Goal: Task Accomplishment & Management: Manage account settings

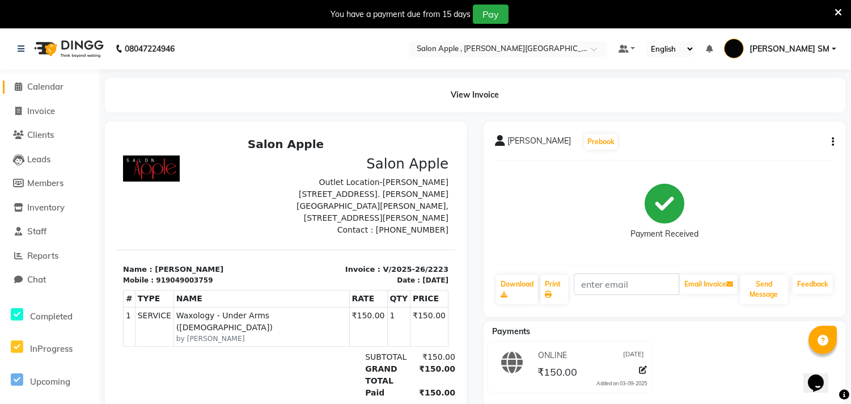
click at [44, 86] on span "Calendar" at bounding box center [45, 86] width 36 height 11
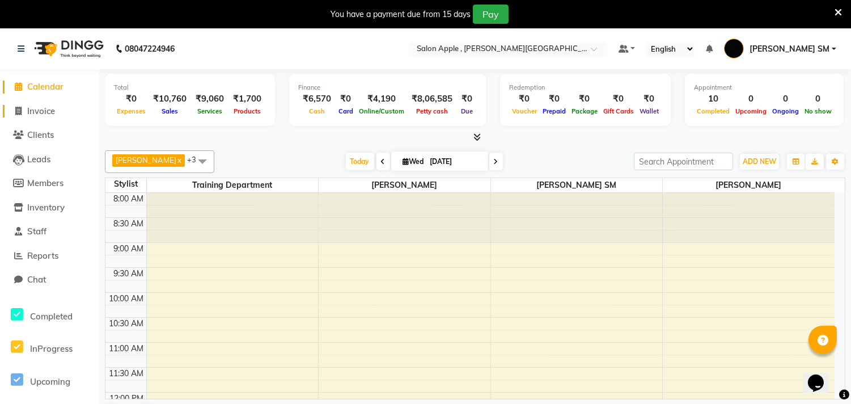
click at [45, 112] on span "Invoice" at bounding box center [41, 111] width 28 height 11
select select "521"
select select "service"
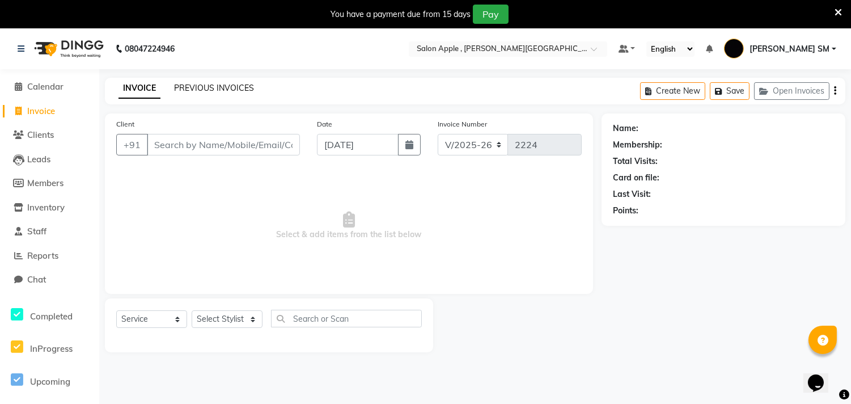
click at [235, 91] on link "PREVIOUS INVOICES" at bounding box center [214, 88] width 80 height 10
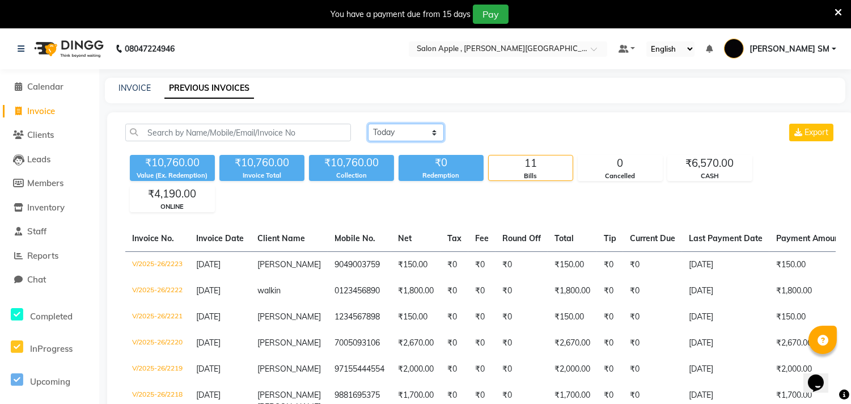
click at [417, 134] on select "[DATE] [DATE] Custom Range" at bounding box center [406, 133] width 76 height 18
select select "[DATE]"
click at [368, 124] on select "[DATE] [DATE] Custom Range" at bounding box center [406, 133] width 76 height 18
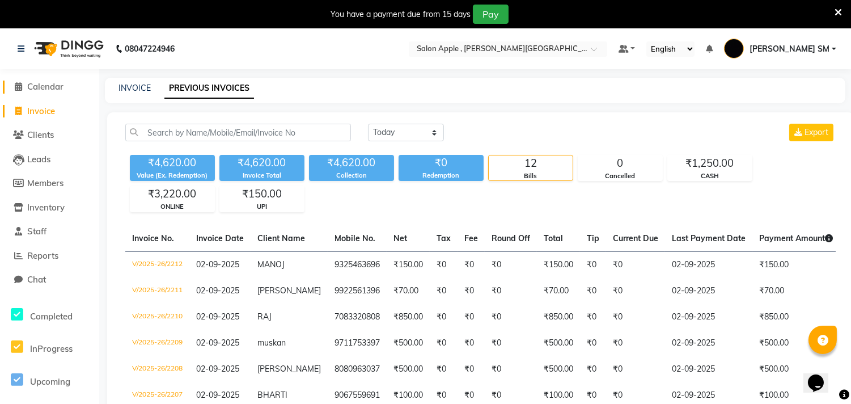
click at [57, 88] on span "Calendar" at bounding box center [45, 86] width 36 height 11
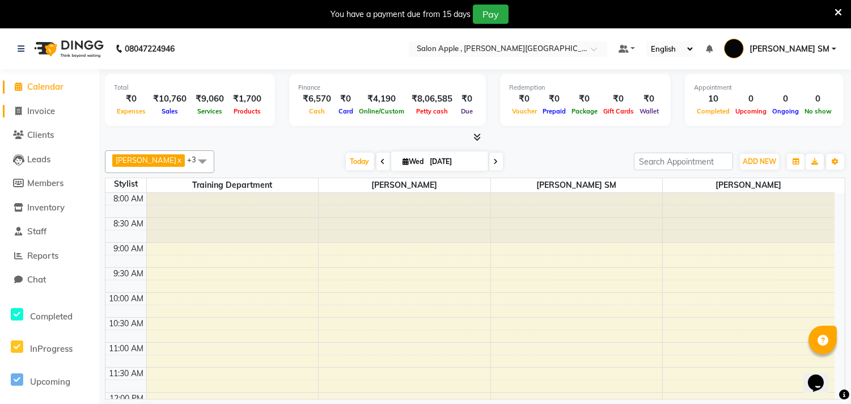
click at [50, 108] on span "Invoice" at bounding box center [41, 111] width 28 height 11
select select "service"
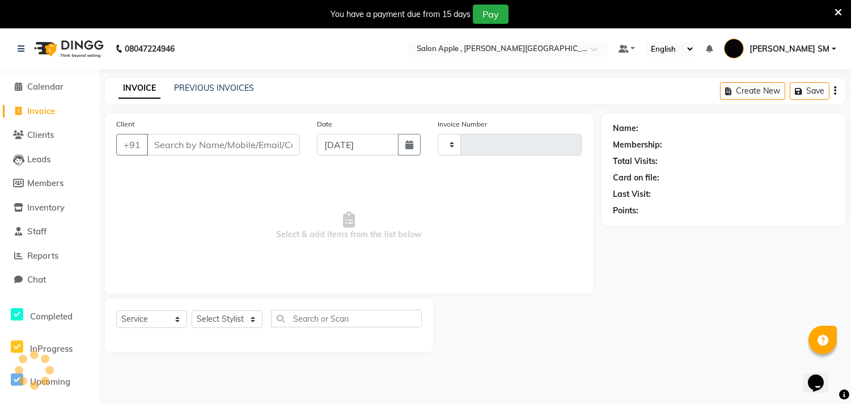
type input "2224"
select select "521"
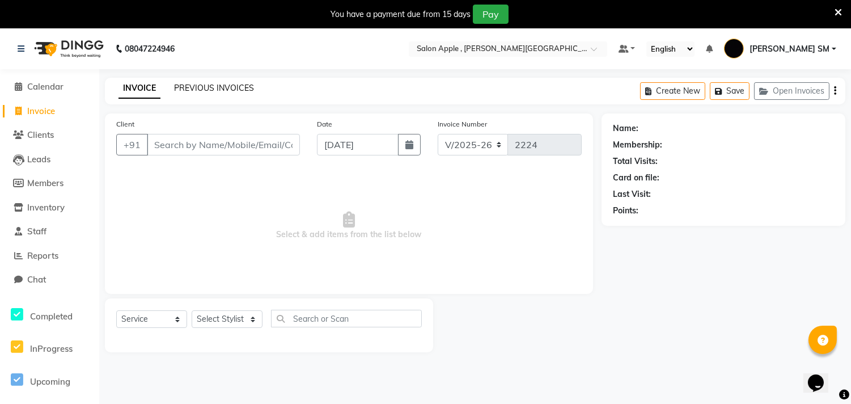
click at [189, 92] on link "PREVIOUS INVOICES" at bounding box center [214, 88] width 80 height 10
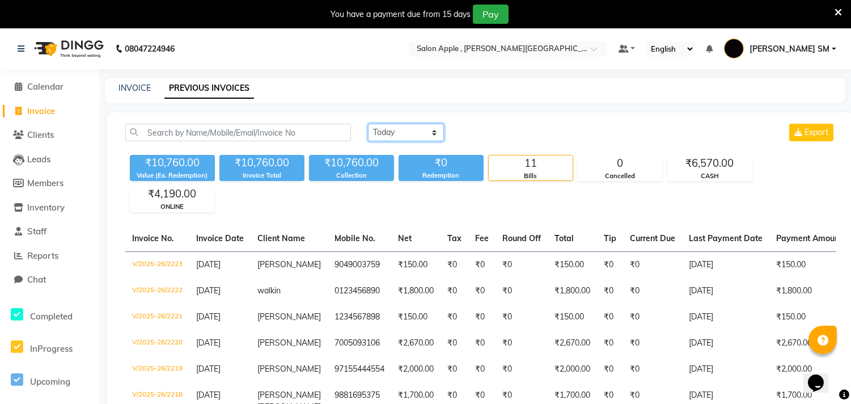
click at [408, 133] on select "[DATE] [DATE] Custom Range" at bounding box center [406, 133] width 76 height 18
select select "[DATE]"
click at [368, 124] on select "[DATE] [DATE] Custom Range" at bounding box center [406, 133] width 76 height 18
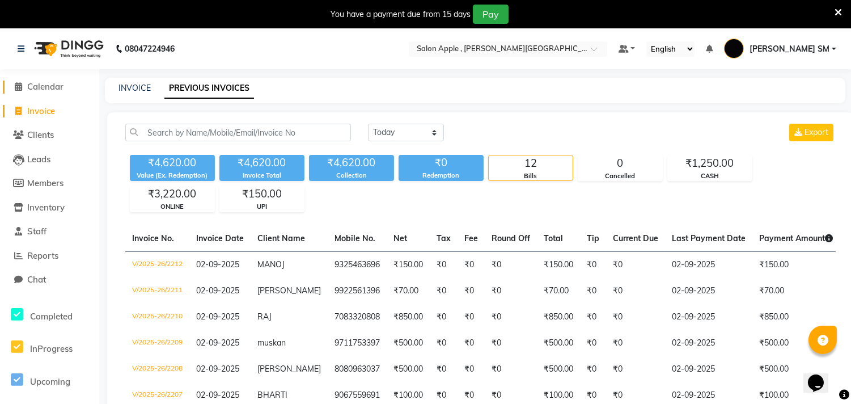
click at [44, 86] on span "Calendar" at bounding box center [45, 86] width 36 height 11
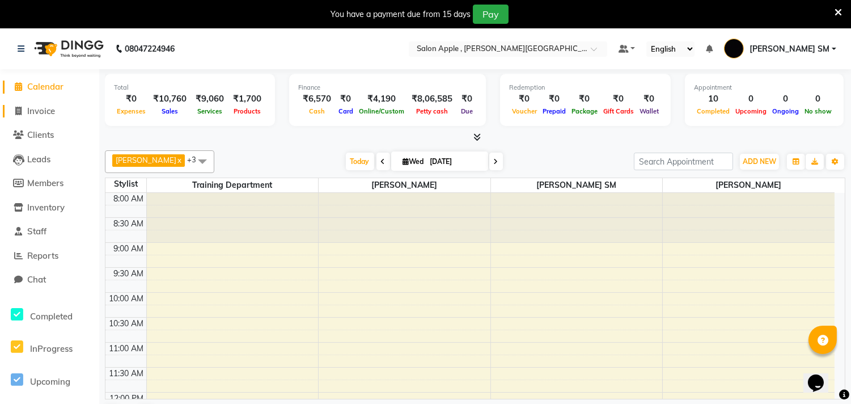
click at [43, 115] on span "Invoice" at bounding box center [41, 111] width 28 height 11
select select "service"
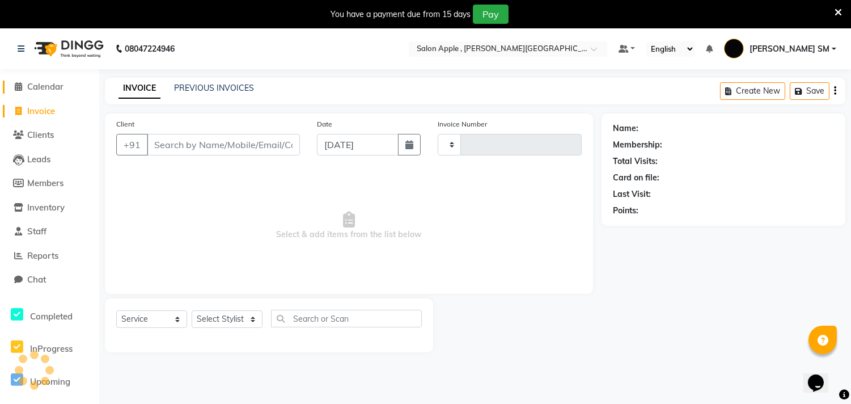
type input "2224"
select select "521"
click at [53, 84] on span "Calendar" at bounding box center [45, 86] width 36 height 11
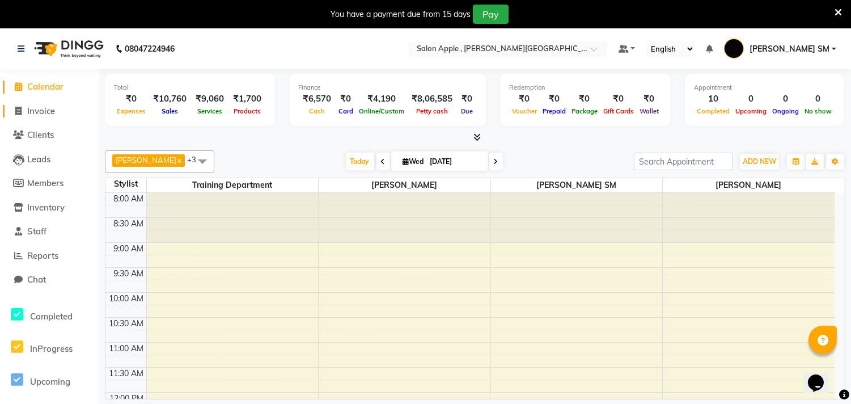
click at [47, 114] on span "Invoice" at bounding box center [41, 111] width 28 height 11
select select "521"
select select "service"
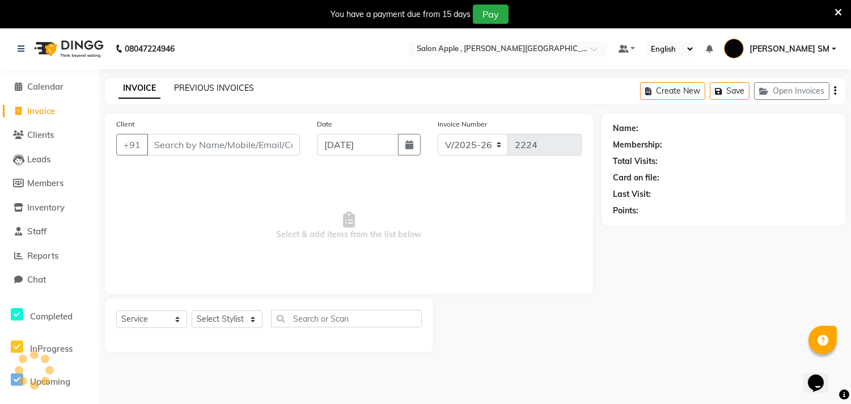
click at [189, 83] on link "PREVIOUS INVOICES" at bounding box center [214, 88] width 80 height 10
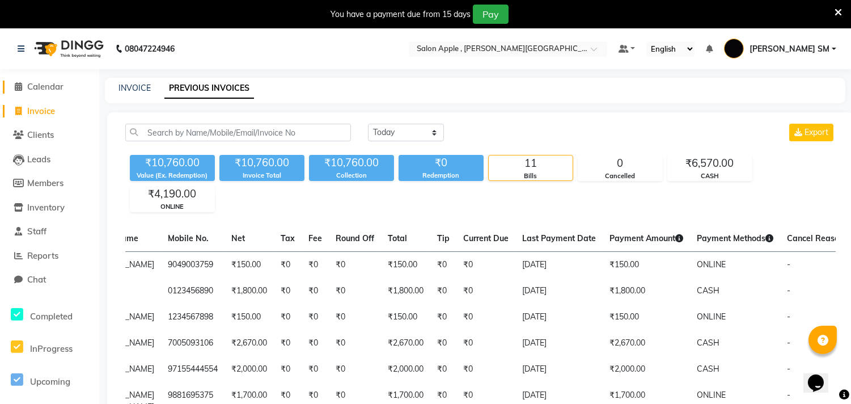
click at [50, 81] on span "Calendar" at bounding box center [45, 86] width 36 height 11
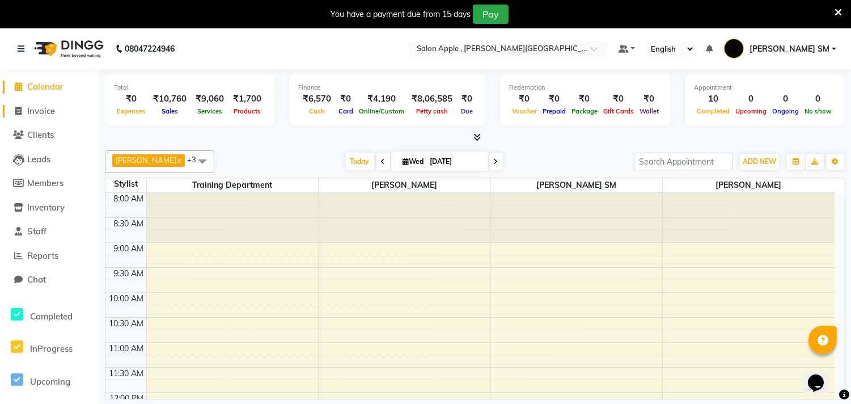
drag, startPoint x: 34, startPoint y: 108, endPoint x: 62, endPoint y: 128, distance: 34.6
click at [34, 108] on span "Invoice" at bounding box center [41, 111] width 28 height 11
select select "521"
select select "service"
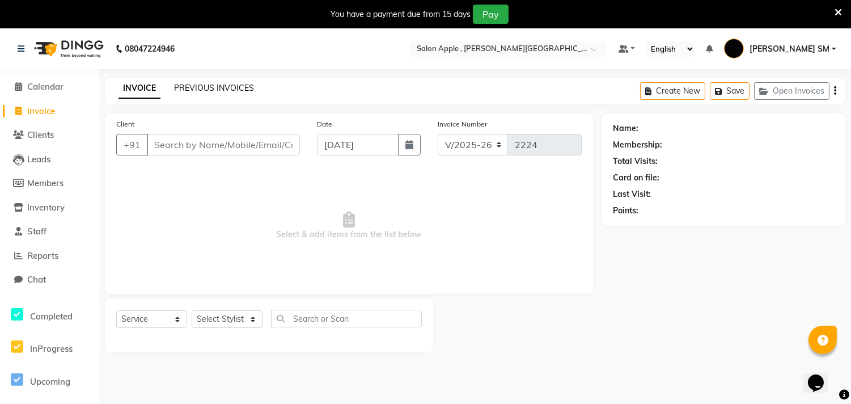
click at [216, 88] on link "PREVIOUS INVOICES" at bounding box center [214, 88] width 80 height 10
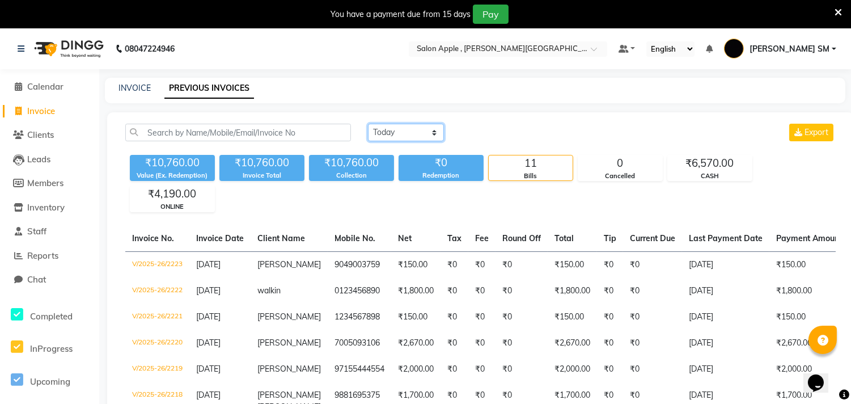
click at [415, 132] on select "[DATE] [DATE] Custom Range" at bounding box center [406, 133] width 76 height 18
select select "[DATE]"
click at [368, 124] on select "[DATE] [DATE] Custom Range" at bounding box center [406, 133] width 76 height 18
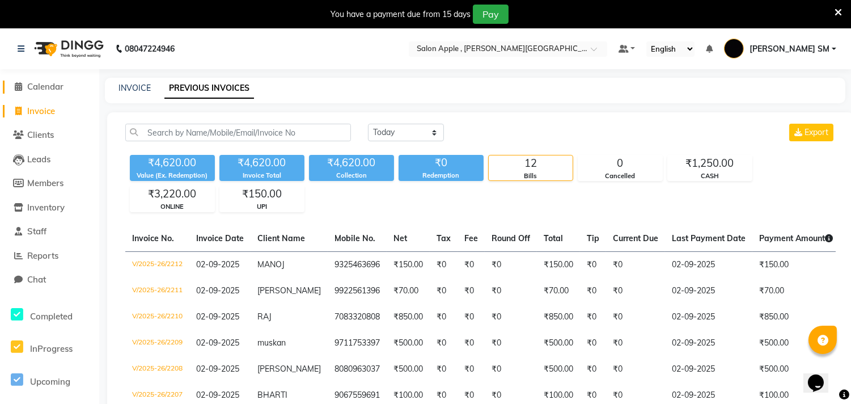
click at [52, 88] on span "Calendar" at bounding box center [45, 86] width 36 height 11
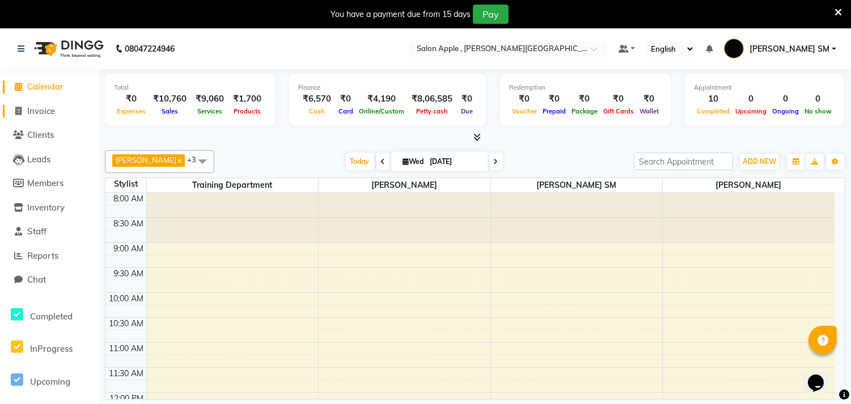
click at [52, 108] on span "Invoice" at bounding box center [41, 111] width 28 height 11
select select "service"
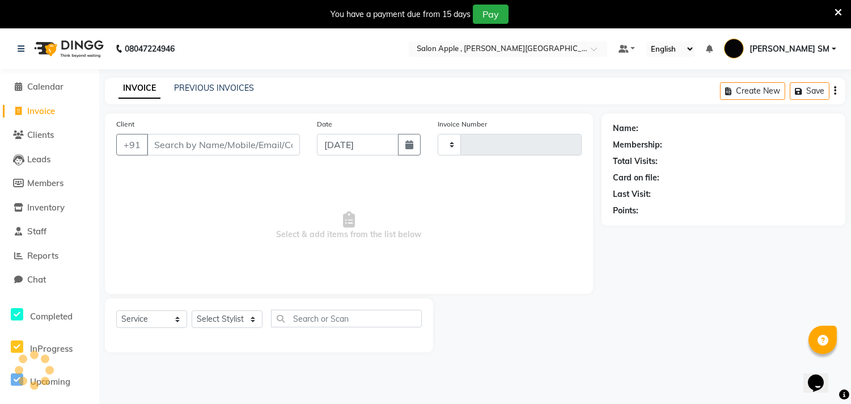
type input "2224"
select select "521"
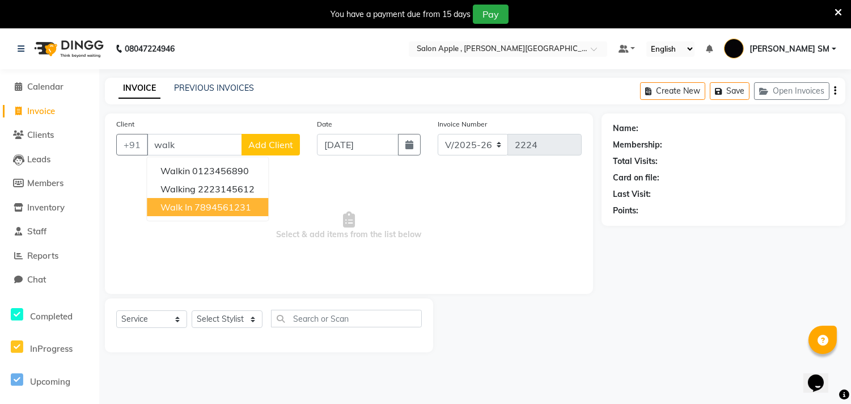
click at [248, 206] on ngb-highlight "7894561231" at bounding box center [223, 206] width 57 height 11
type input "7894561231"
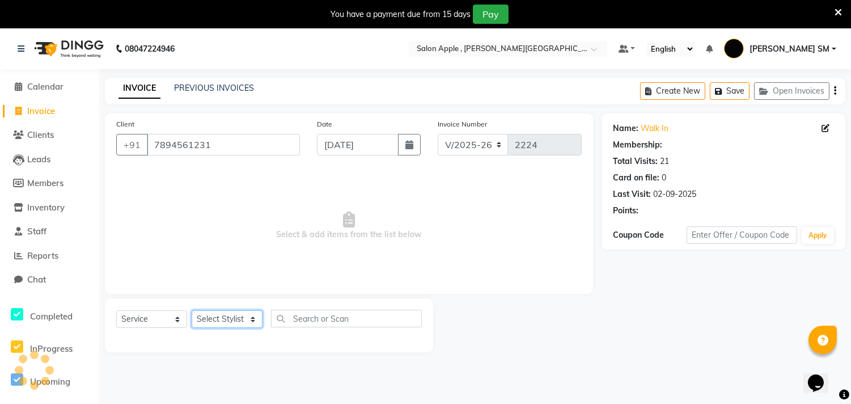
click at [220, 321] on select "Select Stylist Abhishek [PERSON_NAME] [PERSON_NAME] [PERSON_NAME] SM NEHA [PERS…" at bounding box center [227, 319] width 71 height 18
select select "85503"
click at [192, 311] on select "Select Stylist Abhishek [PERSON_NAME] [PERSON_NAME] [PERSON_NAME] SM NEHA [PERS…" at bounding box center [227, 319] width 71 height 18
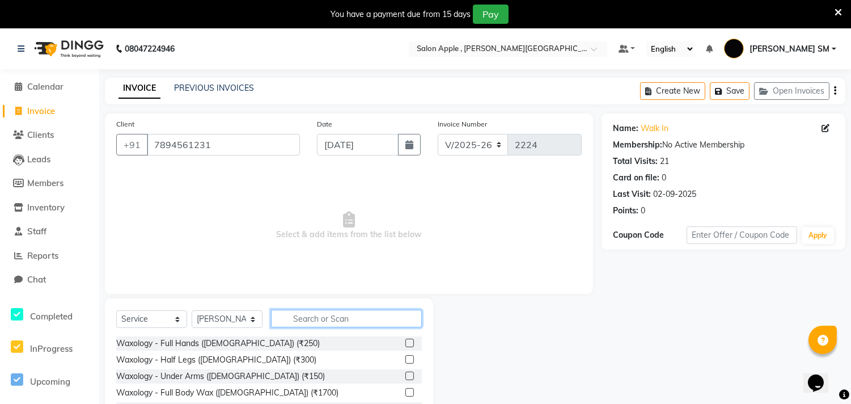
click at [290, 322] on input "text" at bounding box center [346, 319] width 151 height 18
type input "thr"
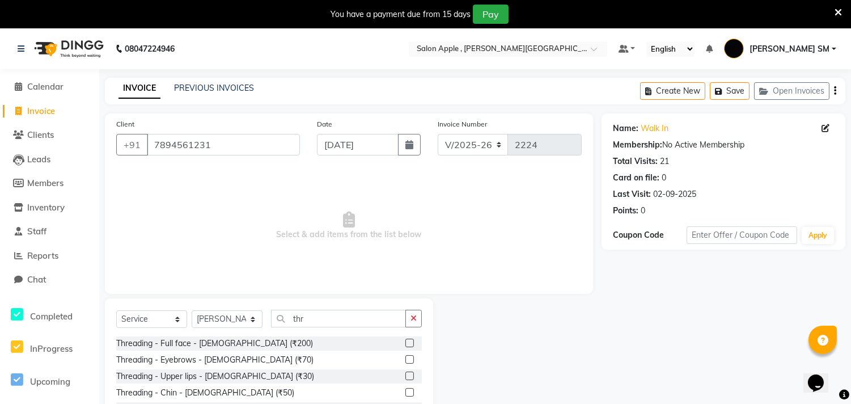
click at [406, 358] on label at bounding box center [410, 359] width 9 height 9
click at [406, 358] on input "checkbox" at bounding box center [409, 359] width 7 height 7
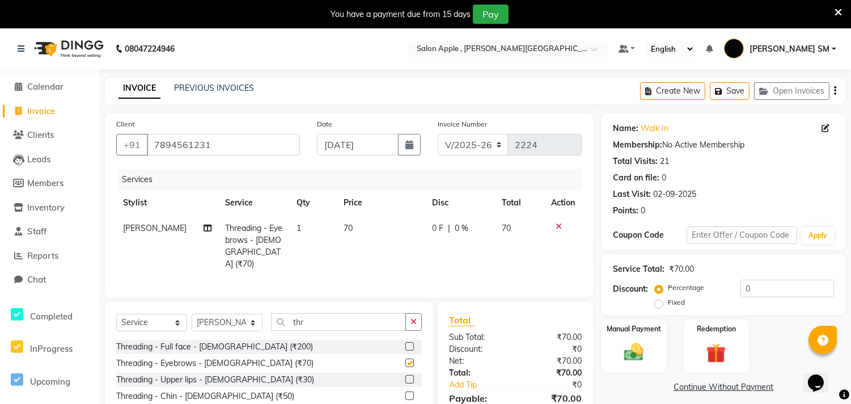
checkbox input "false"
click at [406, 376] on label at bounding box center [410, 379] width 9 height 9
click at [406, 376] on input "checkbox" at bounding box center [409, 379] width 7 height 7
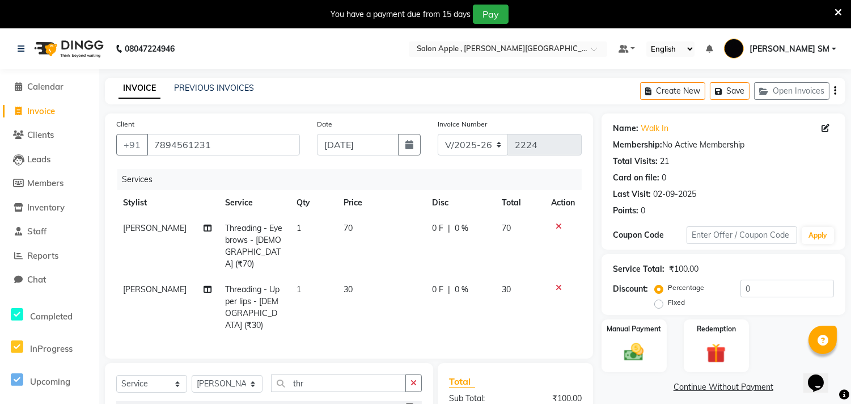
checkbox input "false"
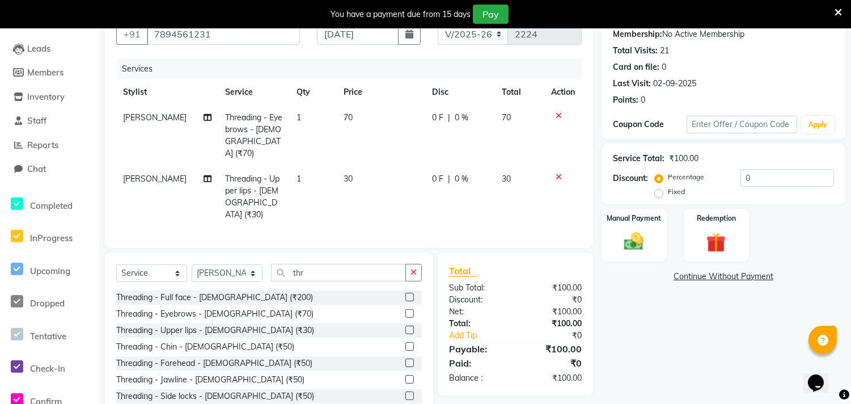
scroll to position [129, 0]
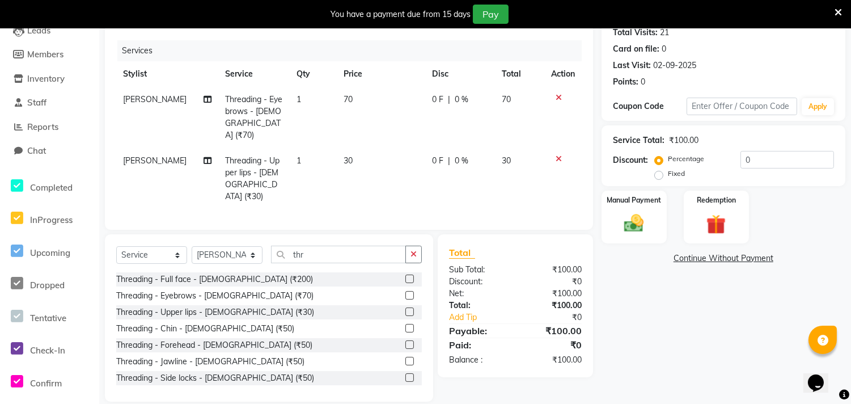
click at [406, 340] on label at bounding box center [410, 344] width 9 height 9
click at [406, 341] on input "checkbox" at bounding box center [409, 344] width 7 height 7
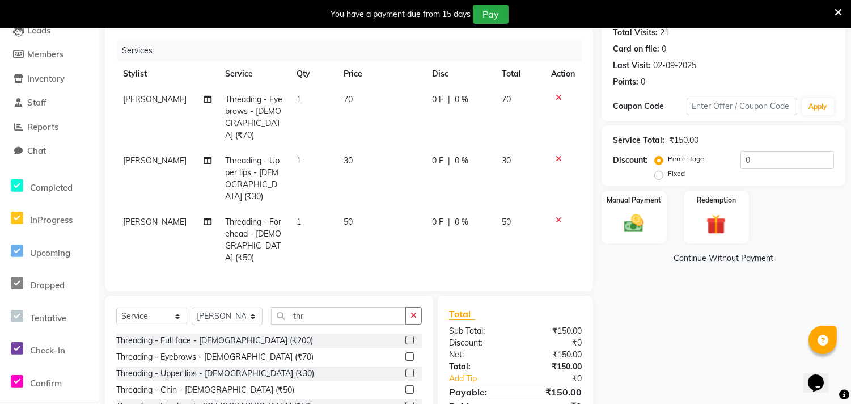
checkbox input "false"
click at [651, 222] on div "Manual Payment" at bounding box center [634, 216] width 68 height 55
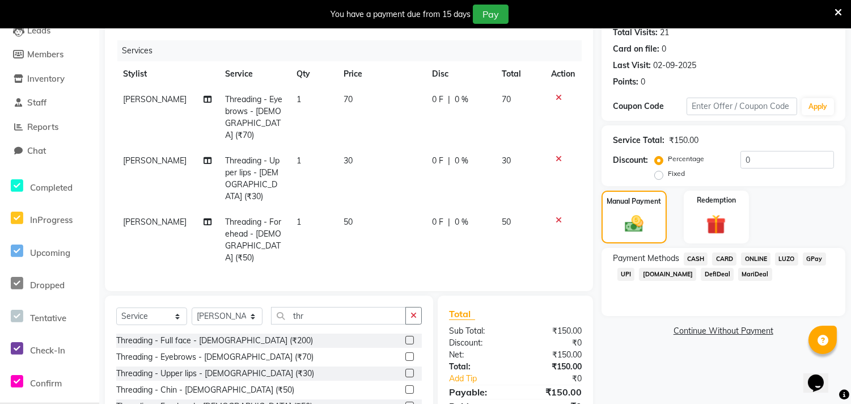
click at [764, 258] on span "ONLINE" at bounding box center [755, 258] width 29 height 13
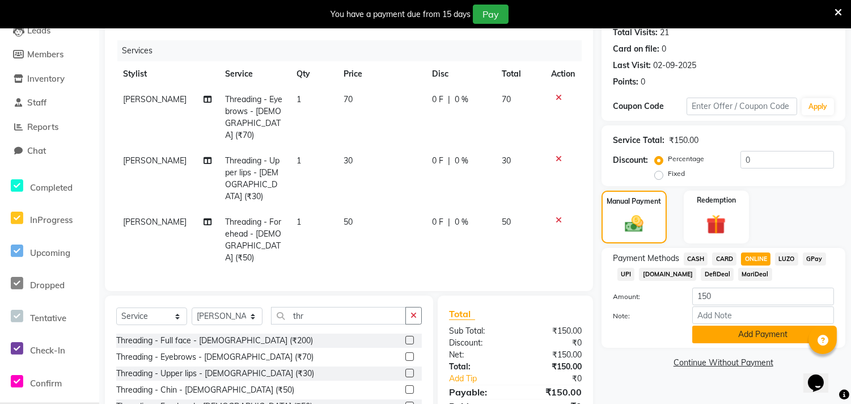
click at [740, 332] on button "Add Payment" at bounding box center [764, 335] width 142 height 18
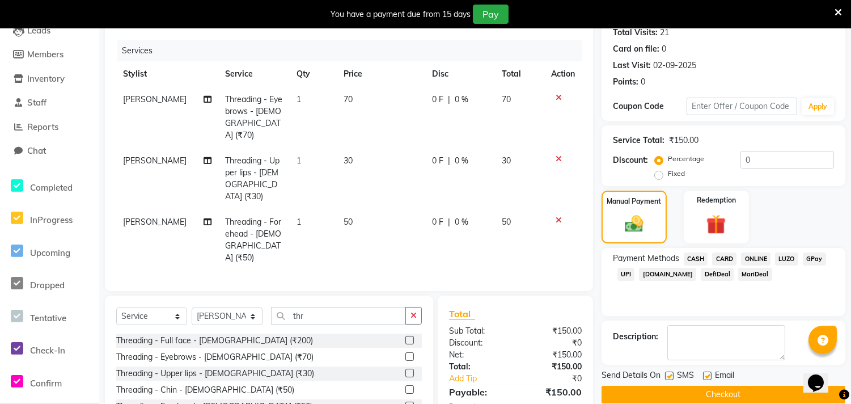
scroll to position [178, 0]
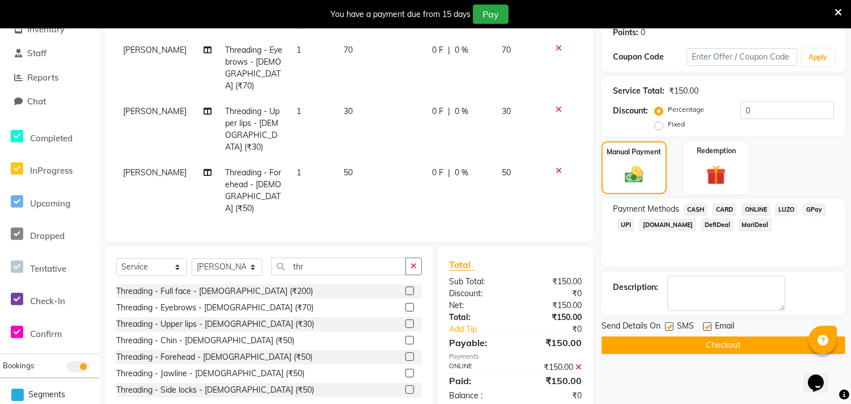
click at [720, 343] on button "Checkout" at bounding box center [724, 345] width 244 height 18
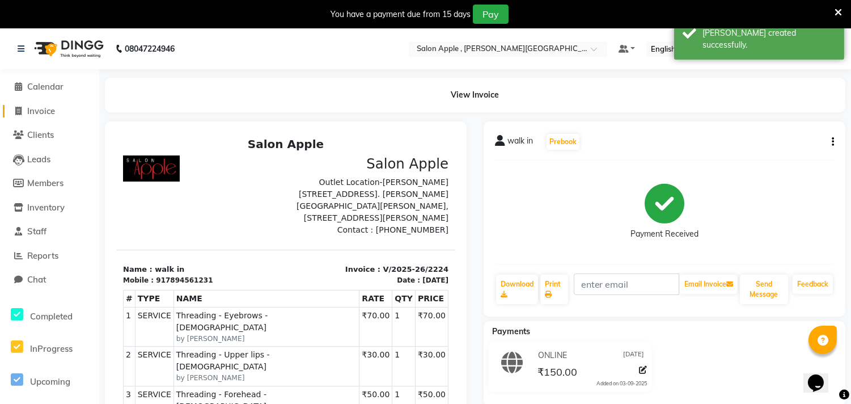
click at [40, 111] on span "Invoice" at bounding box center [41, 111] width 28 height 11
select select "521"
select select "service"
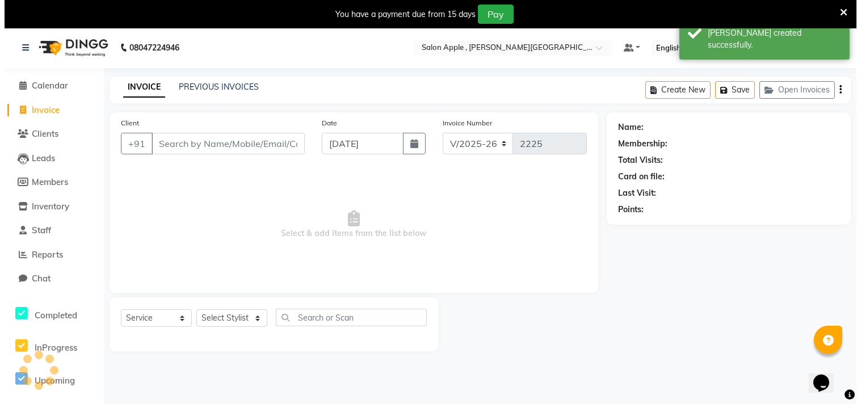
scroll to position [28, 0]
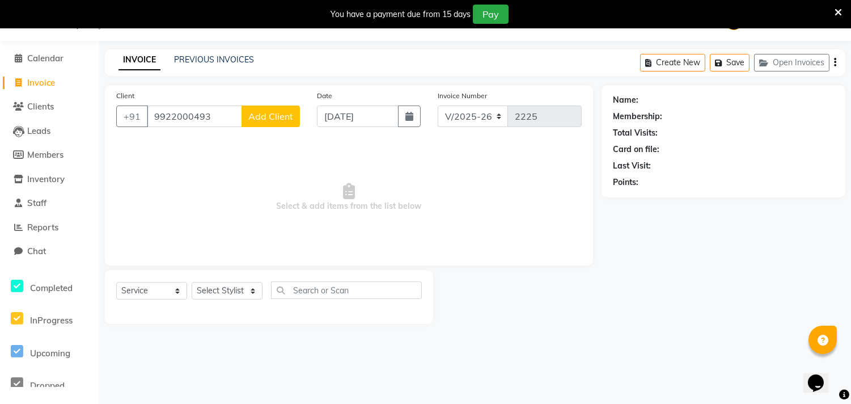
type input "9922000493"
click at [259, 122] on button "Add Client" at bounding box center [271, 117] width 58 height 22
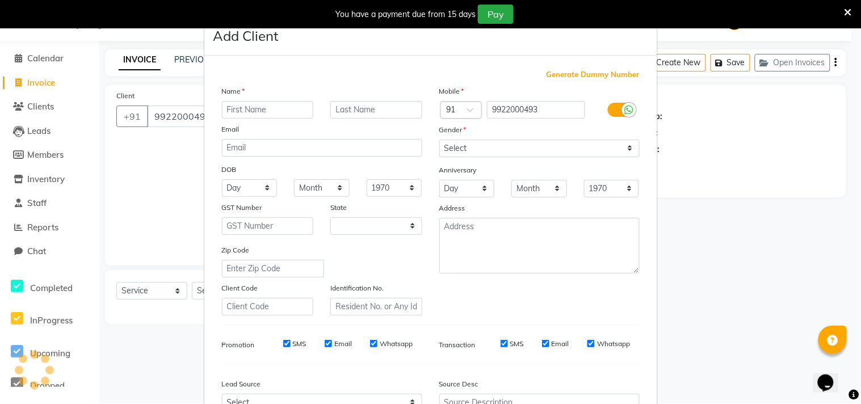
select select "22"
type input "p"
type input "[PERSON_NAME]"
click at [456, 157] on div "Mobile Country Code × 91 9922000493 Gender Select [DEMOGRAPHIC_DATA] [DEMOGRAPH…" at bounding box center [539, 200] width 217 height 230
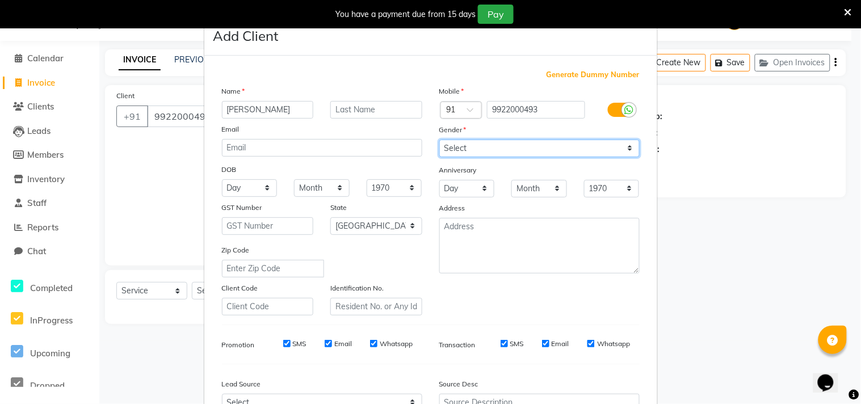
click at [471, 144] on select "Select [DEMOGRAPHIC_DATA] [DEMOGRAPHIC_DATA] Other Prefer Not To Say" at bounding box center [539, 149] width 200 height 18
select select "[DEMOGRAPHIC_DATA]"
click at [439, 140] on select "Select [DEMOGRAPHIC_DATA] [DEMOGRAPHIC_DATA] Other Prefer Not To Say" at bounding box center [539, 149] width 200 height 18
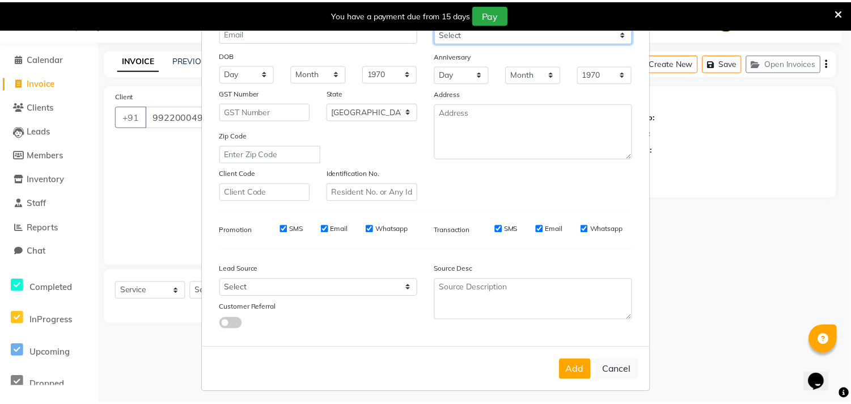
scroll to position [120, 0]
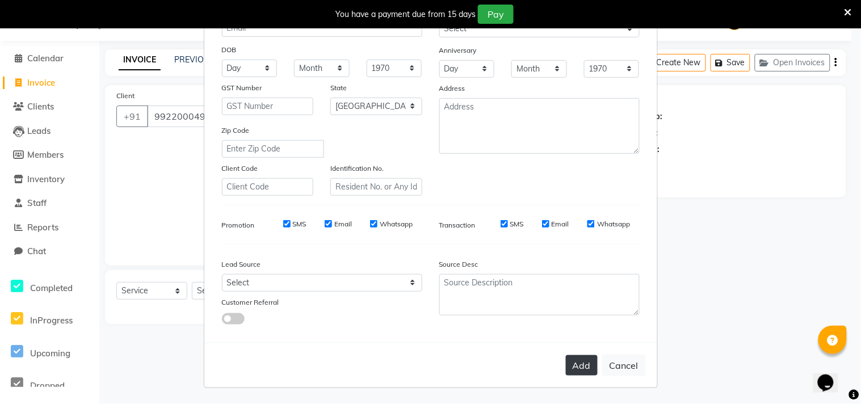
click at [575, 371] on button "Add" at bounding box center [582, 365] width 32 height 20
select select
select select "null"
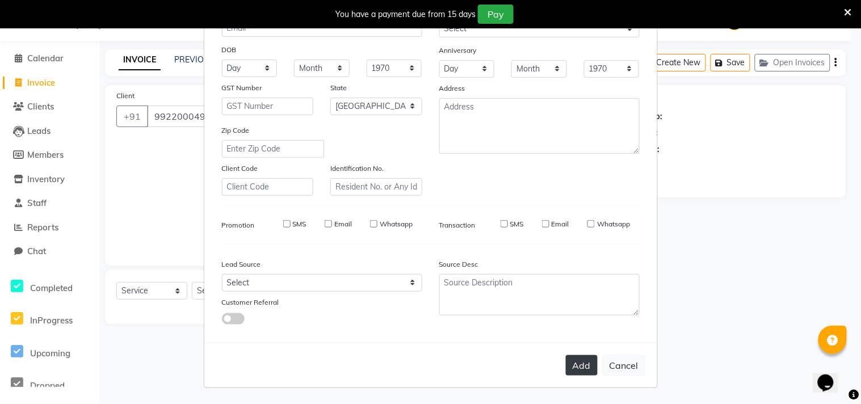
select select
checkbox input "false"
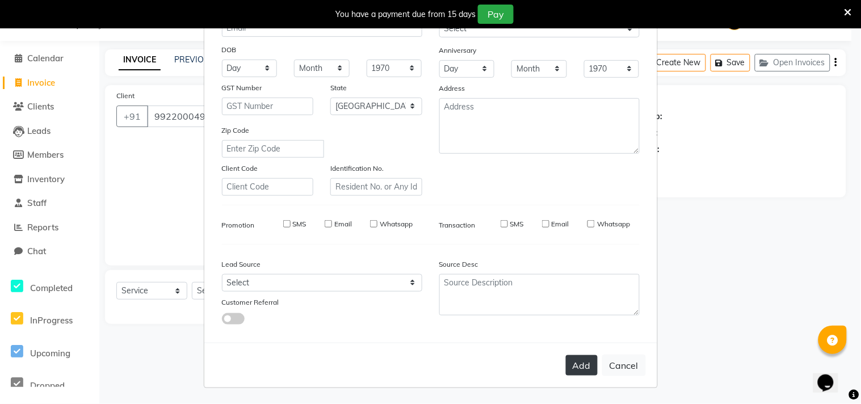
checkbox input "false"
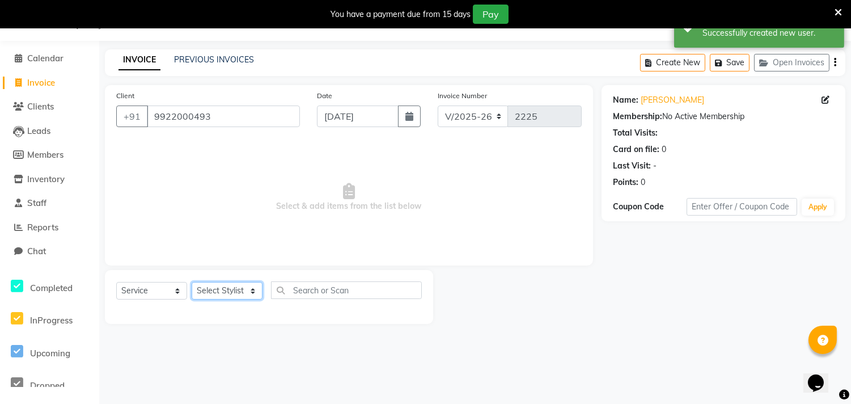
click at [222, 294] on select "Select Stylist Abhishek [PERSON_NAME] [PERSON_NAME] [PERSON_NAME] SM NEHA [PERS…" at bounding box center [227, 291] width 71 height 18
select select "85503"
click at [192, 282] on select "Select Stylist Abhishek [PERSON_NAME] [PERSON_NAME] [PERSON_NAME] SM NEHA [PERS…" at bounding box center [227, 291] width 71 height 18
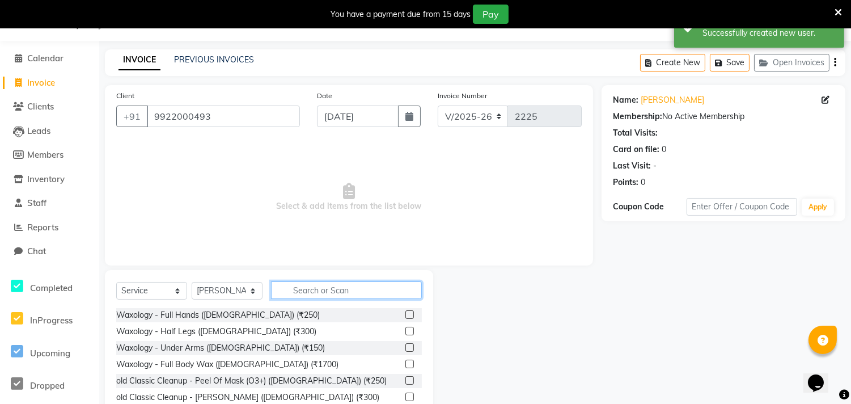
click at [305, 292] on input "text" at bounding box center [346, 290] width 151 height 18
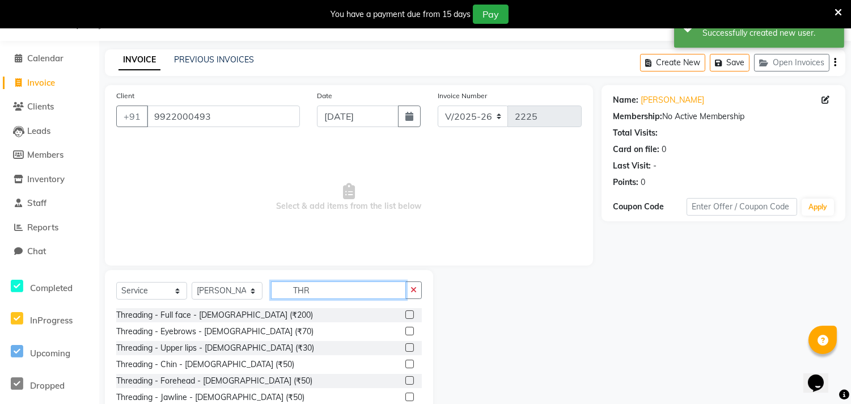
type input "THR"
click at [406, 331] on label at bounding box center [410, 331] width 9 height 9
click at [406, 331] on input "checkbox" at bounding box center [409, 331] width 7 height 7
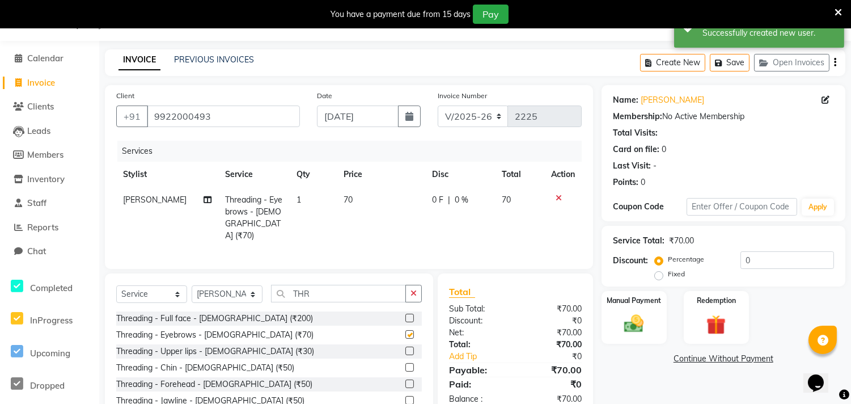
checkbox input "false"
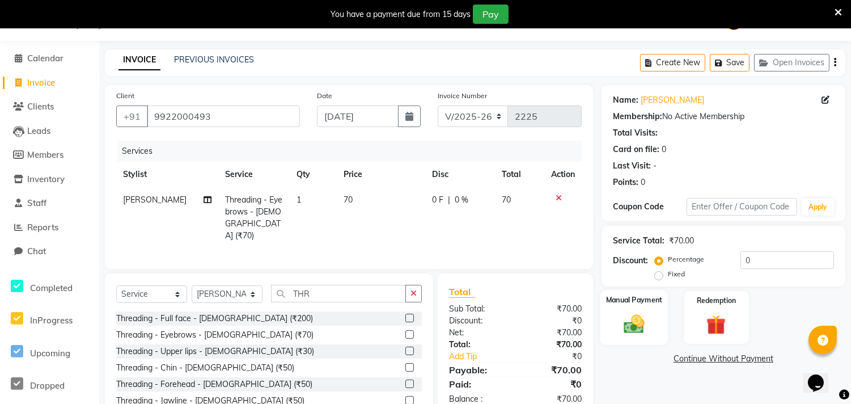
click at [655, 314] on div "Manual Payment" at bounding box center [634, 317] width 68 height 55
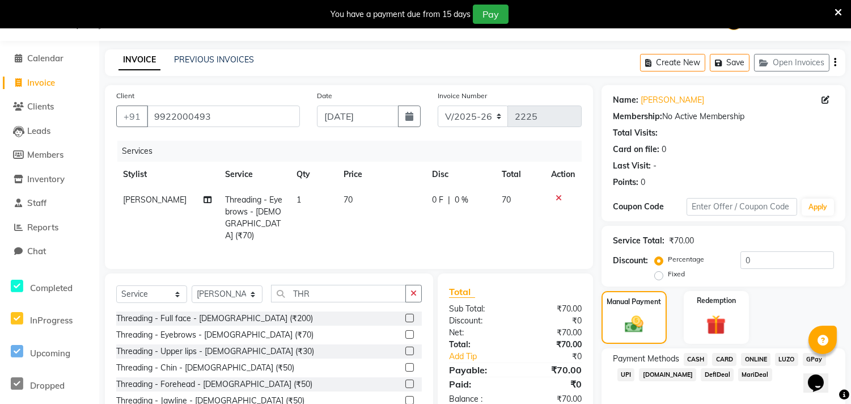
click at [753, 358] on span "ONLINE" at bounding box center [755, 359] width 29 height 13
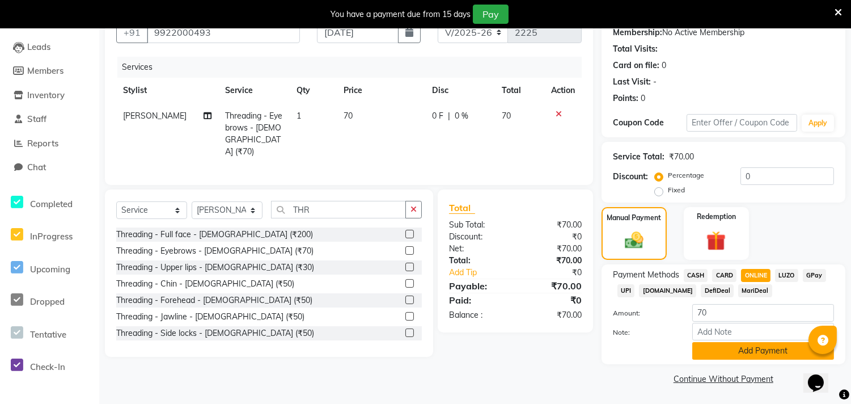
scroll to position [113, 0]
click at [757, 345] on button "Add Payment" at bounding box center [764, 350] width 142 height 18
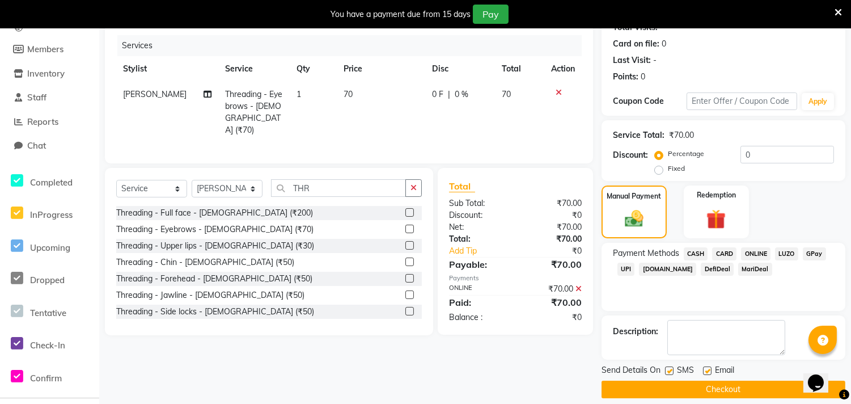
scroll to position [145, 0]
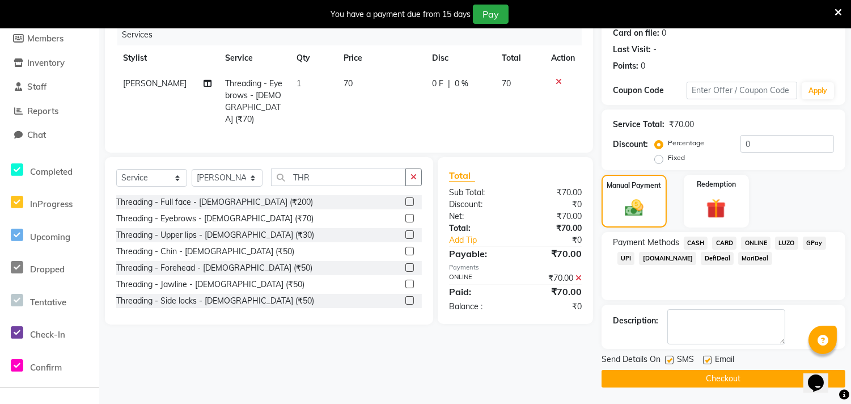
click at [722, 375] on button "Checkout" at bounding box center [724, 379] width 244 height 18
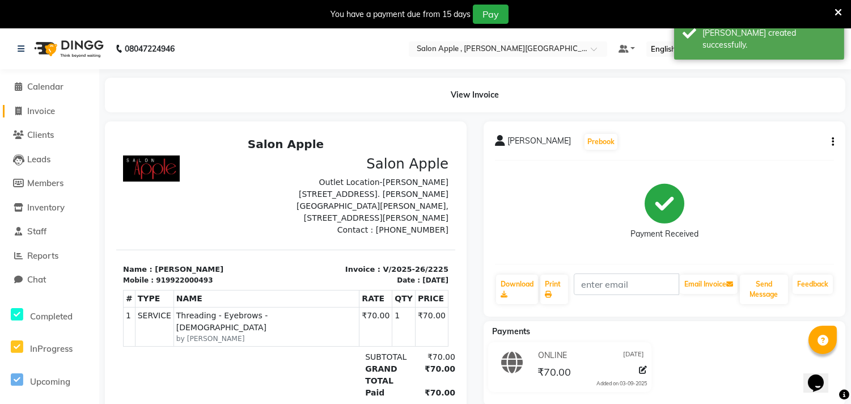
click at [48, 111] on span "Invoice" at bounding box center [41, 111] width 28 height 11
select select "521"
select select "service"
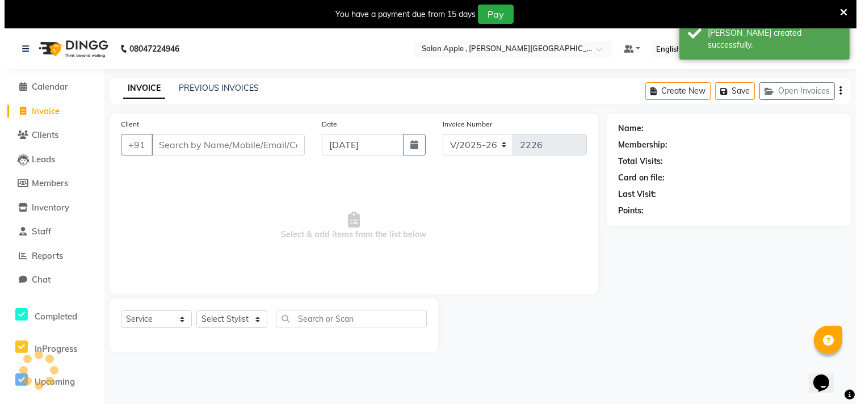
scroll to position [28, 0]
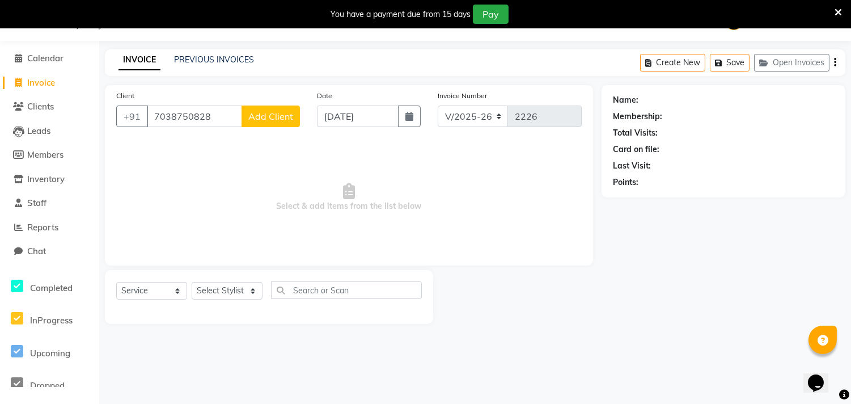
type input "7038750828"
click at [279, 117] on span "Add Client" at bounding box center [270, 116] width 45 height 11
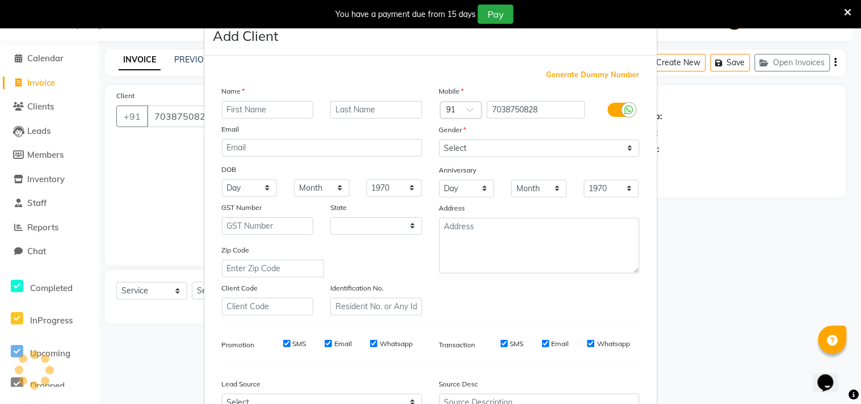
select select "22"
type input "JAYDEEP"
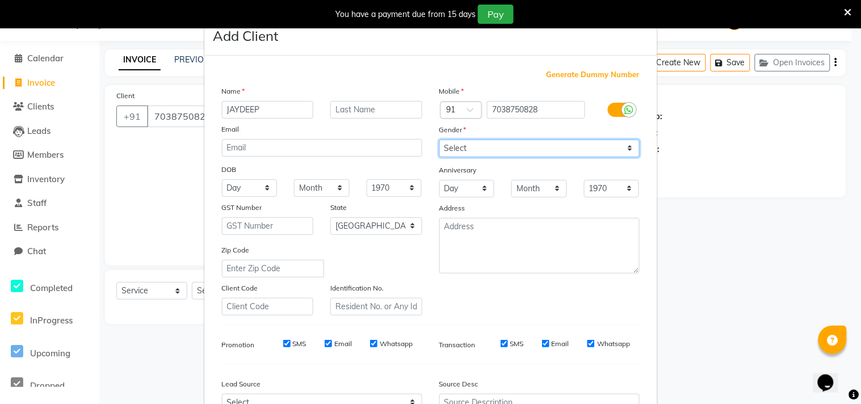
click at [475, 142] on select "Select [DEMOGRAPHIC_DATA] [DEMOGRAPHIC_DATA] Other Prefer Not To Say" at bounding box center [539, 149] width 200 height 18
select select "[DEMOGRAPHIC_DATA]"
click at [439, 140] on select "Select [DEMOGRAPHIC_DATA] [DEMOGRAPHIC_DATA] Other Prefer Not To Say" at bounding box center [539, 149] width 200 height 18
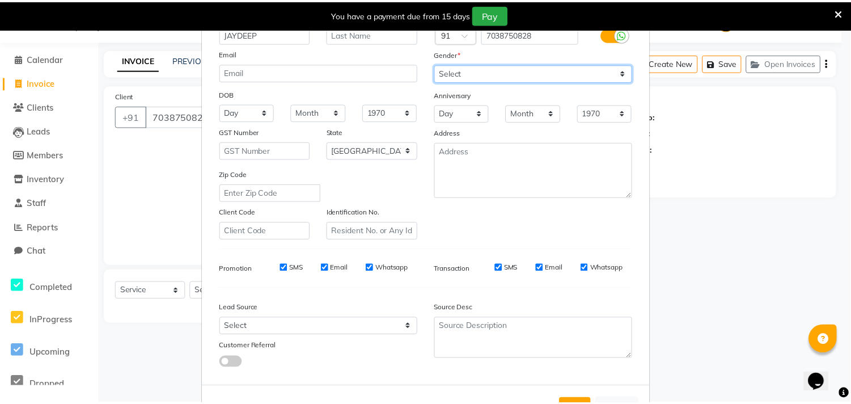
scroll to position [120, 0]
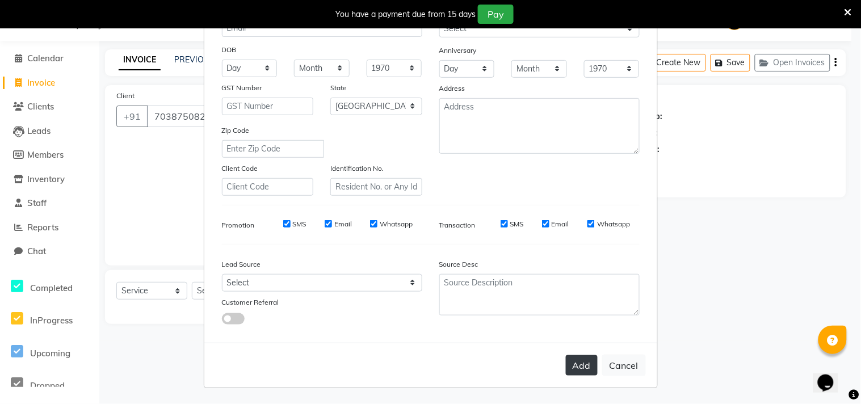
click at [575, 362] on button "Add" at bounding box center [582, 365] width 32 height 20
select select
select select "null"
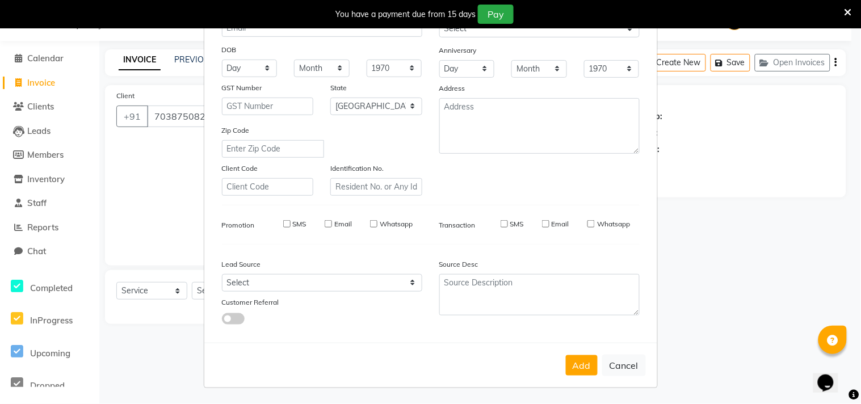
select select
checkbox input "false"
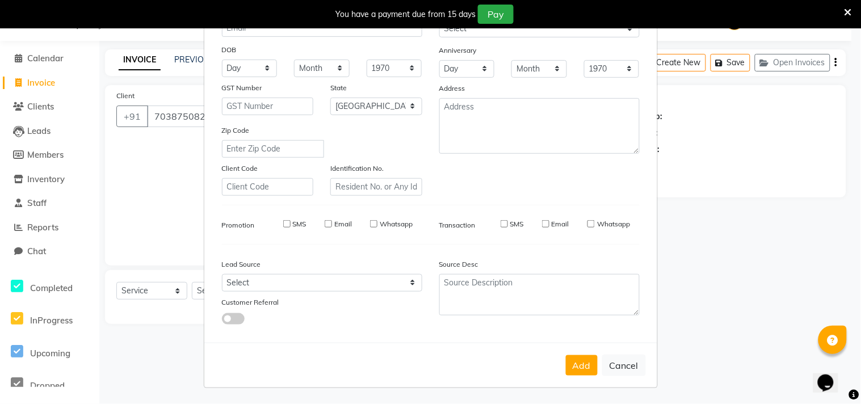
checkbox input "false"
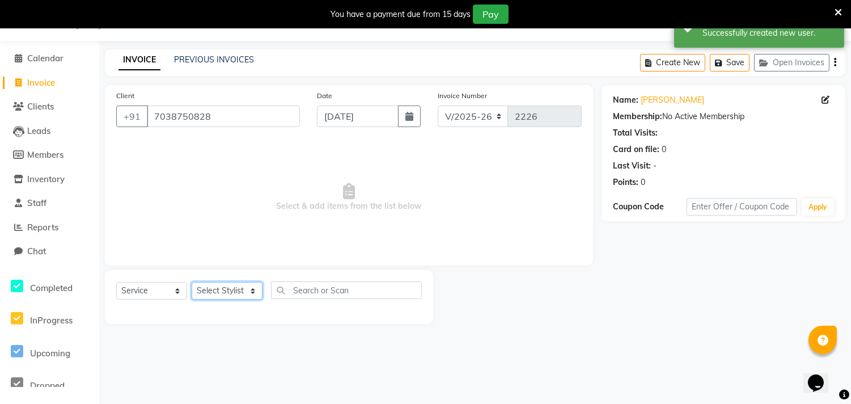
click at [227, 287] on select "Select Stylist Abhishek [PERSON_NAME] [PERSON_NAME] [PERSON_NAME] SM NEHA [PERS…" at bounding box center [227, 291] width 71 height 18
select select "85636"
click at [192, 282] on select "Select Stylist Abhishek [PERSON_NAME] [PERSON_NAME] [PERSON_NAME] SM NEHA [PERS…" at bounding box center [227, 291] width 71 height 18
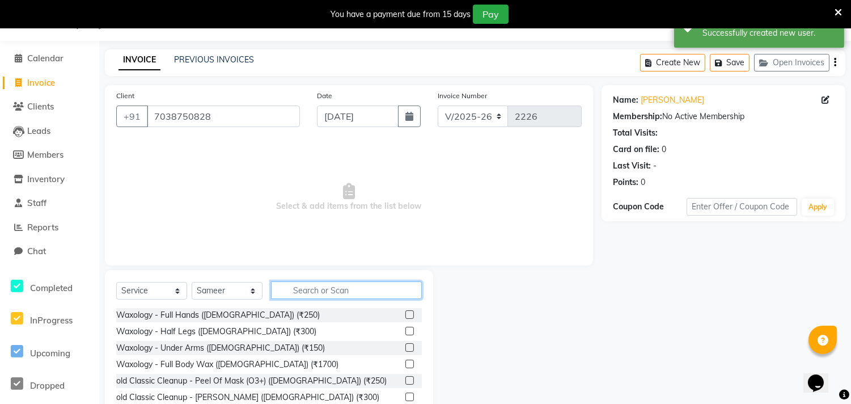
click at [322, 290] on input "text" at bounding box center [346, 290] width 151 height 18
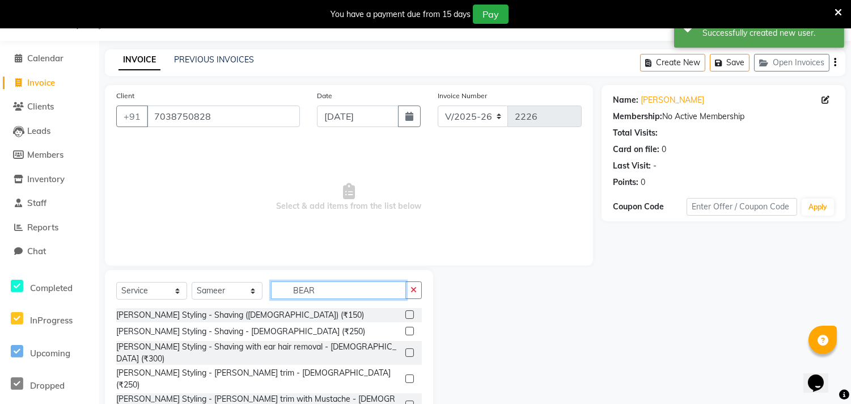
type input "BEAR"
click at [406, 330] on label at bounding box center [410, 331] width 9 height 9
click at [406, 330] on input "checkbox" at bounding box center [409, 331] width 7 height 7
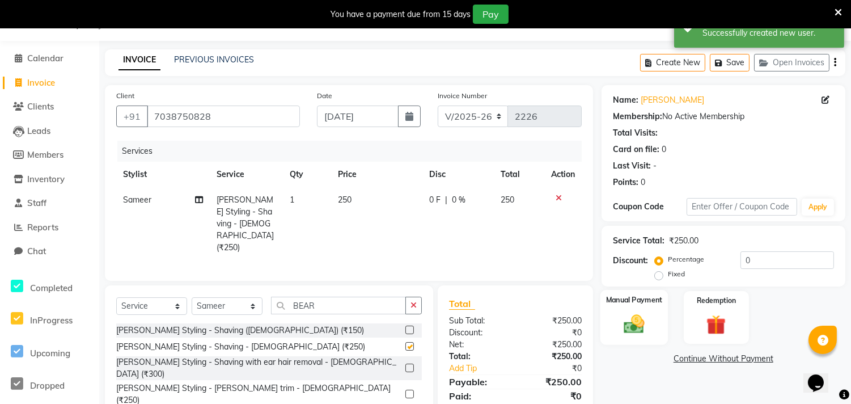
checkbox input "false"
click at [631, 325] on img at bounding box center [634, 324] width 33 height 24
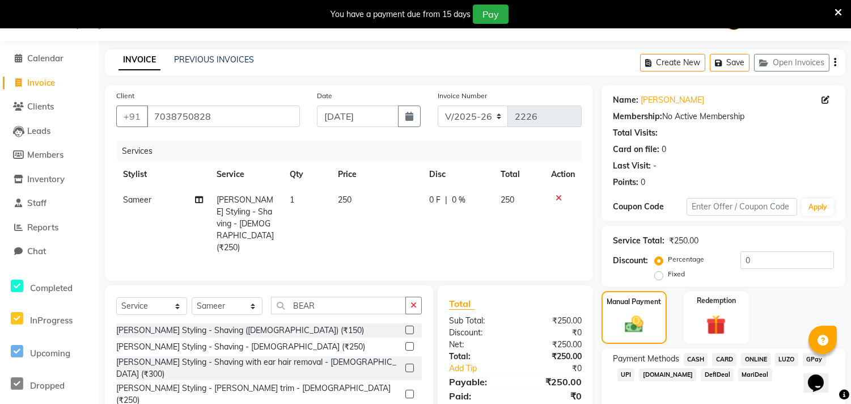
click at [761, 359] on span "ONLINE" at bounding box center [755, 359] width 29 height 13
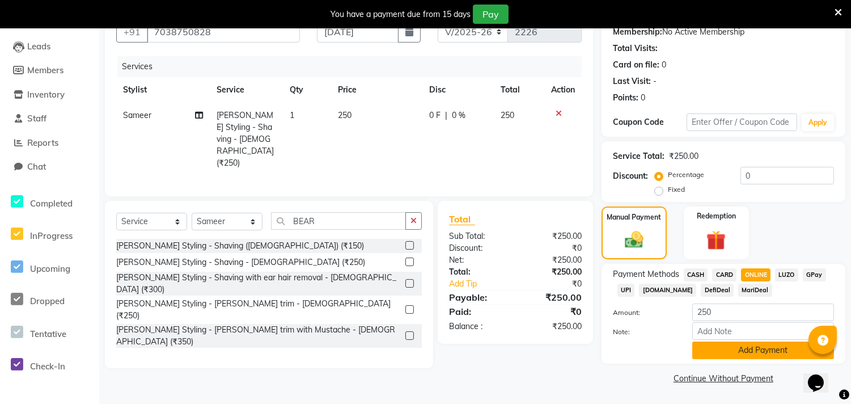
click at [745, 348] on button "Add Payment" at bounding box center [764, 350] width 142 height 18
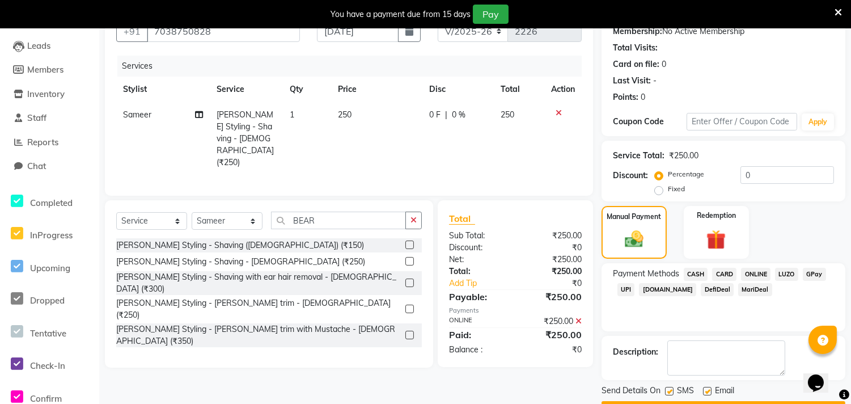
scroll to position [145, 0]
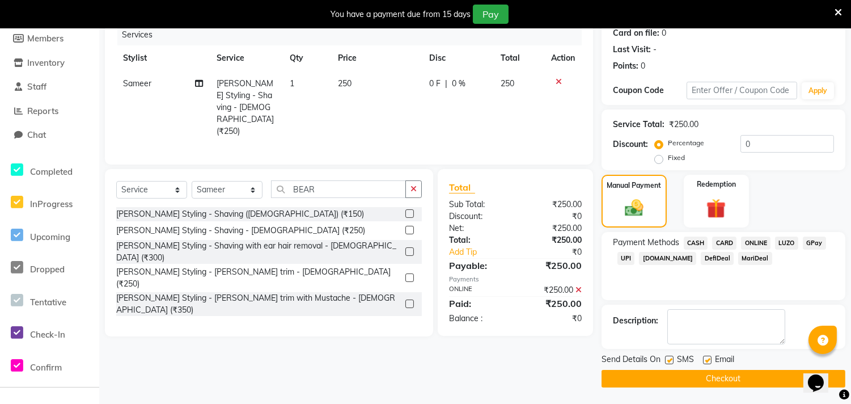
click at [733, 374] on button "Checkout" at bounding box center [724, 379] width 244 height 18
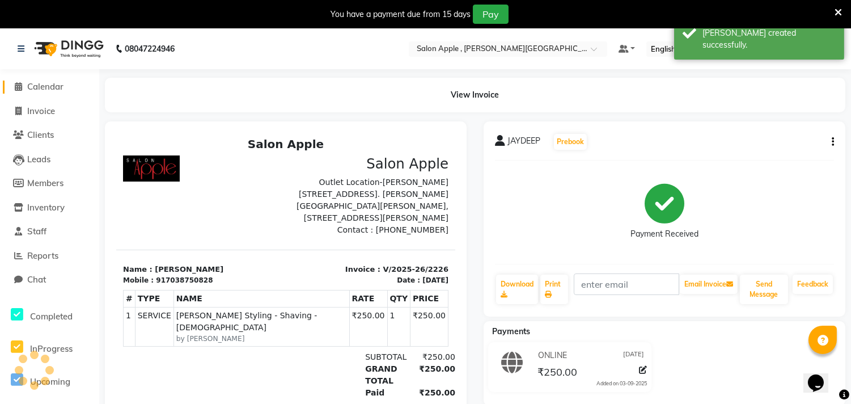
click at [44, 89] on span "Calendar" at bounding box center [45, 86] width 36 height 11
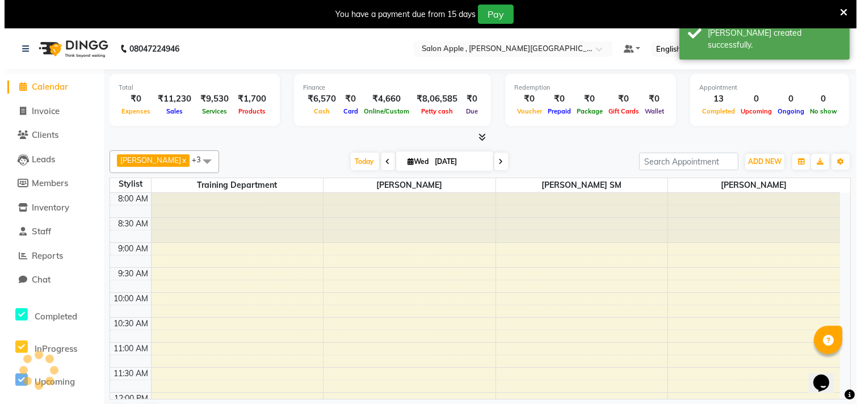
scroll to position [495, 0]
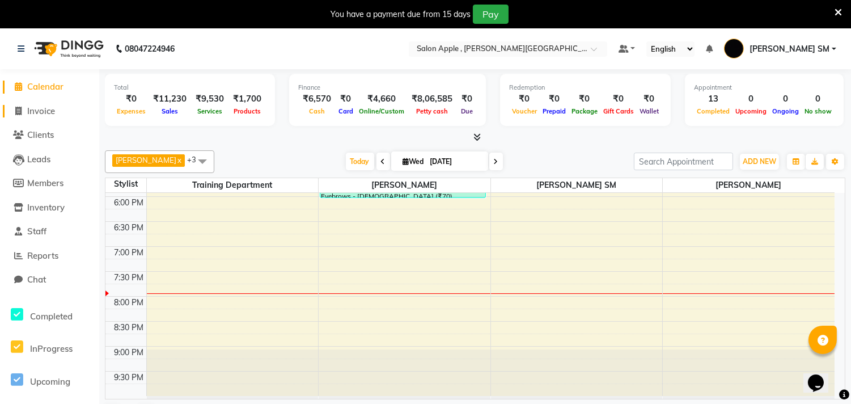
click at [36, 112] on span "Invoice" at bounding box center [41, 111] width 28 height 11
select select "service"
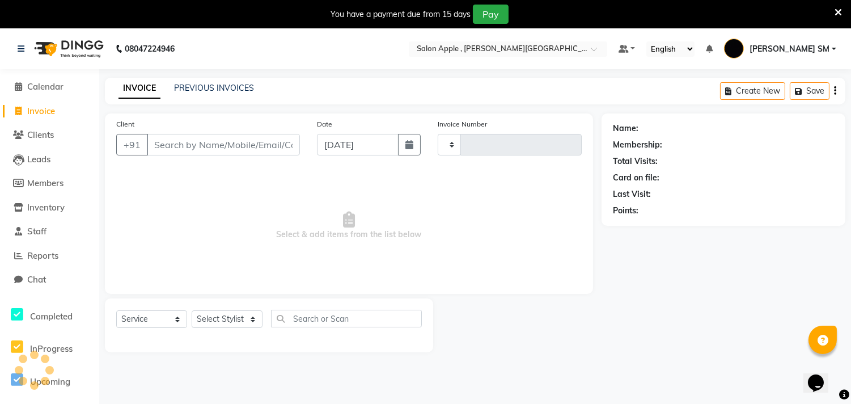
type input "2227"
select select "521"
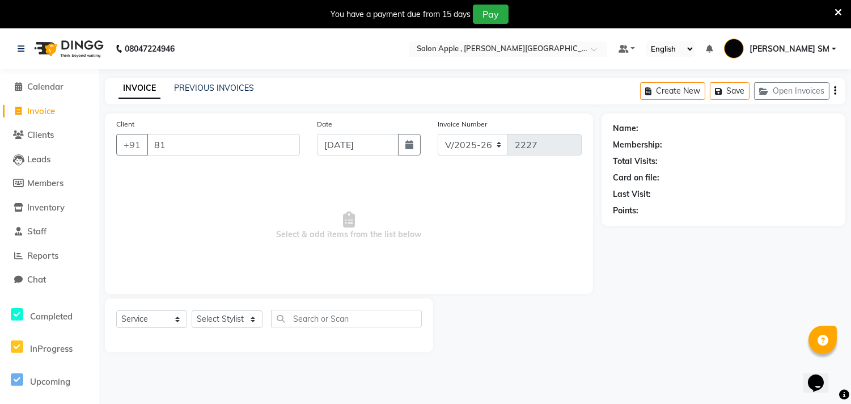
type input "8"
type input "8369475987"
click at [291, 141] on span "Add Client" at bounding box center [270, 144] width 45 height 11
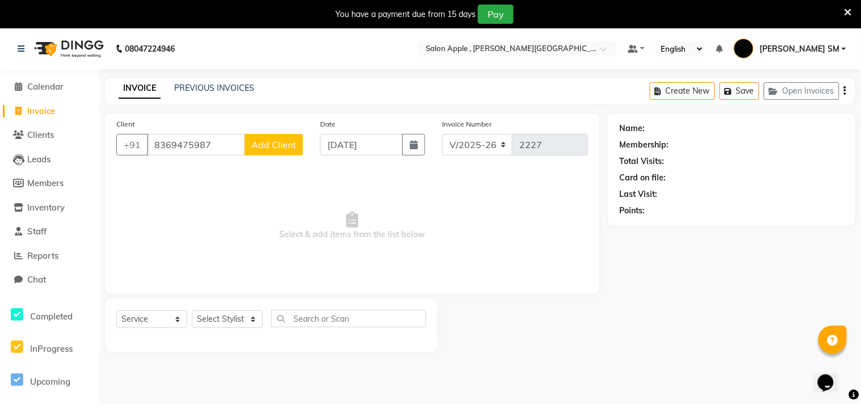
select select "22"
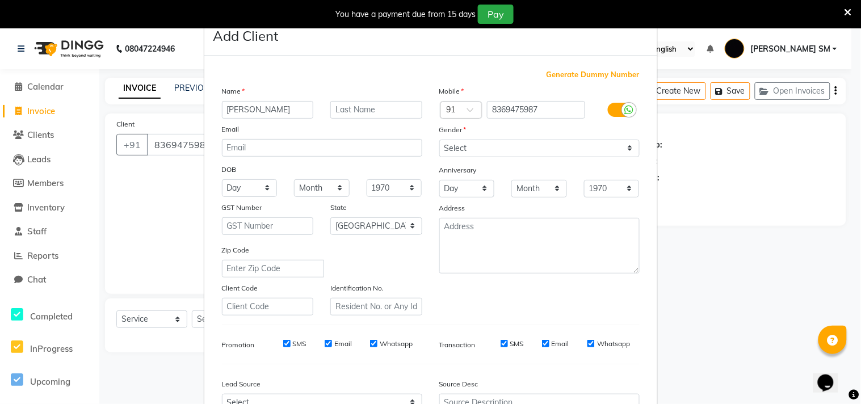
type input "[PERSON_NAME]"
click at [476, 150] on select "Select [DEMOGRAPHIC_DATA] [DEMOGRAPHIC_DATA] Other Prefer Not To Say" at bounding box center [539, 149] width 200 height 18
select select "[DEMOGRAPHIC_DATA]"
click at [439, 140] on select "Select [DEMOGRAPHIC_DATA] [DEMOGRAPHIC_DATA] Other Prefer Not To Say" at bounding box center [539, 149] width 200 height 18
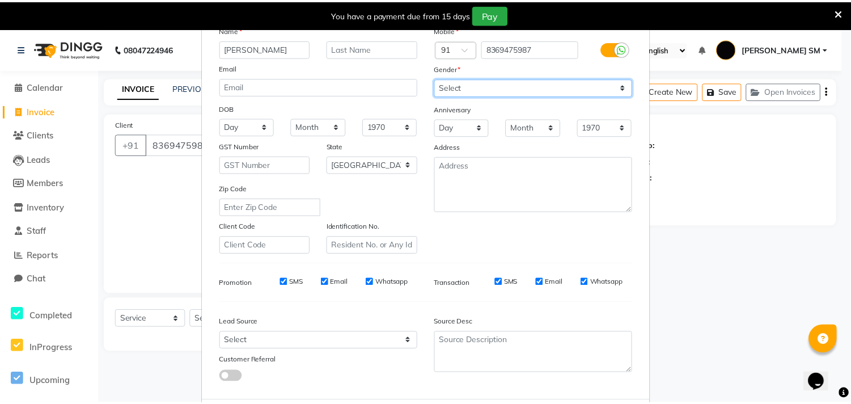
scroll to position [120, 0]
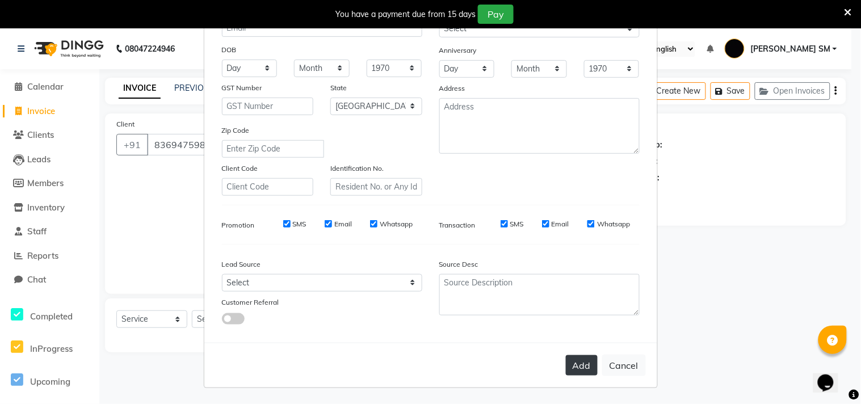
click at [574, 365] on button "Add" at bounding box center [582, 365] width 32 height 20
select select
select select "null"
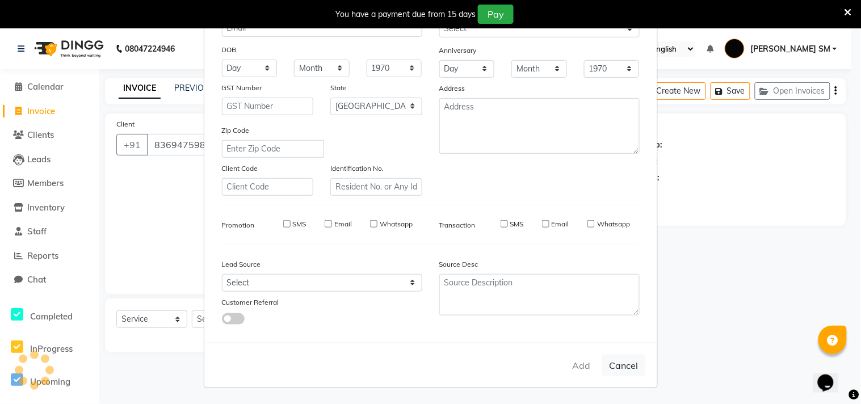
select select
checkbox input "false"
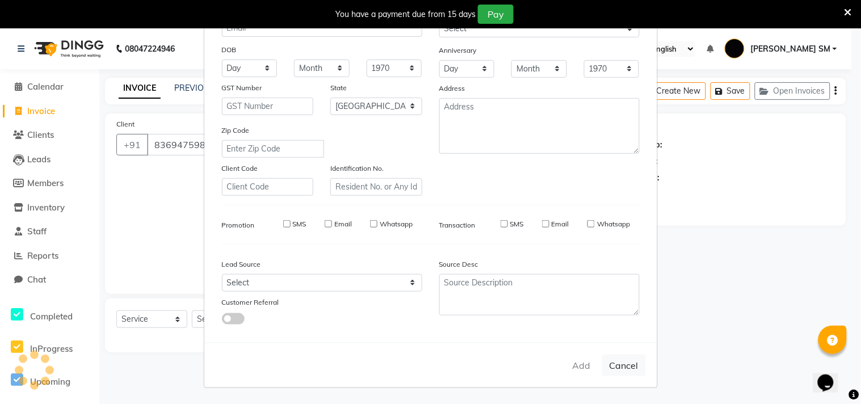
checkbox input "false"
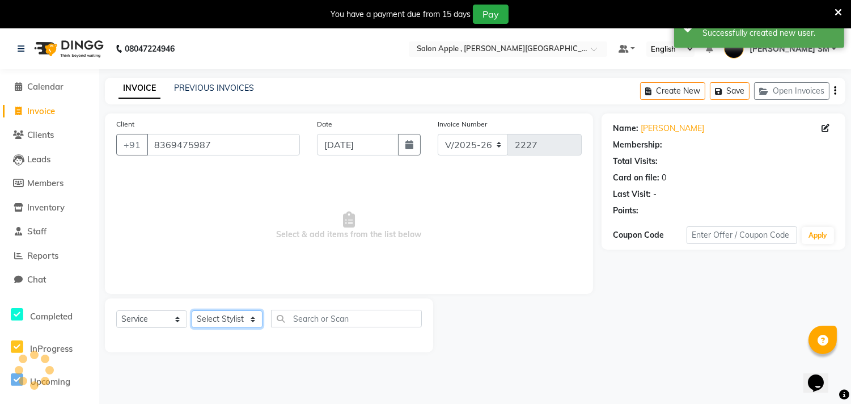
click at [240, 318] on select "Select Stylist Abhishek [PERSON_NAME] [PERSON_NAME] [PERSON_NAME] SM NEHA [PERS…" at bounding box center [227, 319] width 71 height 18
select select "70318"
click at [192, 311] on select "Select Stylist Abhishek [PERSON_NAME] [PERSON_NAME] [PERSON_NAME] SM NEHA [PERS…" at bounding box center [227, 319] width 71 height 18
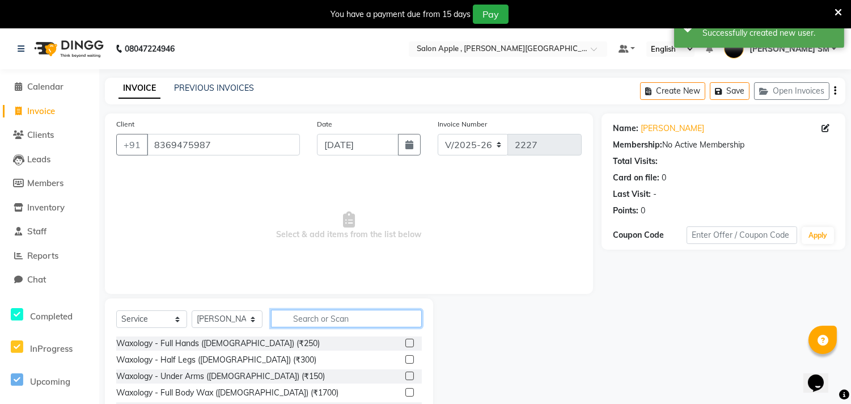
click at [296, 316] on input "text" at bounding box center [346, 319] width 151 height 18
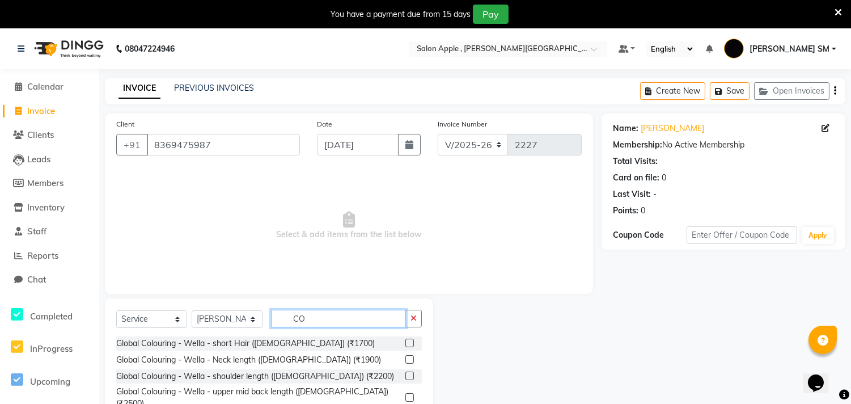
type input "C"
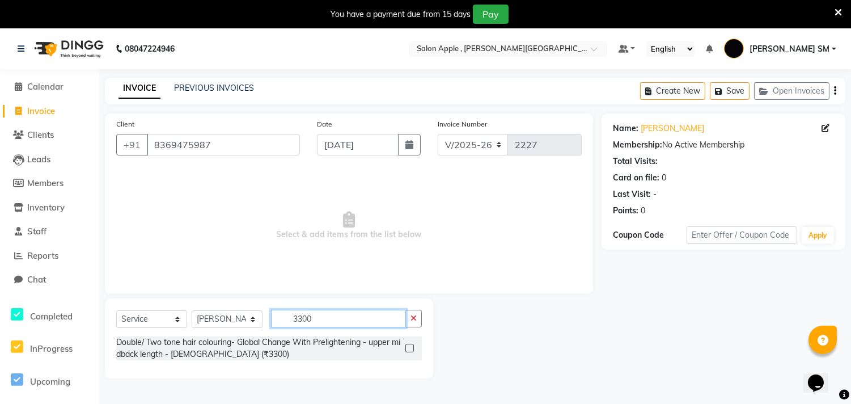
type input "3300"
click at [411, 349] on label at bounding box center [410, 348] width 9 height 9
click at [411, 349] on input "checkbox" at bounding box center [409, 348] width 7 height 7
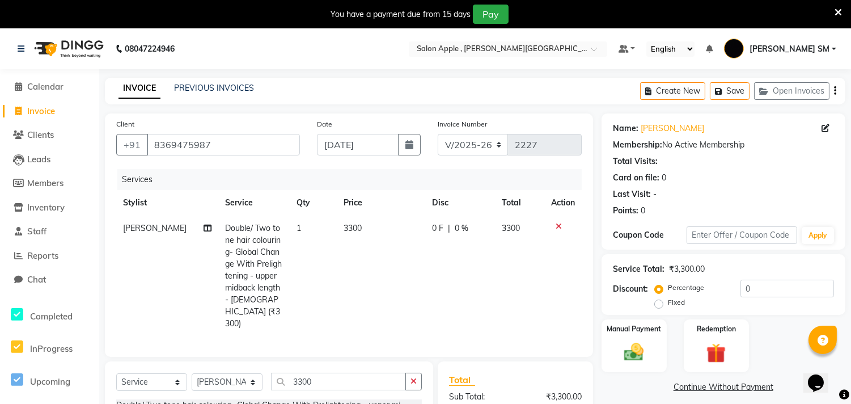
checkbox input "false"
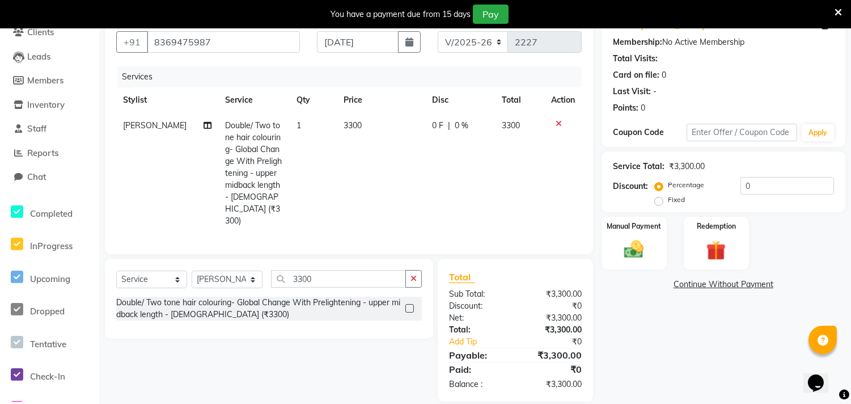
scroll to position [115, 0]
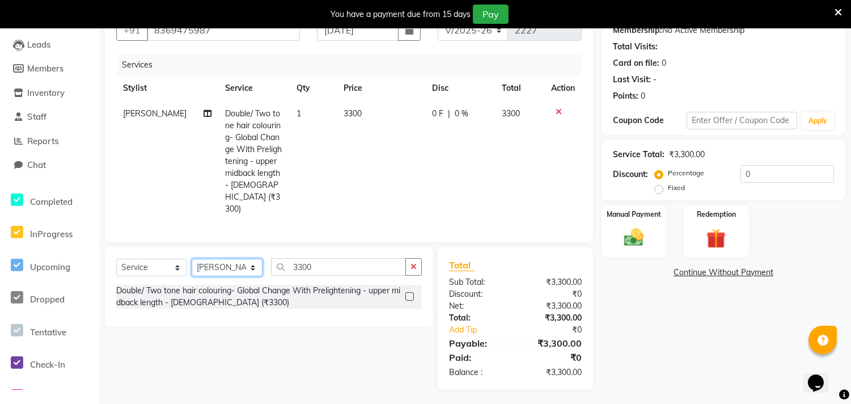
click at [206, 268] on select "Select Stylist Abhishek [PERSON_NAME] [PERSON_NAME] [PERSON_NAME] SM NEHA [PERS…" at bounding box center [227, 268] width 71 height 18
select select "85503"
click at [192, 259] on select "Select Stylist Abhishek [PERSON_NAME] [PERSON_NAME] [PERSON_NAME] SM NEHA [PERS…" at bounding box center [227, 268] width 71 height 18
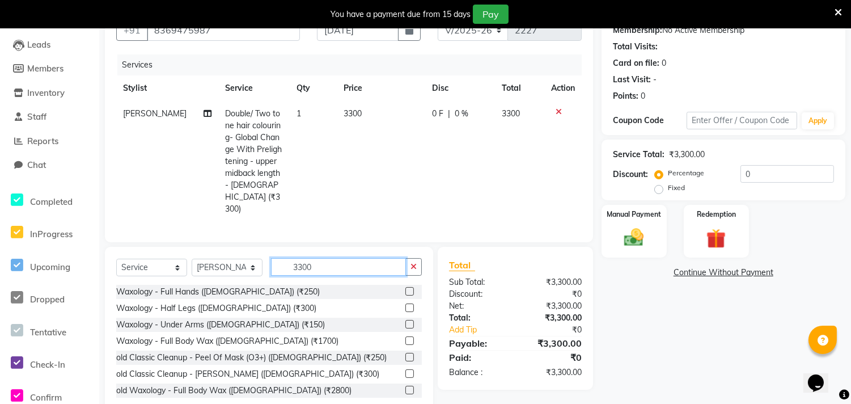
click at [326, 263] on input "3300" at bounding box center [338, 267] width 135 height 18
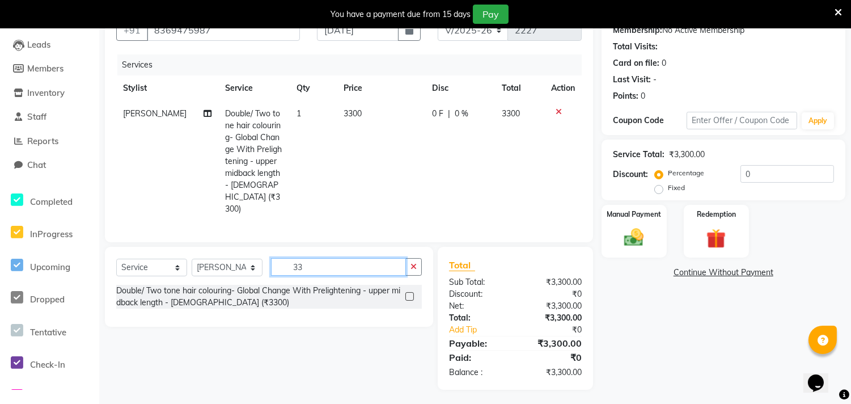
type input "3"
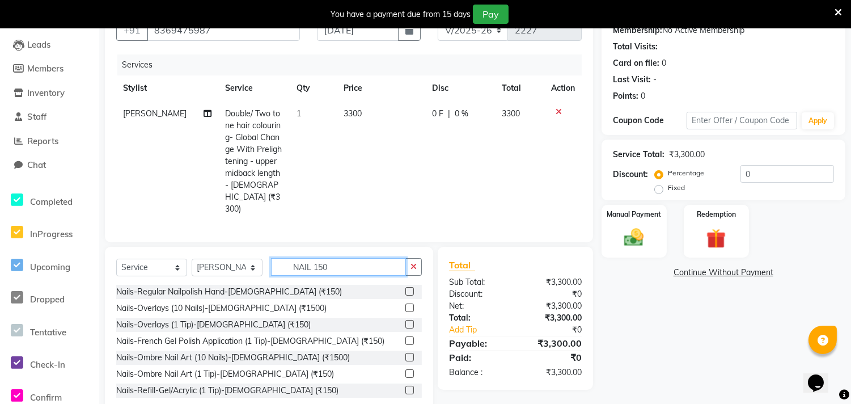
type input "NAIL 150"
click at [406, 288] on label at bounding box center [410, 291] width 9 height 9
click at [406, 288] on input "checkbox" at bounding box center [409, 291] width 7 height 7
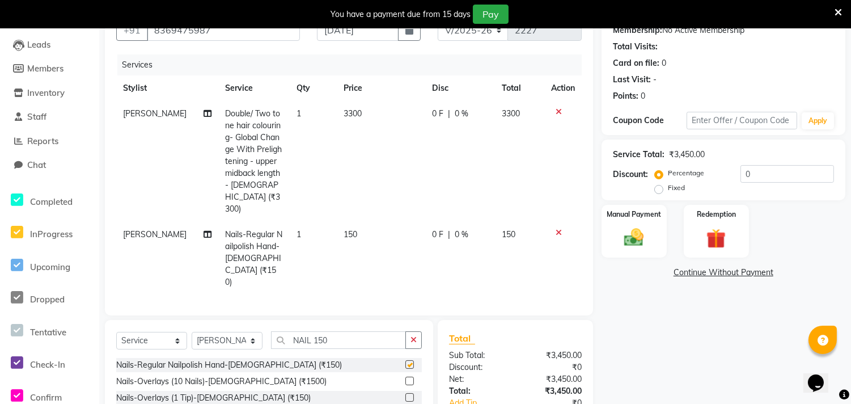
checkbox input "false"
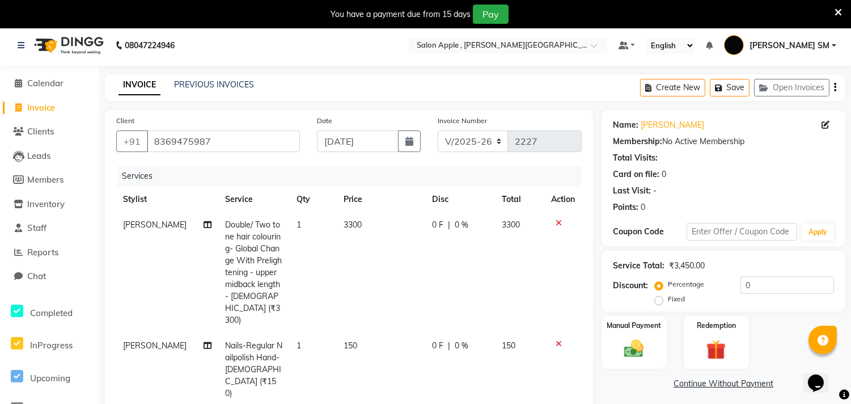
scroll to position [0, 0]
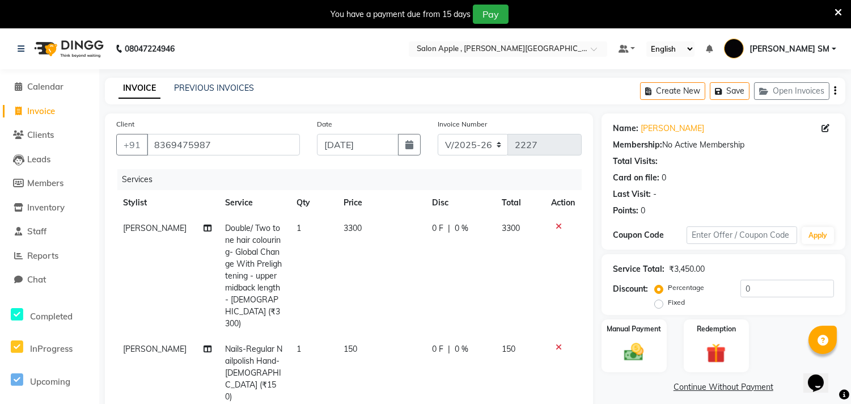
click at [556, 343] on icon at bounding box center [559, 347] width 6 height 8
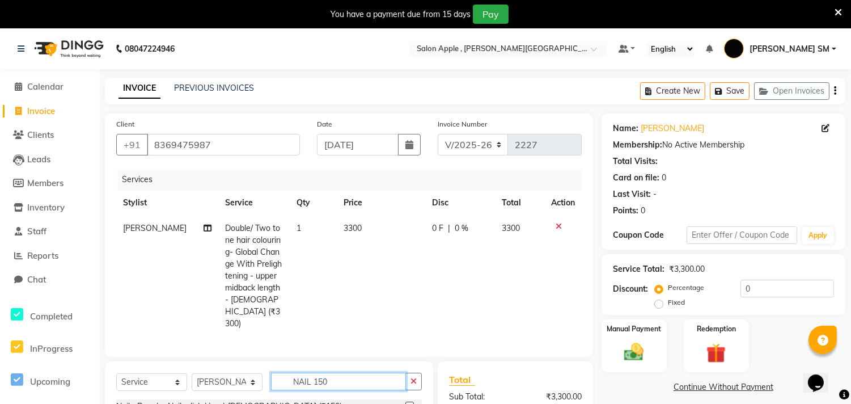
click at [364, 381] on input "NAIL 150" at bounding box center [338, 382] width 135 height 18
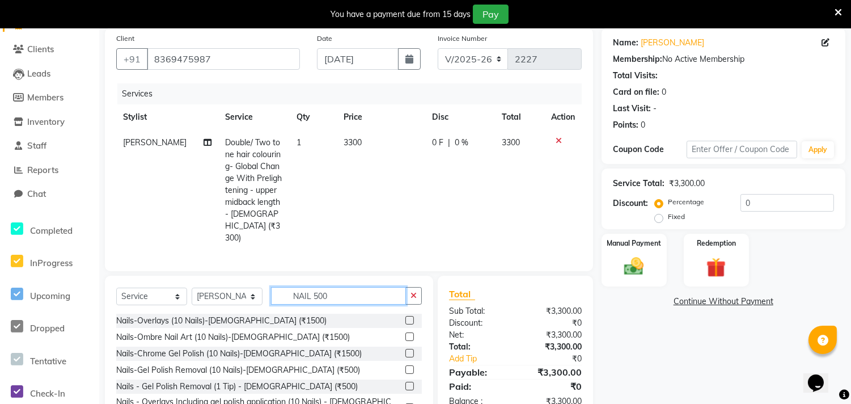
scroll to position [125, 0]
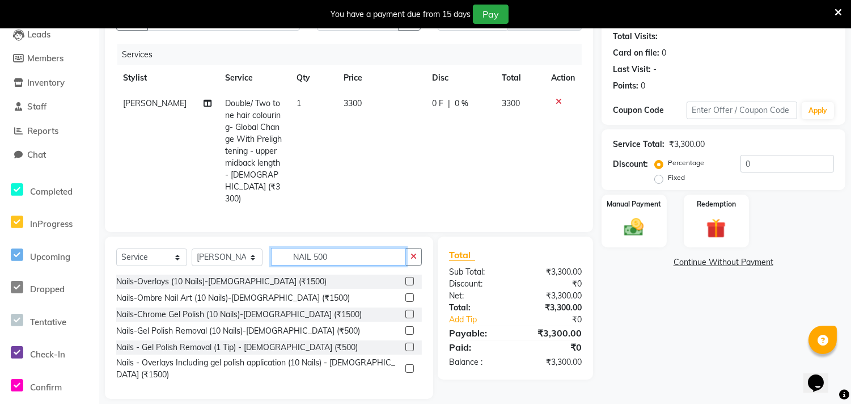
type input "NAIL 500"
click at [410, 326] on label at bounding box center [410, 330] width 9 height 9
click at [410, 327] on input "checkbox" at bounding box center [409, 330] width 7 height 7
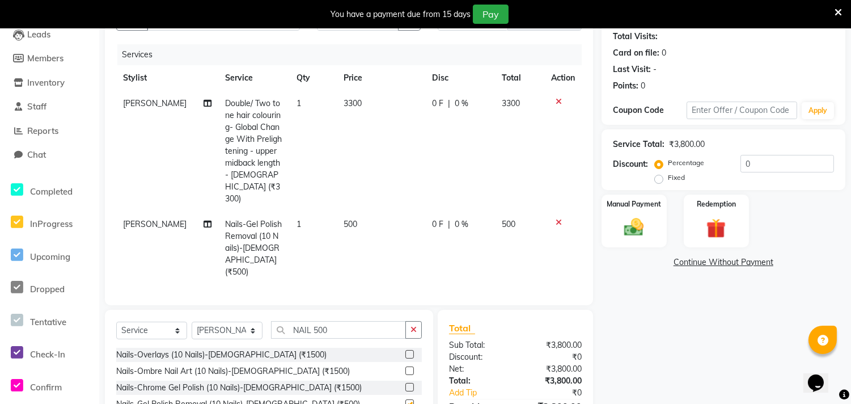
checkbox input "false"
click at [455, 103] on span "0 %" at bounding box center [462, 104] width 14 height 12
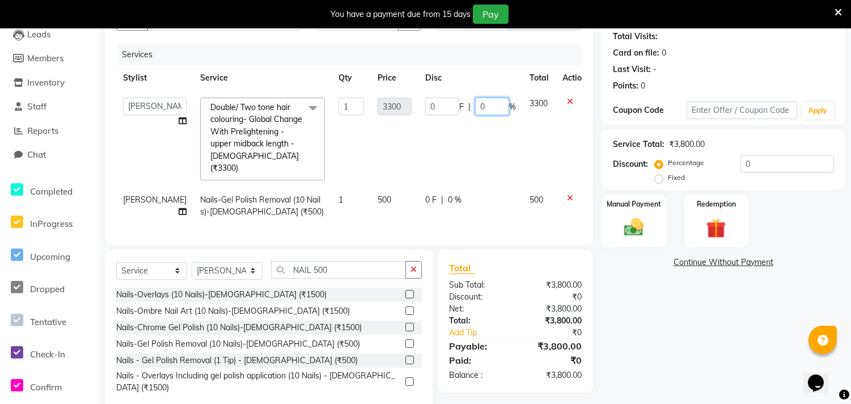
click at [478, 108] on input "0" at bounding box center [492, 107] width 34 height 18
type input "30"
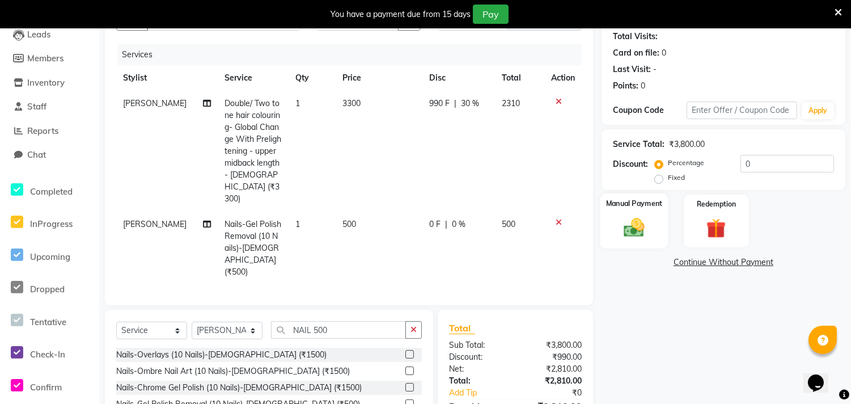
click at [643, 216] on img at bounding box center [634, 228] width 33 height 24
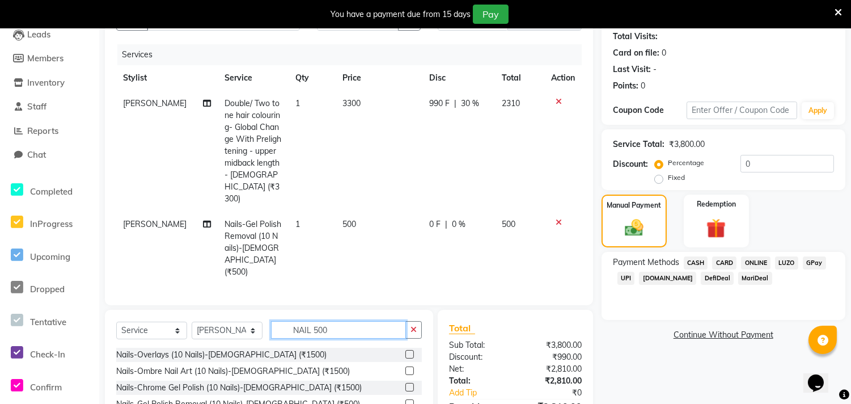
click at [335, 321] on input "NAIL 500" at bounding box center [338, 330] width 135 height 18
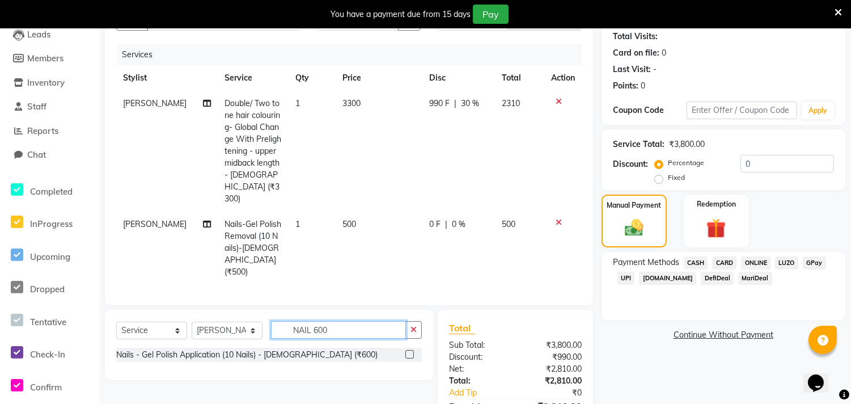
type input "NAIL 600"
click at [407, 350] on label at bounding box center [410, 354] width 9 height 9
click at [407, 351] on input "checkbox" at bounding box center [409, 354] width 7 height 7
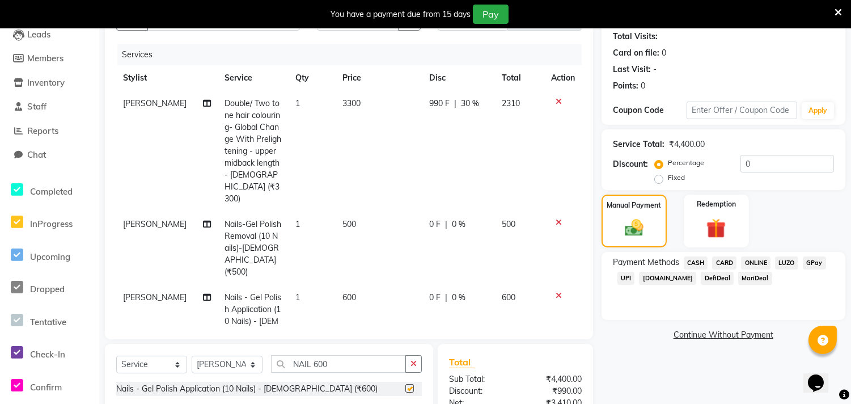
checkbox input "false"
click at [556, 218] on icon at bounding box center [559, 222] width 6 height 8
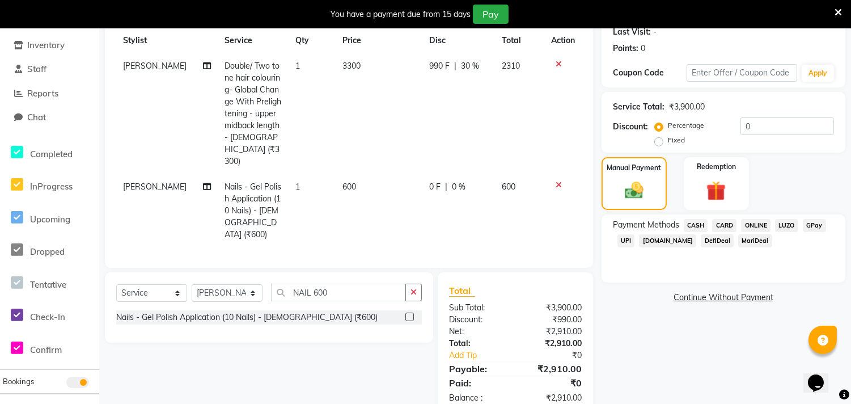
scroll to position [167, 0]
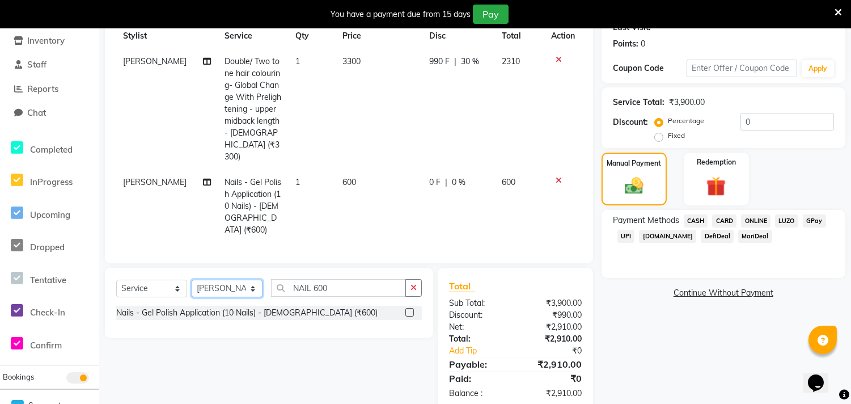
click at [258, 280] on select "Select Stylist Abhishek [PERSON_NAME] [PERSON_NAME] [PERSON_NAME] SM NEHA [PERS…" at bounding box center [227, 289] width 71 height 18
select select "70318"
click at [192, 280] on select "Select Stylist Abhishek [PERSON_NAME] [PERSON_NAME] [PERSON_NAME] SM NEHA [PERS…" at bounding box center [227, 289] width 71 height 18
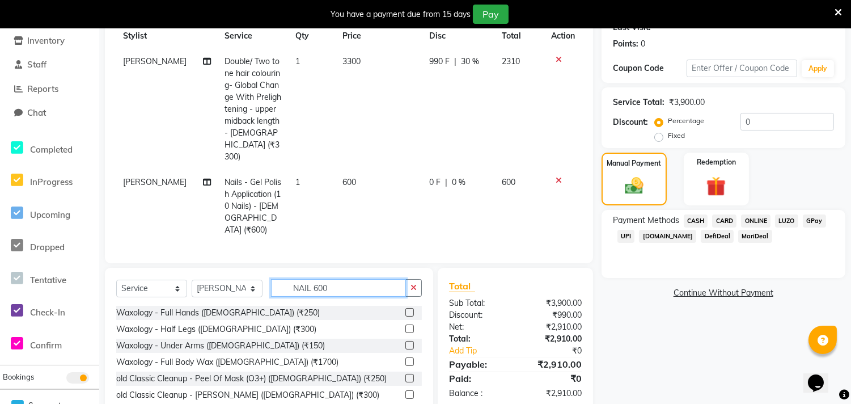
click at [341, 279] on input "NAIL 600" at bounding box center [338, 288] width 135 height 18
type input "N"
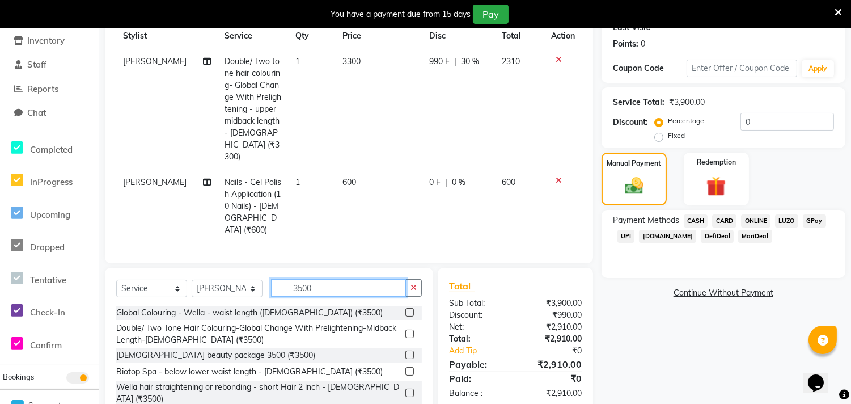
type input "3500"
click at [406, 308] on label at bounding box center [410, 312] width 9 height 9
click at [406, 309] on input "checkbox" at bounding box center [409, 312] width 7 height 7
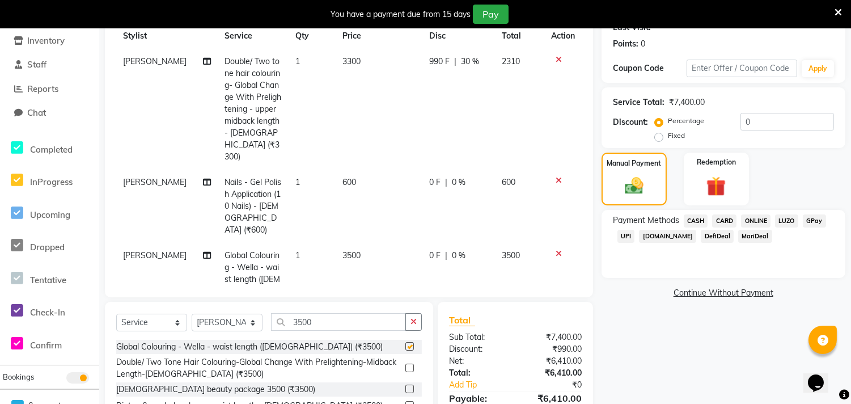
checkbox input "false"
click at [556, 58] on icon at bounding box center [559, 60] width 6 height 8
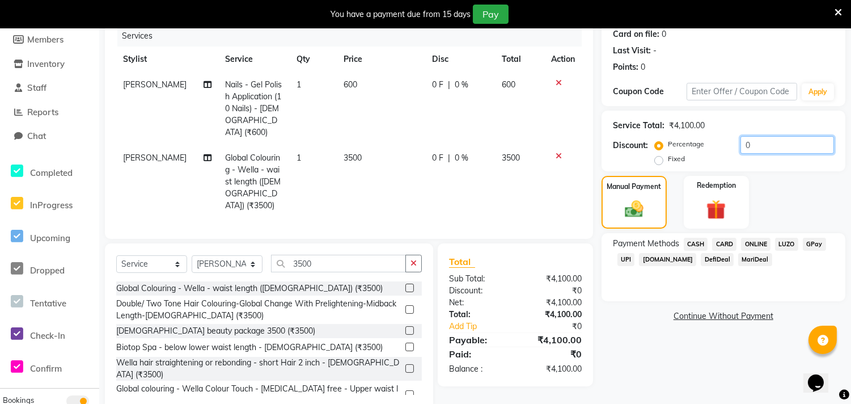
click at [768, 148] on input "0" at bounding box center [788, 145] width 94 height 18
type input "030"
click at [655, 200] on div "Manual Payment" at bounding box center [634, 202] width 68 height 55
click at [757, 244] on span "ONLINE" at bounding box center [755, 244] width 29 height 13
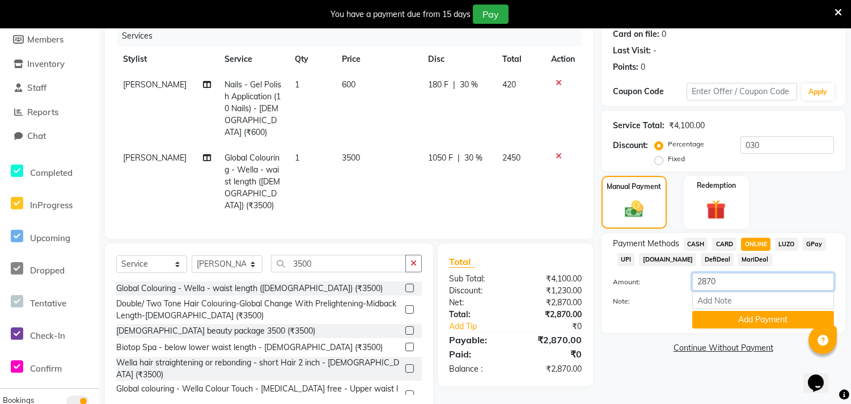
click at [723, 275] on input "2870" at bounding box center [764, 282] width 142 height 18
type input "2860"
click at [754, 322] on button "Add Payment" at bounding box center [764, 320] width 142 height 18
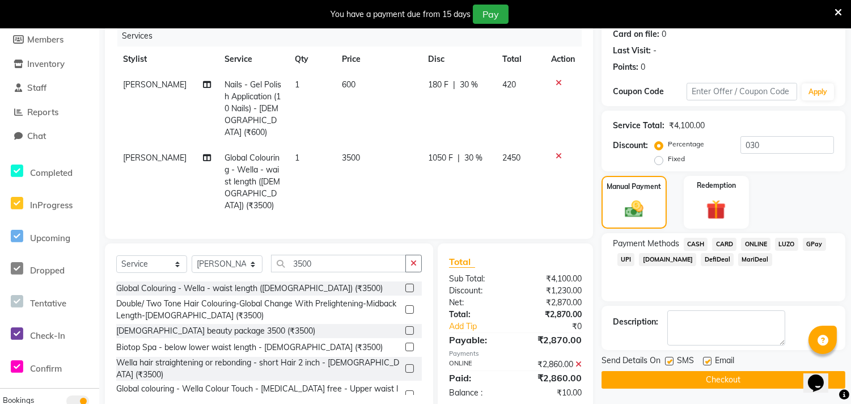
scroll to position [153, 0]
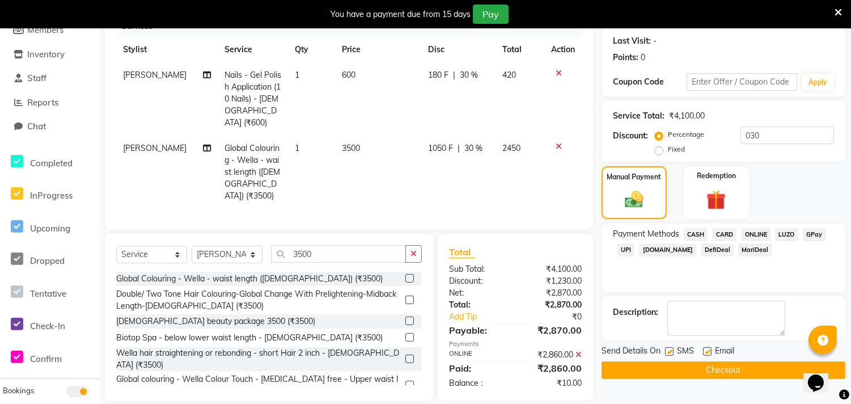
click at [695, 230] on span "CASH" at bounding box center [696, 234] width 24 height 13
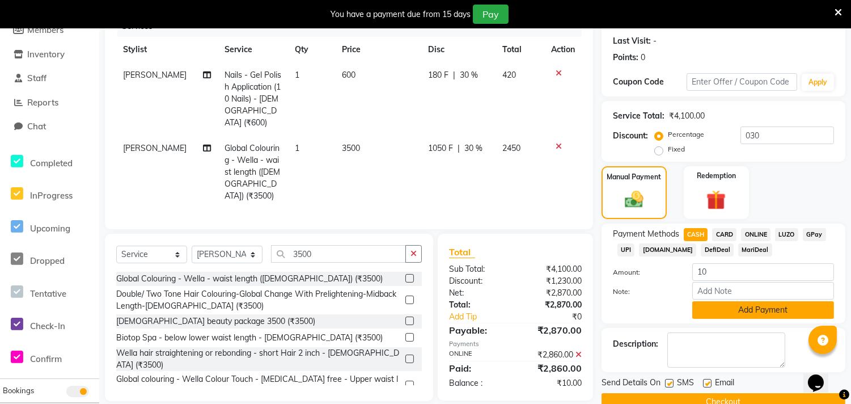
click at [743, 315] on button "Add Payment" at bounding box center [764, 310] width 142 height 18
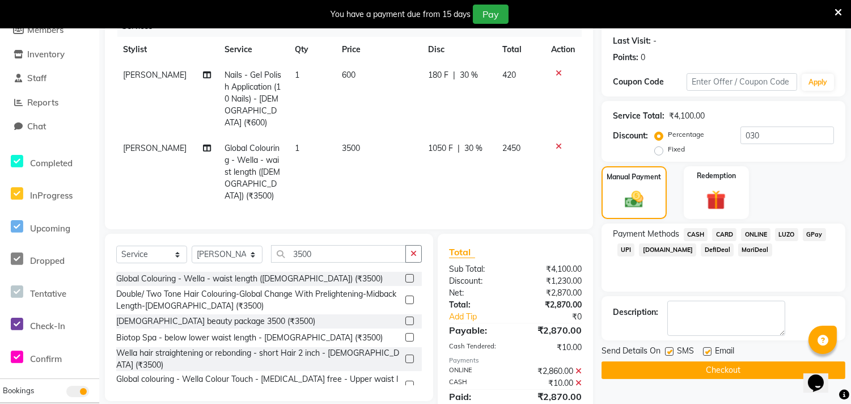
click at [722, 369] on button "Checkout" at bounding box center [724, 370] width 244 height 18
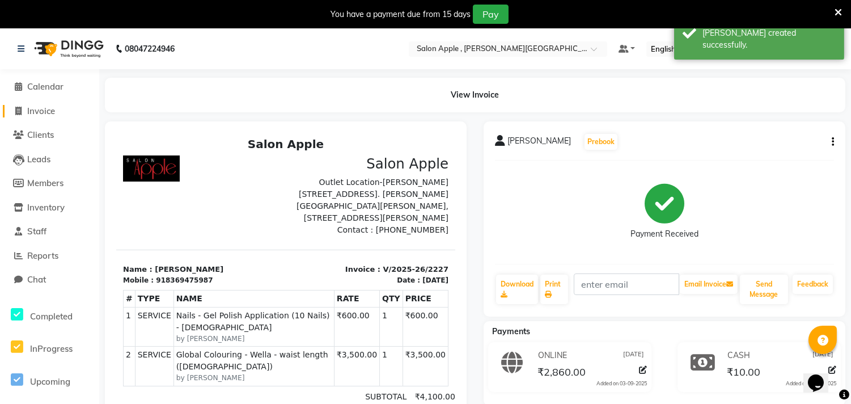
click at [45, 112] on span "Invoice" at bounding box center [41, 111] width 28 height 11
select select "521"
select select "service"
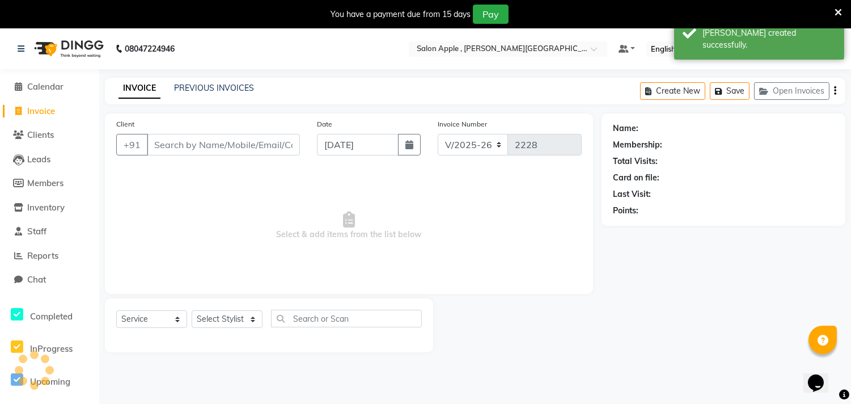
scroll to position [28, 0]
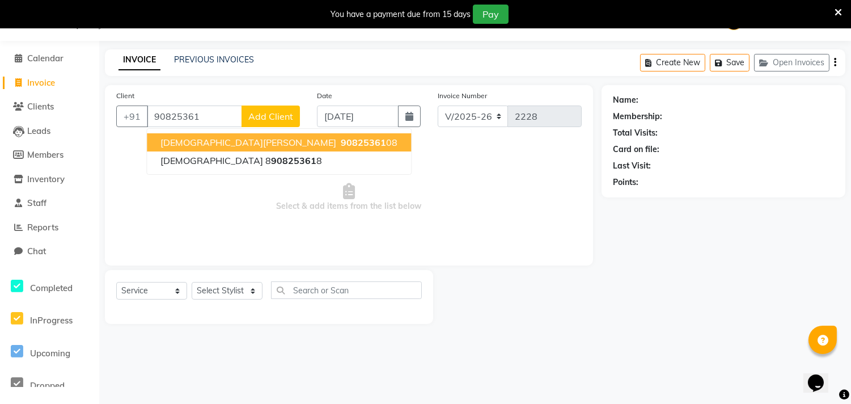
click at [339, 142] on ngb-highlight "90825361 08" at bounding box center [368, 142] width 59 height 11
type input "9082536108"
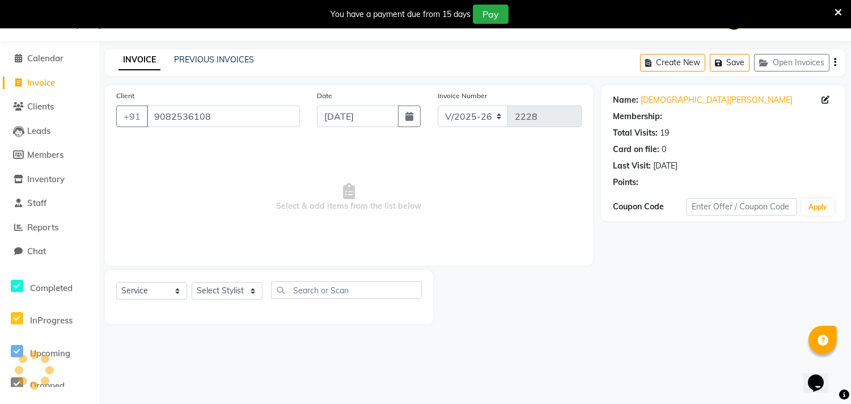
select select "1: Object"
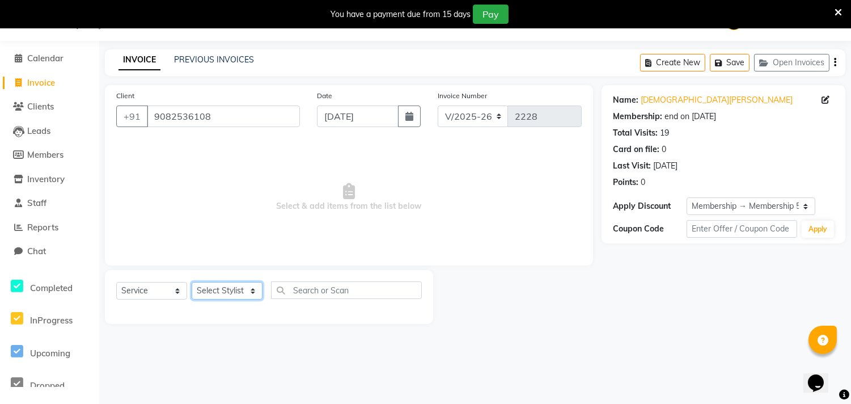
click at [239, 295] on select "Select Stylist Abhishek [PERSON_NAME] [PERSON_NAME] [PERSON_NAME] SM NEHA [PERS…" at bounding box center [227, 291] width 71 height 18
select select "85503"
click at [192, 282] on select "Select Stylist Abhishek [PERSON_NAME] [PERSON_NAME] [PERSON_NAME] SM NEHA [PERS…" at bounding box center [227, 291] width 71 height 18
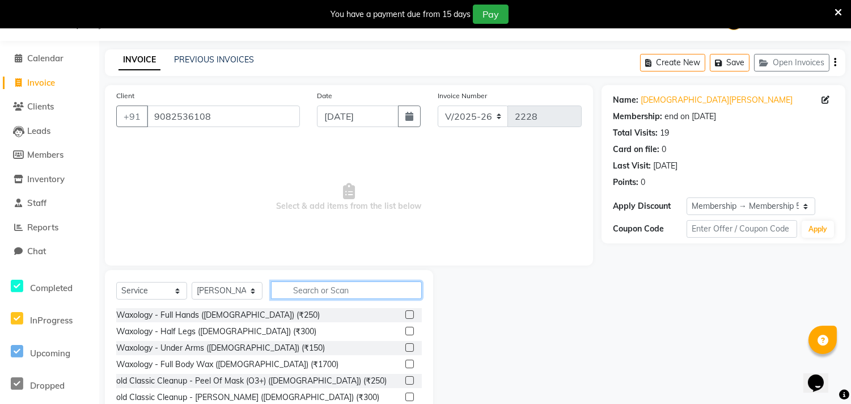
click at [317, 296] on input "text" at bounding box center [346, 290] width 151 height 18
type input "WAX 150"
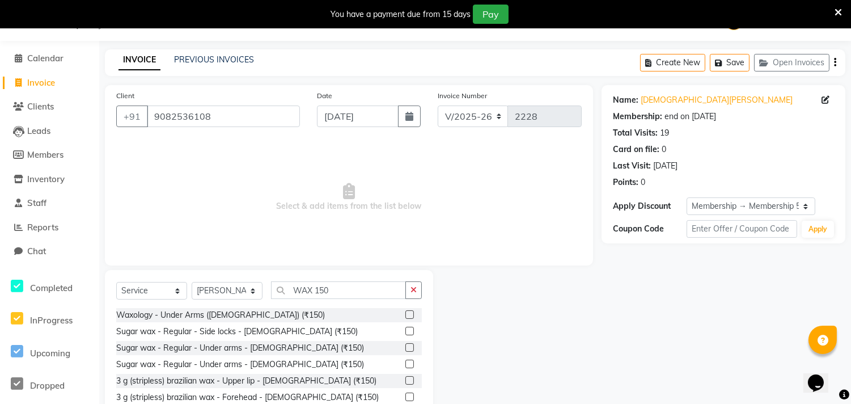
click at [406, 315] on label at bounding box center [410, 314] width 9 height 9
click at [406, 315] on input "checkbox" at bounding box center [409, 314] width 7 height 7
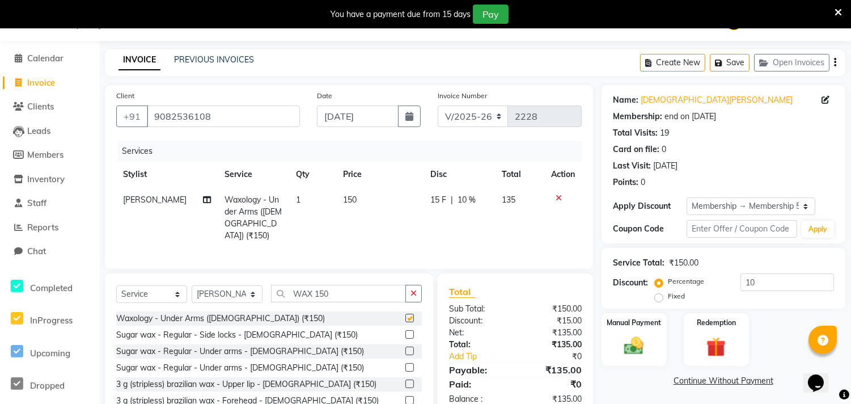
checkbox input "false"
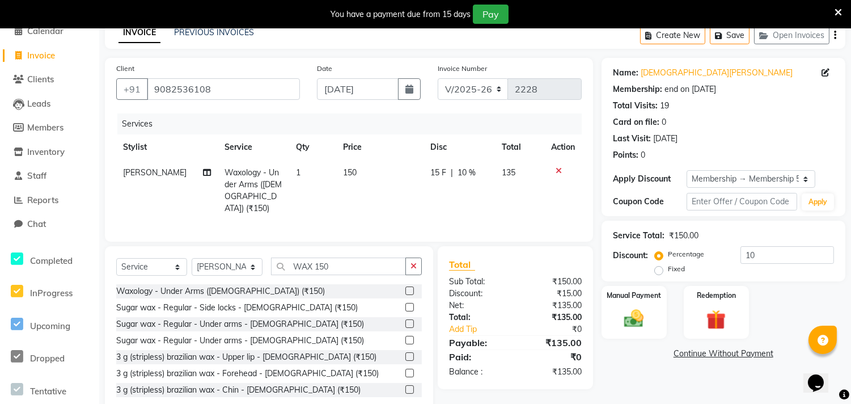
scroll to position [80, 0]
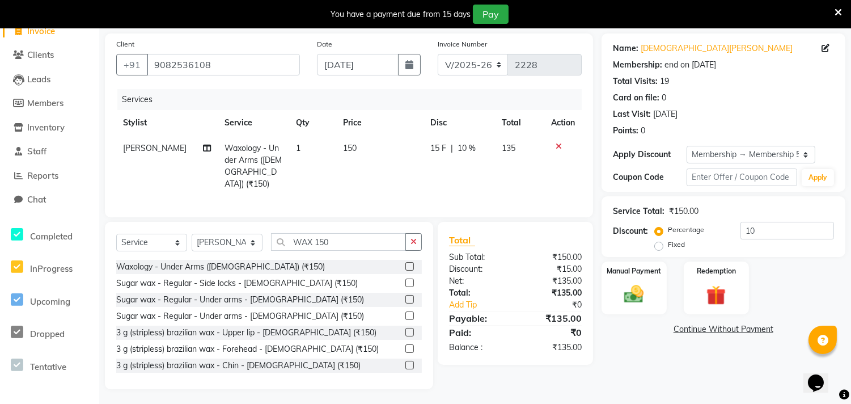
click at [406, 328] on label at bounding box center [410, 332] width 9 height 9
click at [406, 329] on input "checkbox" at bounding box center [409, 332] width 7 height 7
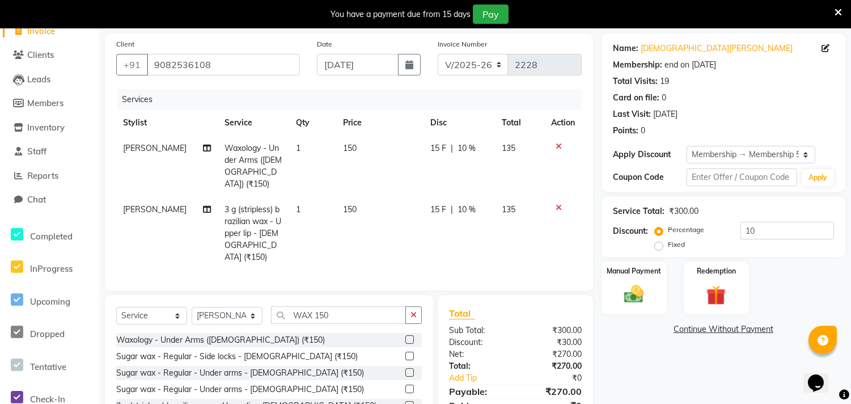
checkbox input "false"
click at [333, 306] on input "WAX 150" at bounding box center [338, 315] width 135 height 18
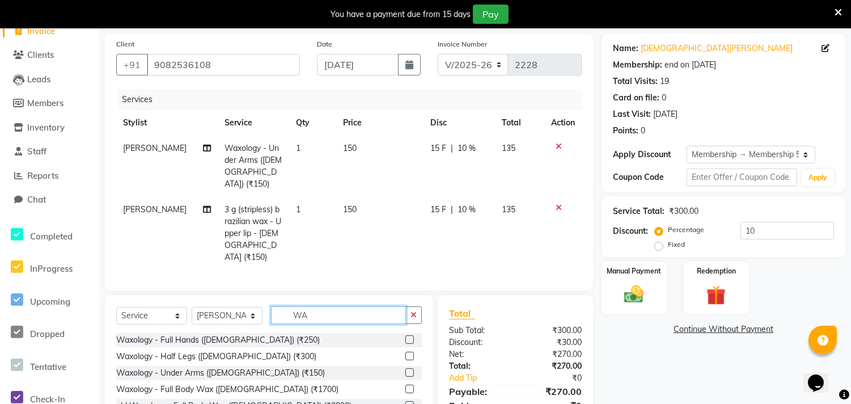
type input "W"
type input "THR"
click at [406, 352] on label at bounding box center [410, 356] width 9 height 9
click at [406, 353] on input "checkbox" at bounding box center [409, 356] width 7 height 7
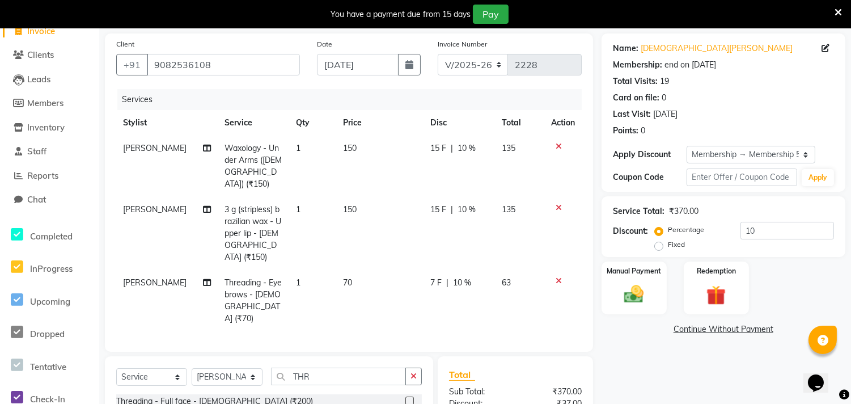
checkbox input "false"
click at [768, 153] on select "Select Membership → Membership 500" at bounding box center [751, 155] width 129 height 18
select select "0:"
click at [687, 146] on select "Select Membership → Membership 500" at bounding box center [751, 155] width 129 height 18
type input "0"
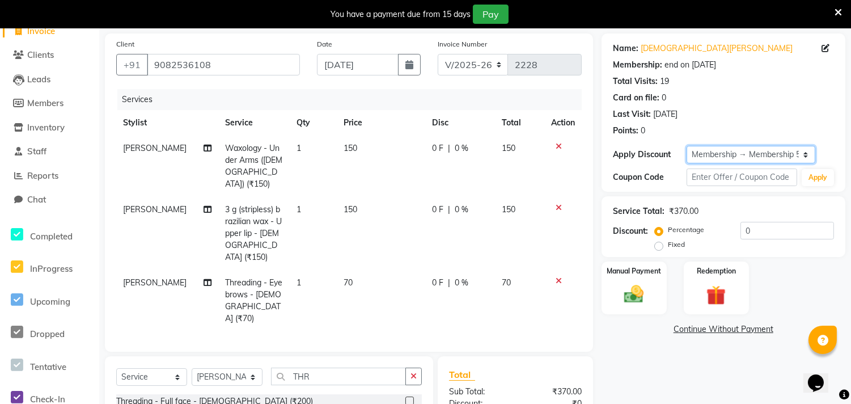
scroll to position [190, 0]
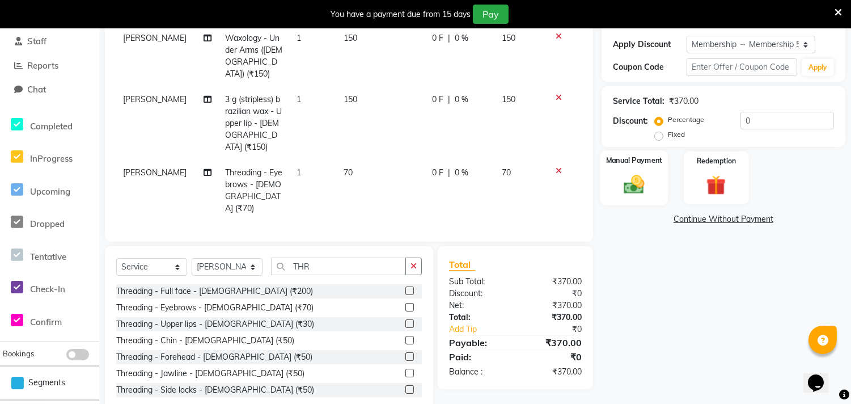
click at [652, 185] on div "Manual Payment" at bounding box center [634, 177] width 68 height 55
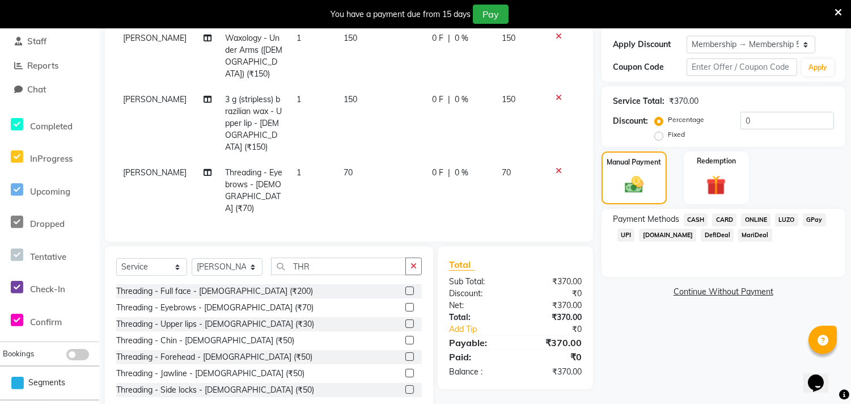
click at [752, 218] on span "ONLINE" at bounding box center [755, 219] width 29 height 13
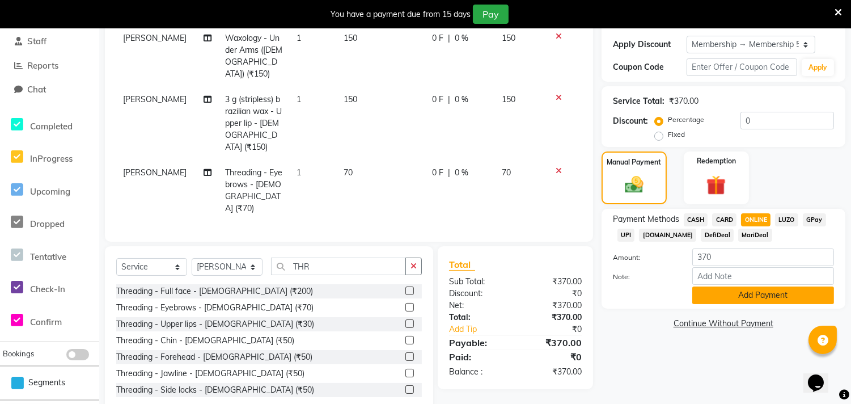
click at [748, 291] on button "Add Payment" at bounding box center [764, 295] width 142 height 18
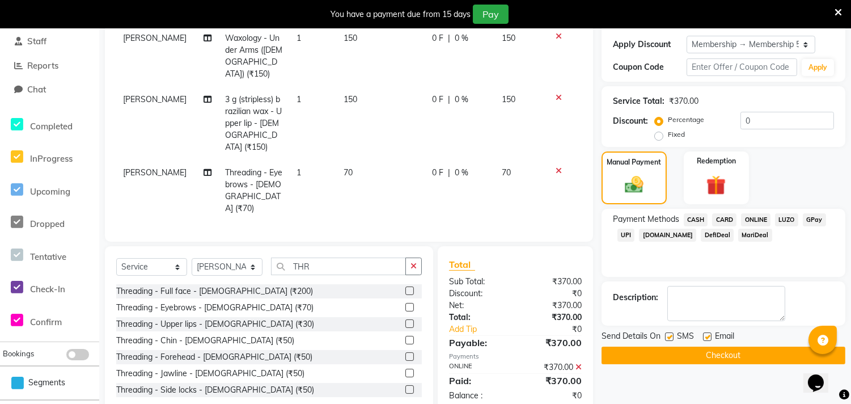
click at [728, 355] on button "Checkout" at bounding box center [724, 356] width 244 height 18
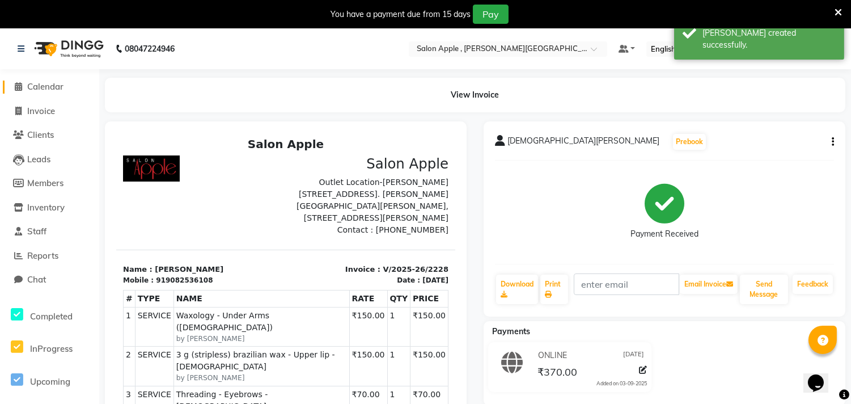
click at [50, 89] on span "Calendar" at bounding box center [45, 86] width 36 height 11
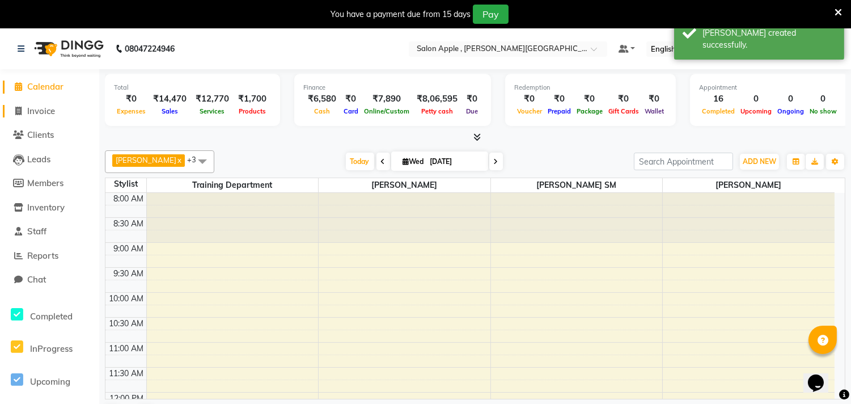
click at [48, 106] on span "Invoice" at bounding box center [41, 111] width 28 height 11
select select "521"
select select "service"
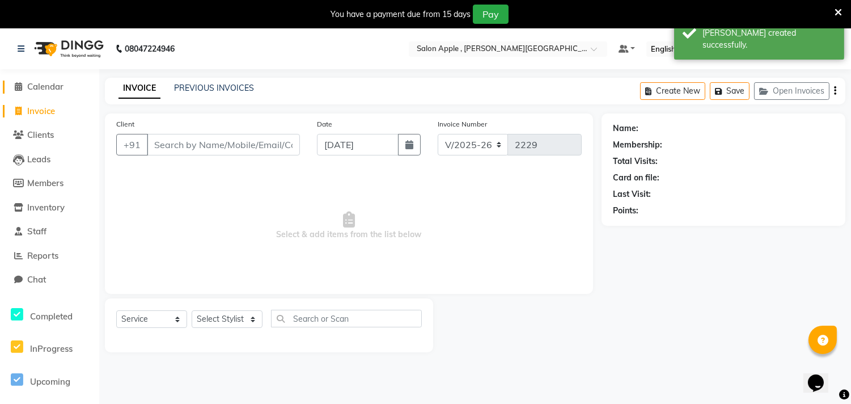
click at [48, 86] on span "Calendar" at bounding box center [45, 86] width 36 height 11
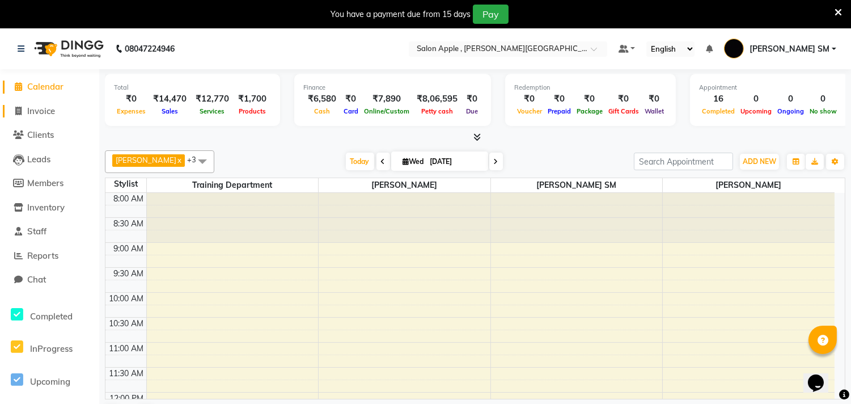
click at [53, 106] on span "Invoice" at bounding box center [41, 111] width 28 height 11
select select "service"
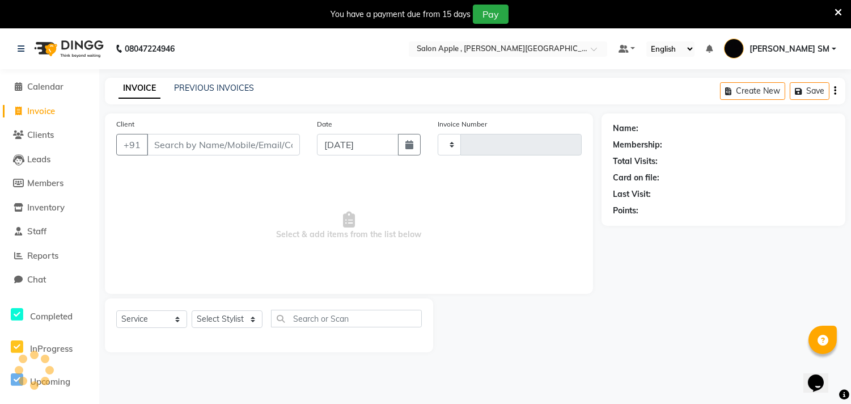
type input "2229"
select select "521"
click at [240, 87] on link "PREVIOUS INVOICES" at bounding box center [214, 88] width 80 height 10
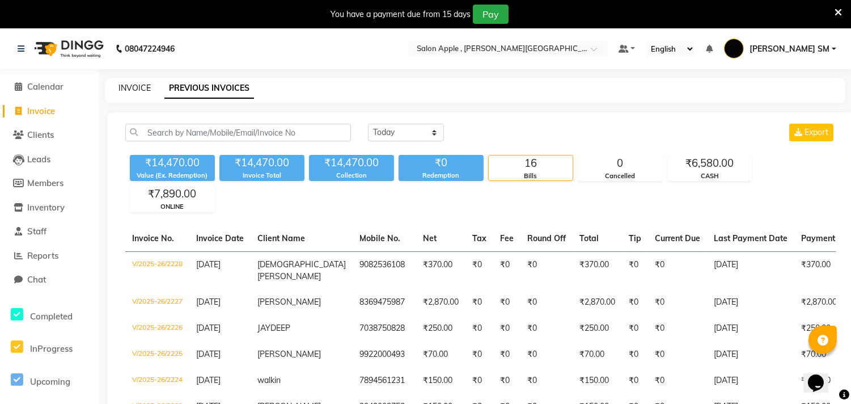
click at [133, 89] on link "INVOICE" at bounding box center [135, 88] width 32 height 10
select select "521"
select select "service"
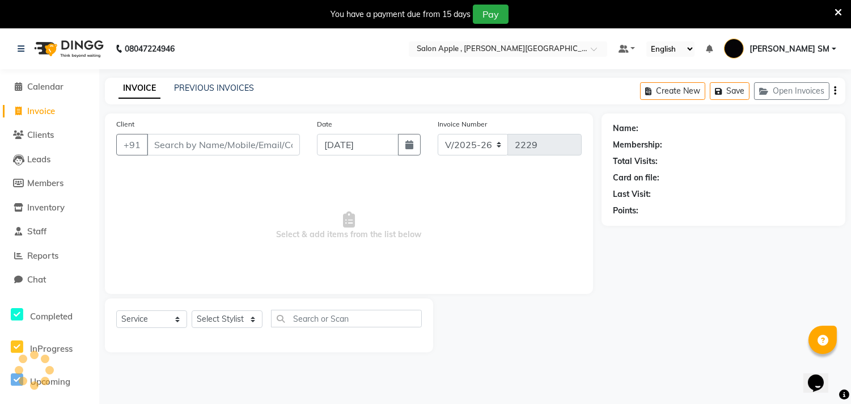
scroll to position [28, 0]
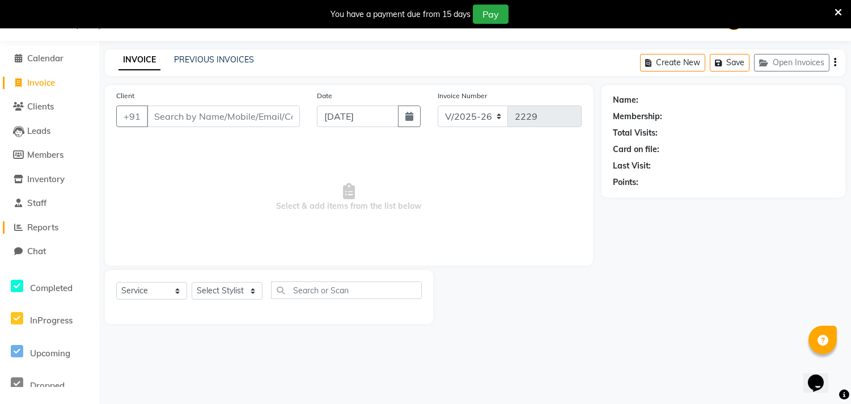
drag, startPoint x: 40, startPoint y: 228, endPoint x: 28, endPoint y: 229, distance: 11.9
click at [39, 228] on span "Reports" at bounding box center [42, 227] width 31 height 11
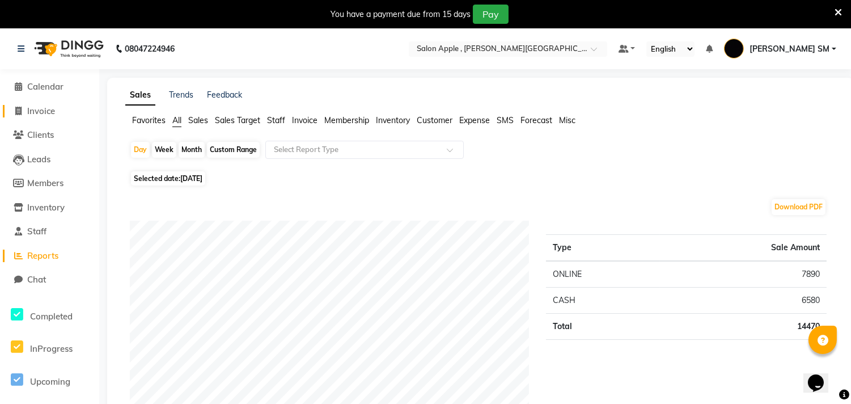
click at [46, 113] on span "Invoice" at bounding box center [41, 111] width 28 height 11
select select "service"
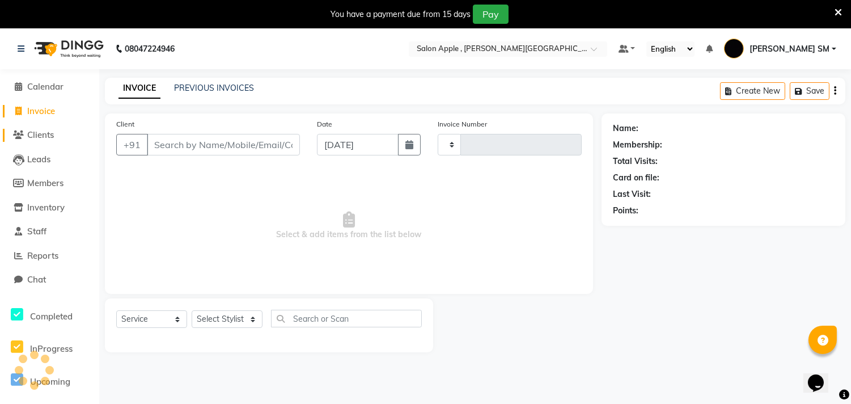
type input "2229"
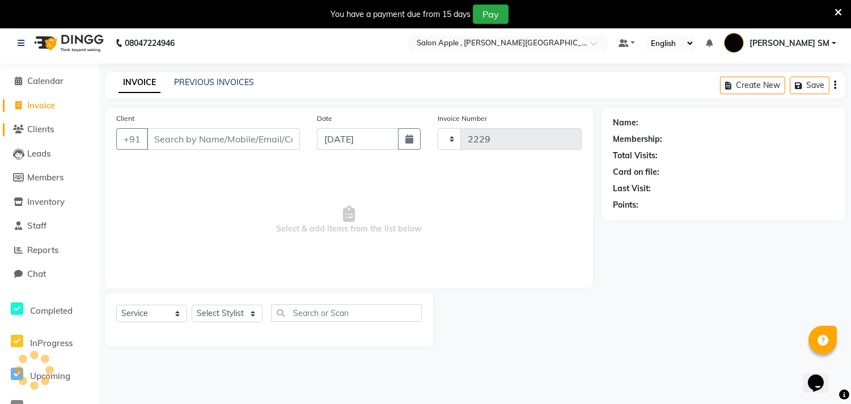
select select "521"
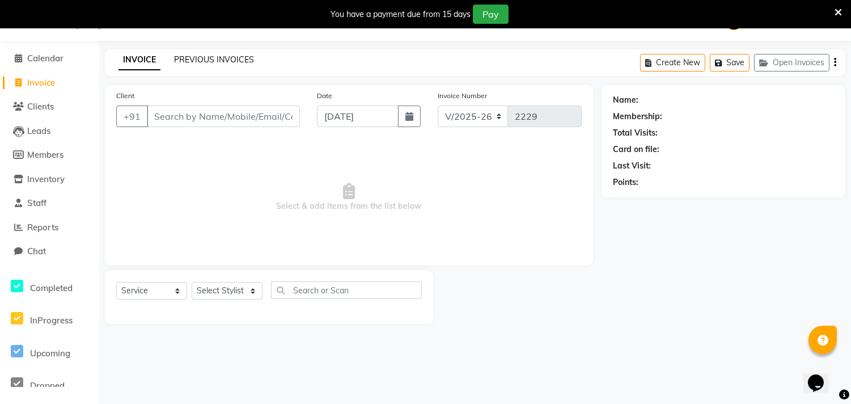
click at [224, 61] on link "PREVIOUS INVOICES" at bounding box center [214, 59] width 80 height 10
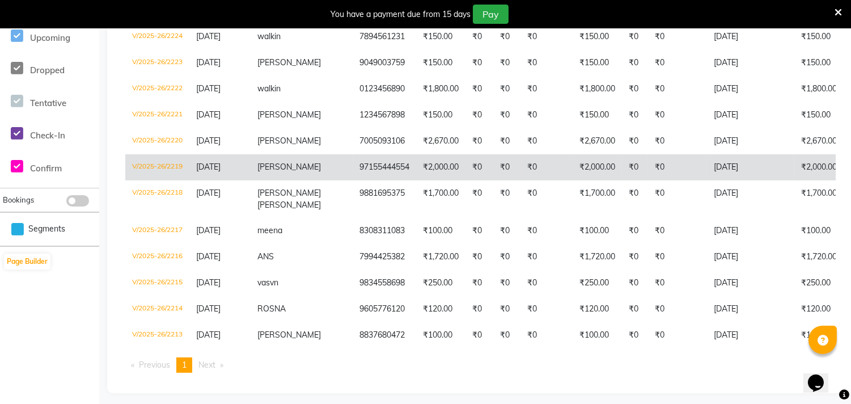
scroll to position [356, 0]
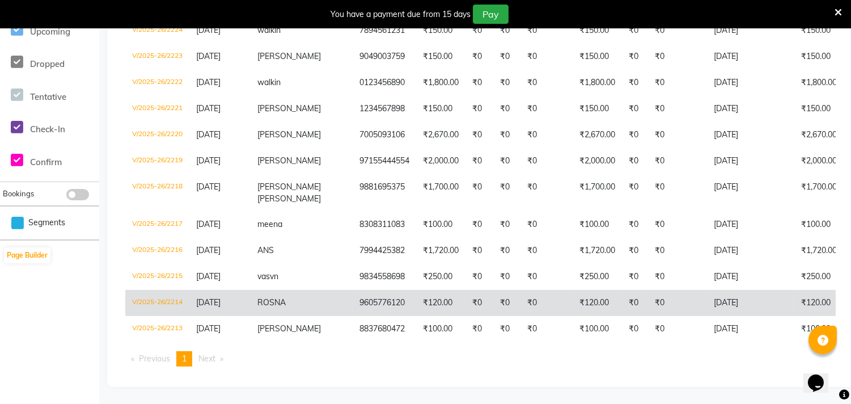
click at [368, 290] on td "9605776120" at bounding box center [385, 303] width 64 height 26
click at [521, 290] on td "₹0" at bounding box center [547, 303] width 52 height 26
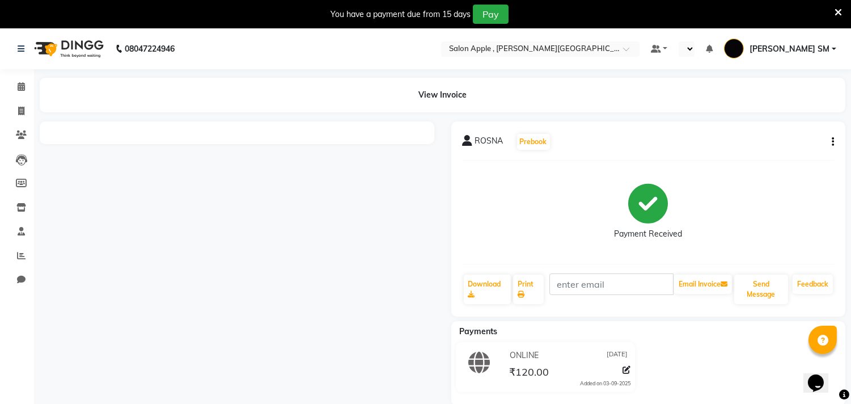
select select "en"
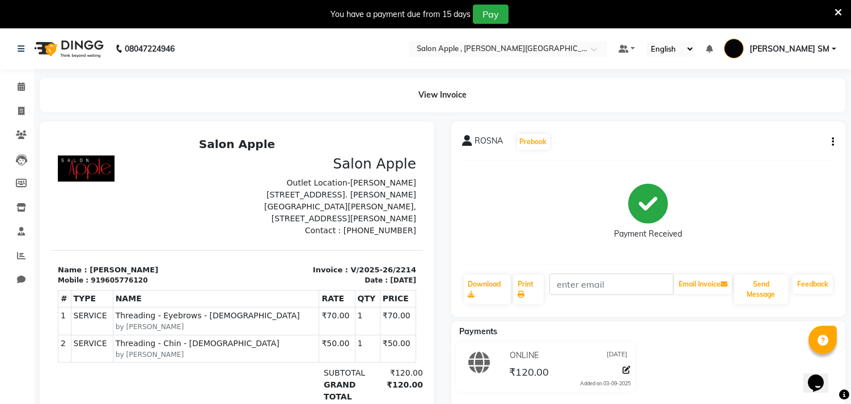
click at [832, 142] on icon "button" at bounding box center [833, 142] width 2 height 1
click at [761, 208] on div "Payment Received" at bounding box center [649, 212] width 372 height 85
click at [22, 248] on link "Reports" at bounding box center [16, 256] width 27 height 19
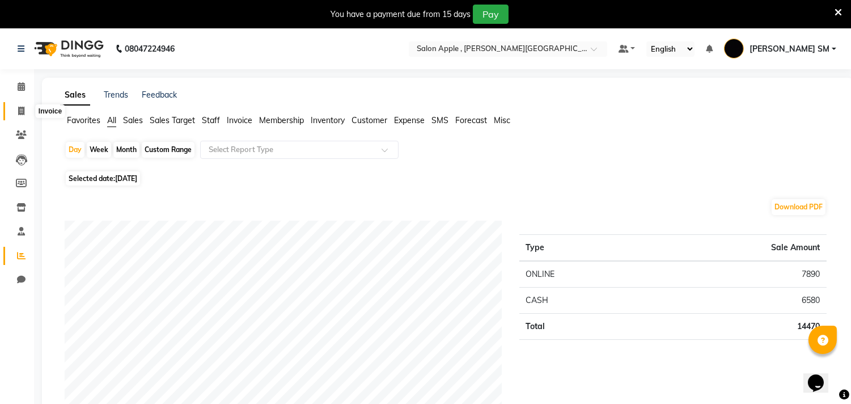
click at [23, 115] on icon at bounding box center [21, 111] width 6 height 9
select select "521"
select select "service"
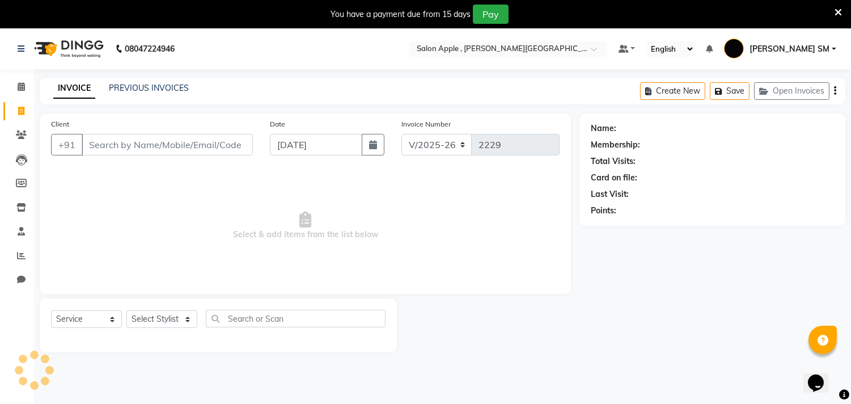
scroll to position [28, 0]
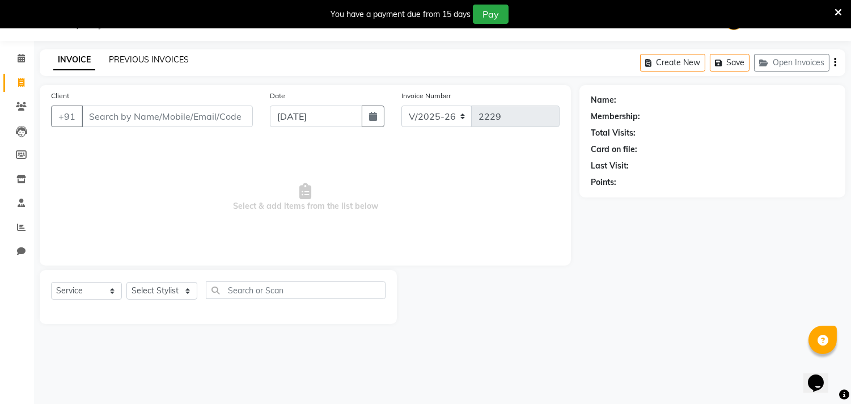
click at [173, 60] on link "PREVIOUS INVOICES" at bounding box center [149, 59] width 80 height 10
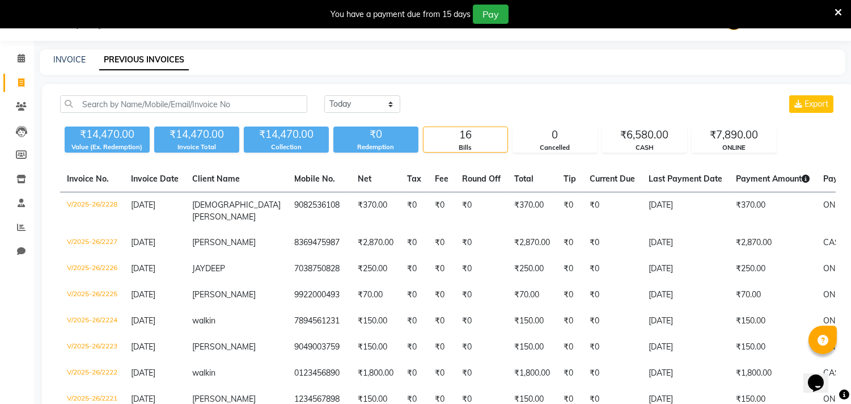
scroll to position [326, 0]
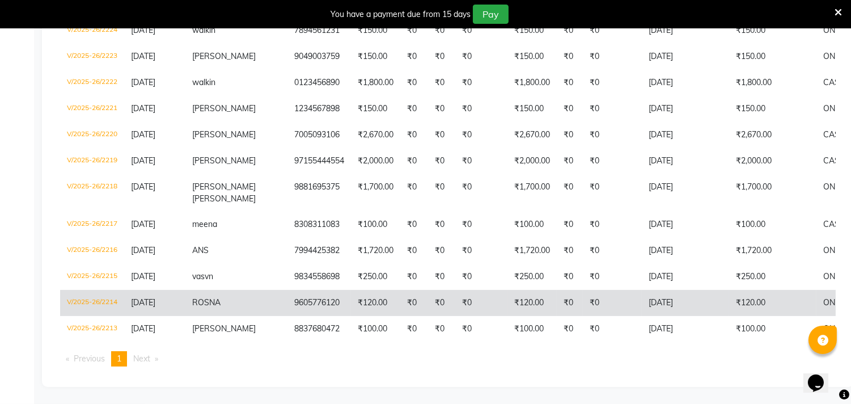
click at [458, 290] on td "₹0" at bounding box center [481, 303] width 52 height 26
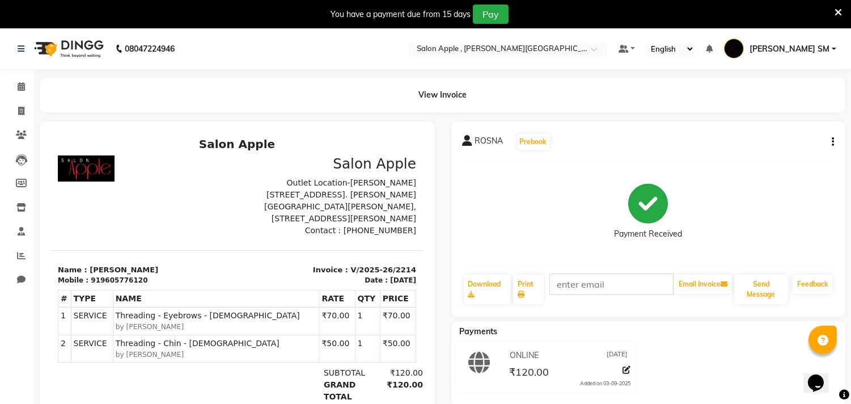
click at [832, 142] on icon "button" at bounding box center [833, 142] width 2 height 1
click at [798, 136] on div "Split Service Amount" at bounding box center [777, 135] width 78 height 14
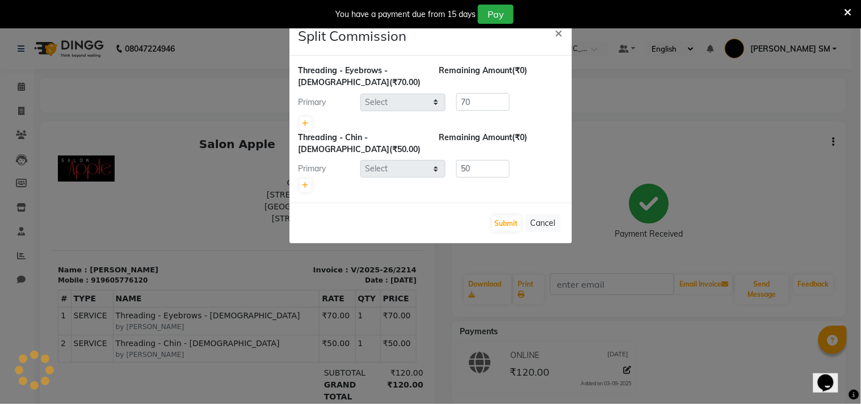
select select "85636"
click at [304, 125] on icon at bounding box center [305, 123] width 6 height 7
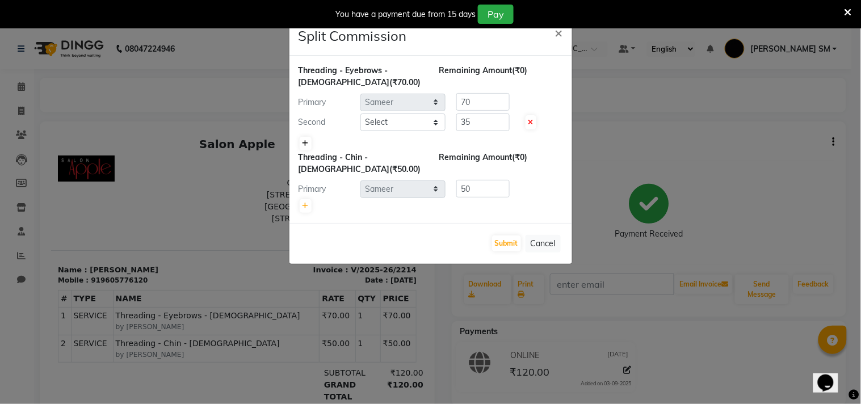
type input "35"
click at [412, 123] on select "Select Abhishek taywade Asha aanand Adsule bharat manger SM NEHA HAJARE Pragati…" at bounding box center [402, 122] width 85 height 18
select select "85503"
click at [360, 113] on select "Select Abhishek taywade Asha aanand Adsule bharat manger SM NEHA HAJARE Pragati…" at bounding box center [402, 122] width 85 height 18
click at [495, 124] on input "35" at bounding box center [482, 122] width 53 height 18
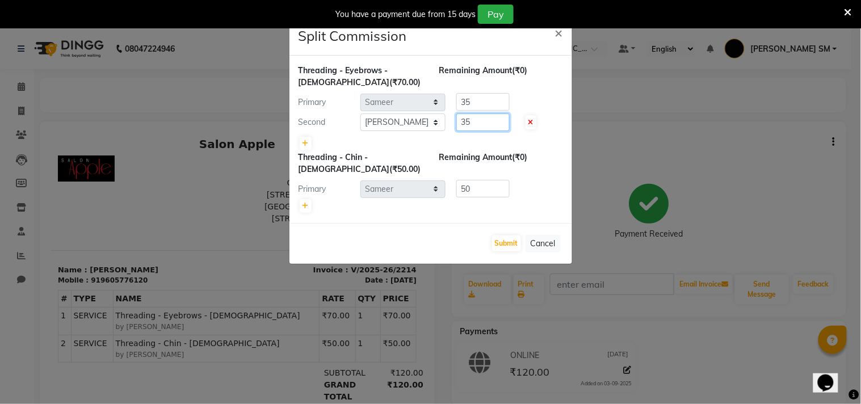
type input "3"
type input "70"
click at [483, 101] on input "35" at bounding box center [482, 102] width 53 height 18
type input "3"
type input "0"
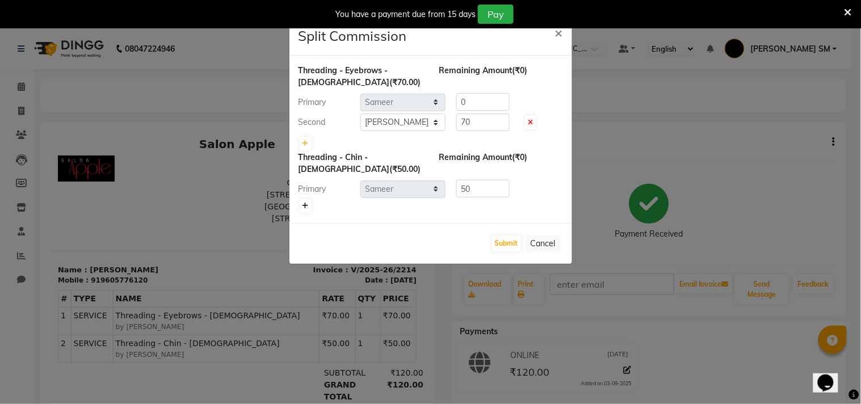
click at [301, 201] on link at bounding box center [306, 206] width 12 height 14
type input "25"
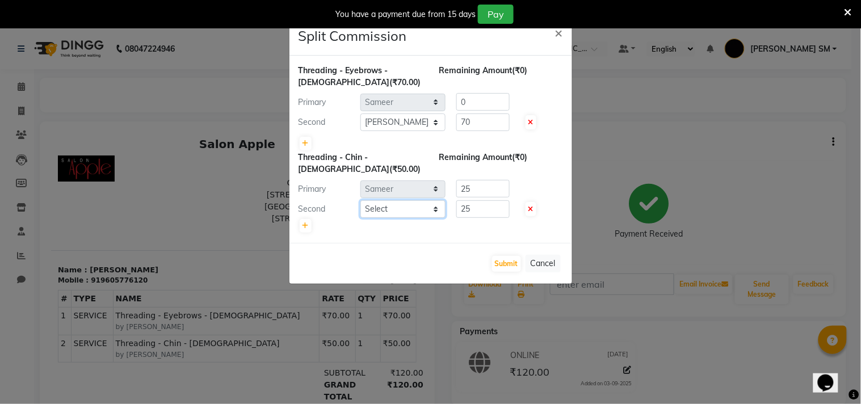
click at [433, 206] on select "Select Abhishek taywade Asha aanand Adsule bharat manger SM NEHA HAJARE Pragati…" at bounding box center [402, 209] width 85 height 18
click at [485, 210] on input "25" at bounding box center [482, 209] width 53 height 18
click at [433, 212] on select "Select Abhishek taywade Asha aanand Adsule bharat manger SM NEHA HAJARE Pragati…" at bounding box center [402, 209] width 85 height 18
select select "85503"
click at [360, 200] on select "Select Abhishek taywade Asha aanand Adsule bharat manger SM NEHA HAJARE Pragati…" at bounding box center [402, 209] width 85 height 18
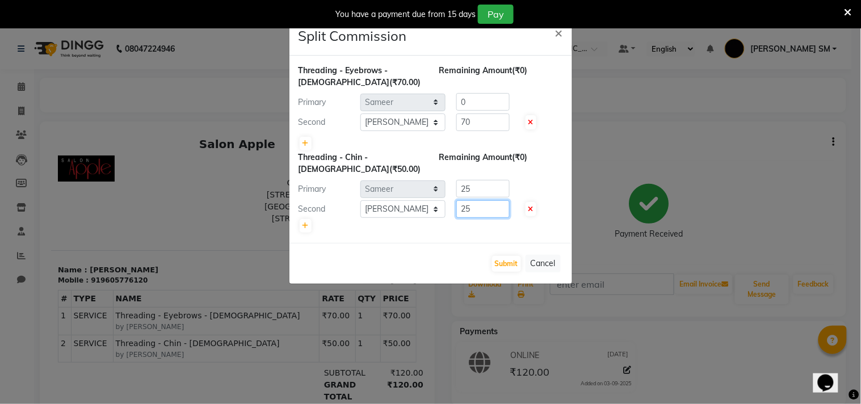
click at [481, 208] on input "25" at bounding box center [482, 209] width 53 height 18
type input "2"
type input "50"
click at [476, 191] on input "25" at bounding box center [482, 189] width 53 height 18
type input "2"
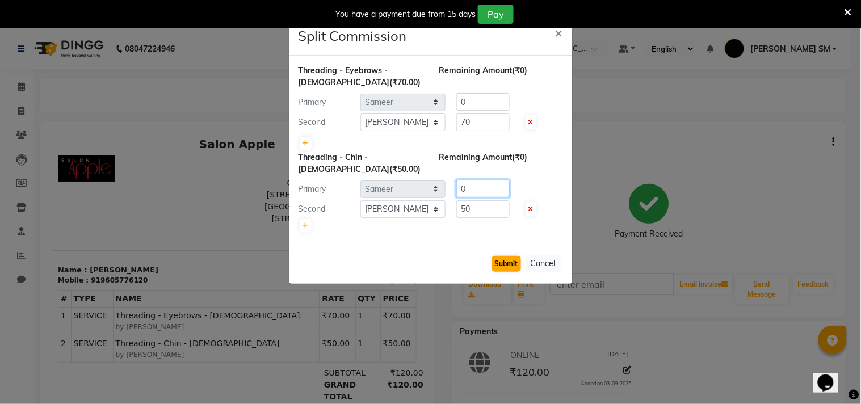
type input "0"
click at [506, 259] on button "Submit" at bounding box center [506, 264] width 29 height 16
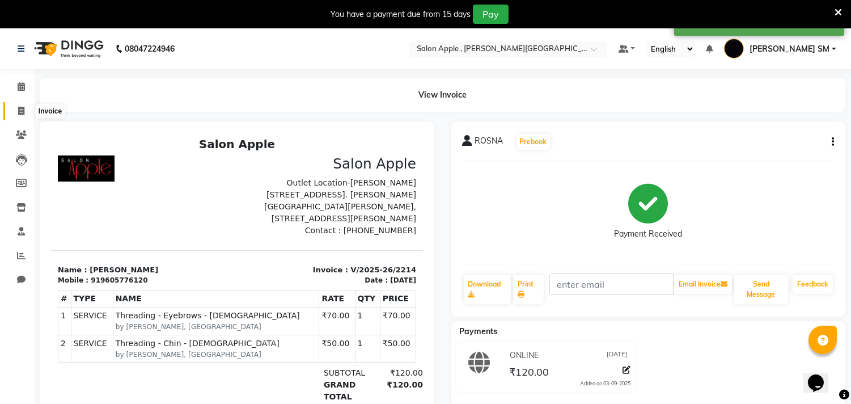
click at [18, 111] on icon at bounding box center [21, 111] width 6 height 9
select select "521"
select select "service"
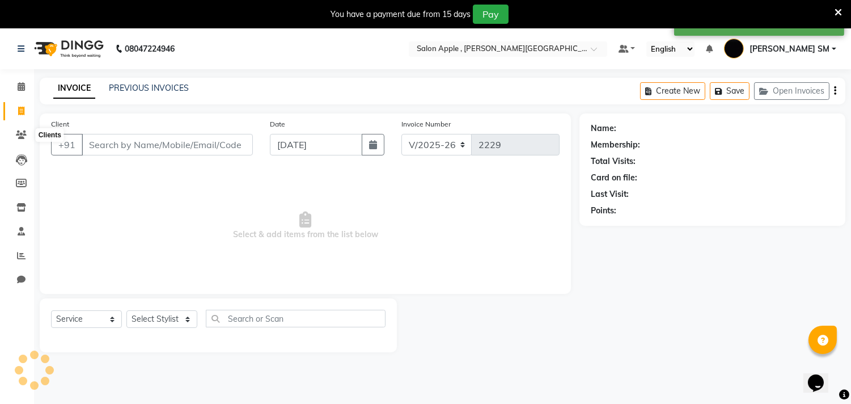
scroll to position [28, 0]
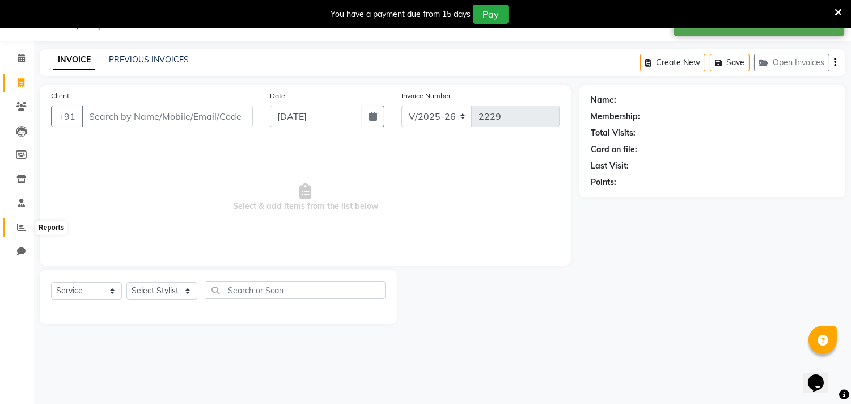
click at [17, 224] on icon at bounding box center [21, 227] width 9 height 9
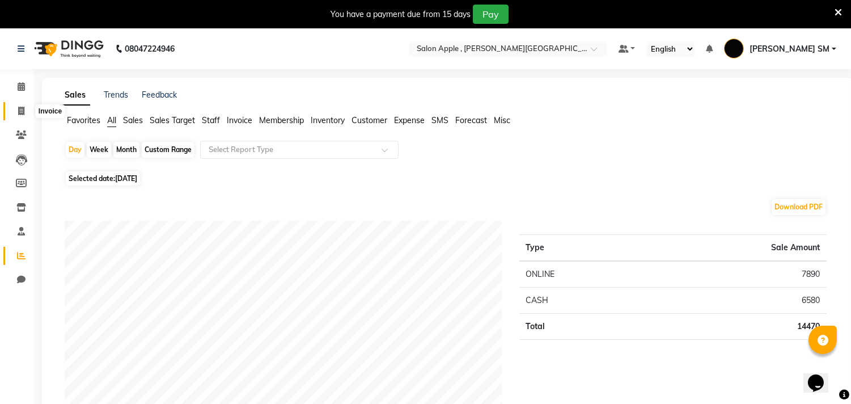
click at [27, 109] on span at bounding box center [21, 111] width 20 height 13
select select "521"
select select "service"
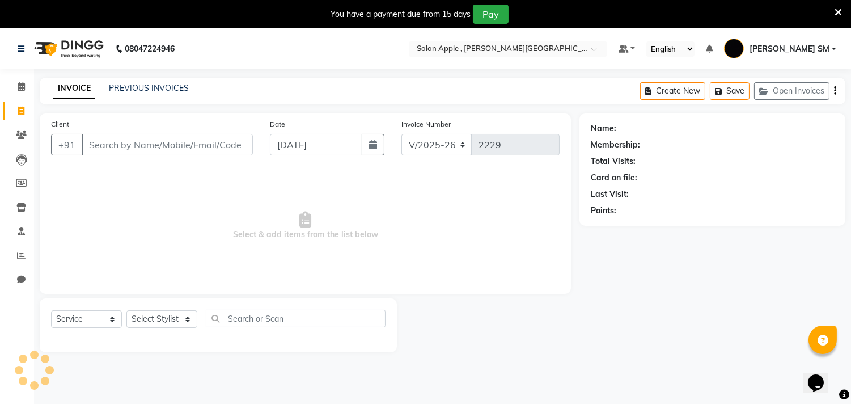
scroll to position [28, 0]
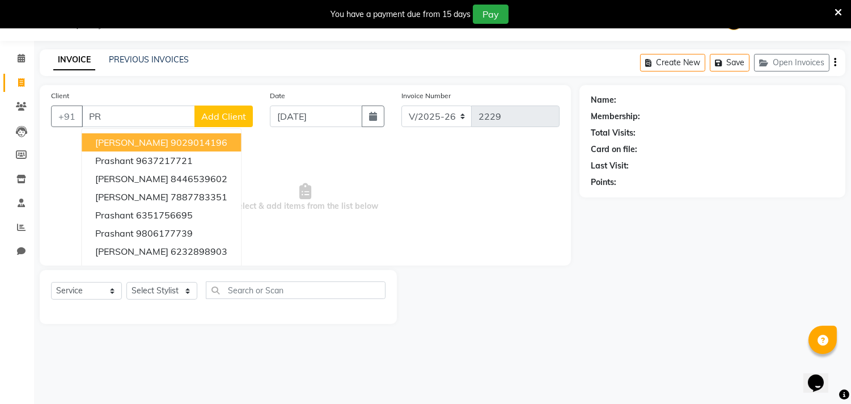
type input "P"
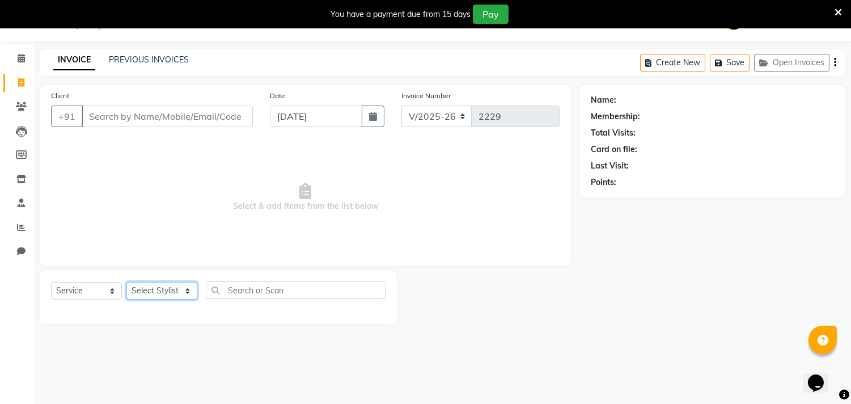
click at [161, 287] on select "Select Stylist Abhishek [PERSON_NAME] [PERSON_NAME] [PERSON_NAME] SM NEHA [PERS…" at bounding box center [161, 291] width 71 height 18
select select "85503"
click at [126, 282] on select "Select Stylist Abhishek [PERSON_NAME] [PERSON_NAME] [PERSON_NAME] SM NEHA [PERS…" at bounding box center [161, 291] width 71 height 18
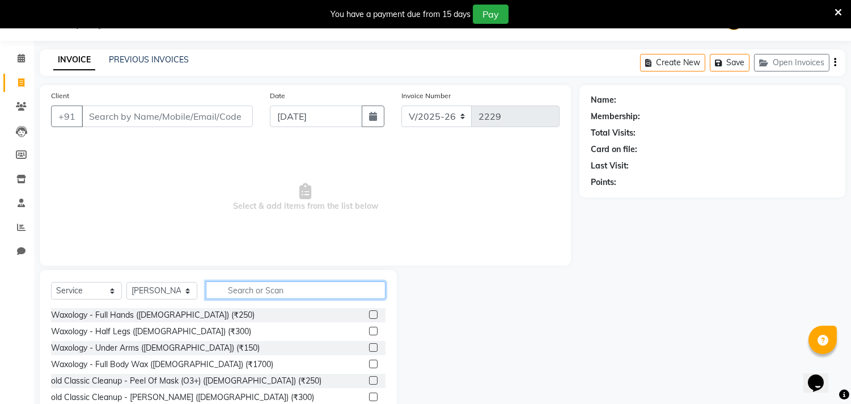
click at [245, 293] on input "text" at bounding box center [296, 290] width 180 height 18
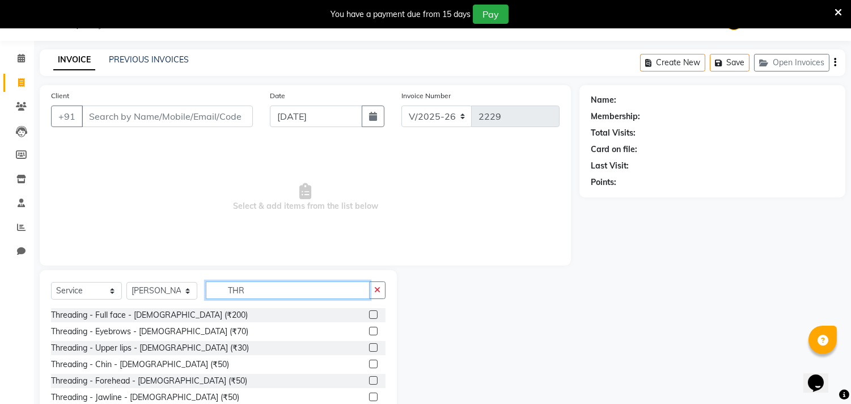
type input "THR"
click at [369, 332] on label at bounding box center [373, 331] width 9 height 9
click at [369, 332] on input "checkbox" at bounding box center [372, 331] width 7 height 7
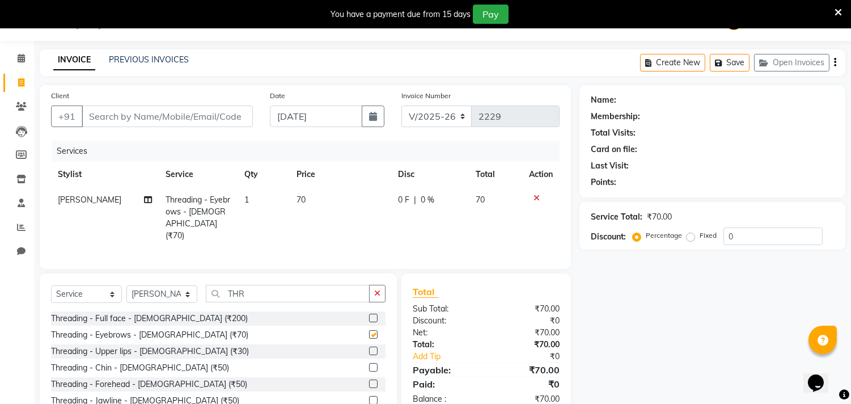
checkbox input "false"
click at [369, 313] on label at bounding box center [373, 317] width 9 height 9
click at [369, 314] on input "checkbox" at bounding box center [372, 317] width 7 height 7
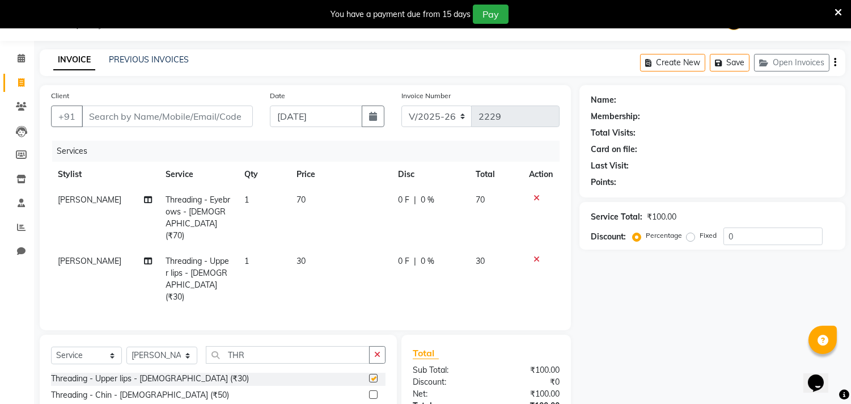
checkbox input "false"
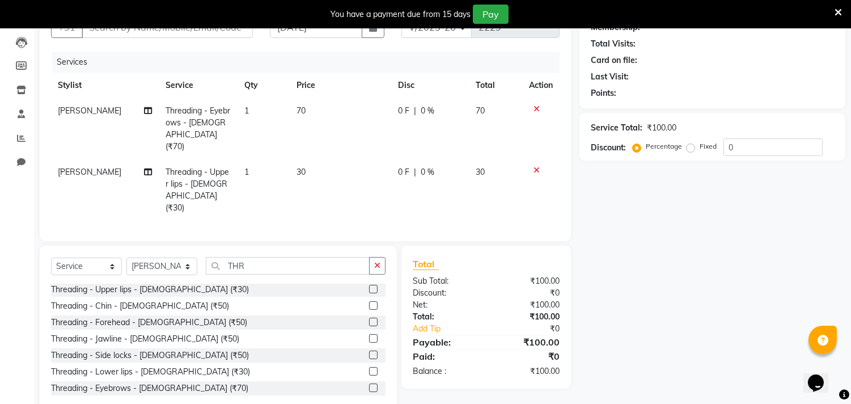
scroll to position [129, 0]
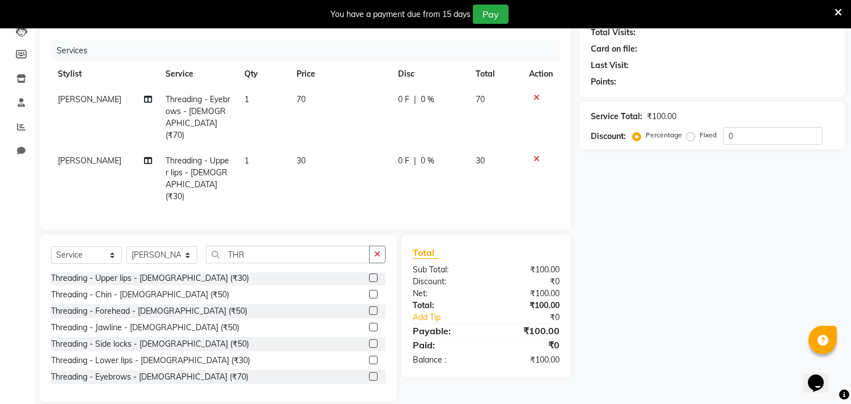
click at [369, 306] on label at bounding box center [373, 310] width 9 height 9
click at [369, 307] on input "checkbox" at bounding box center [372, 310] width 7 height 7
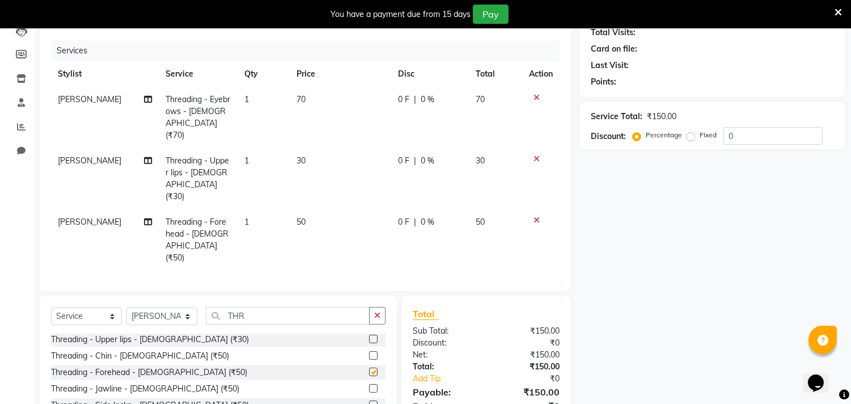
checkbox input "false"
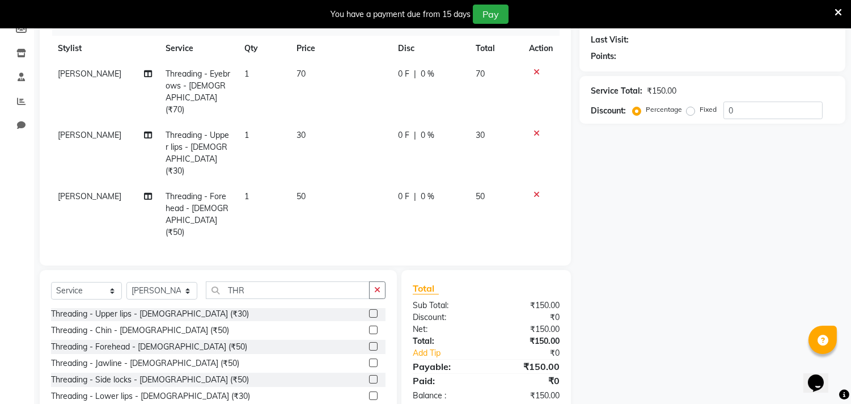
scroll to position [178, 0]
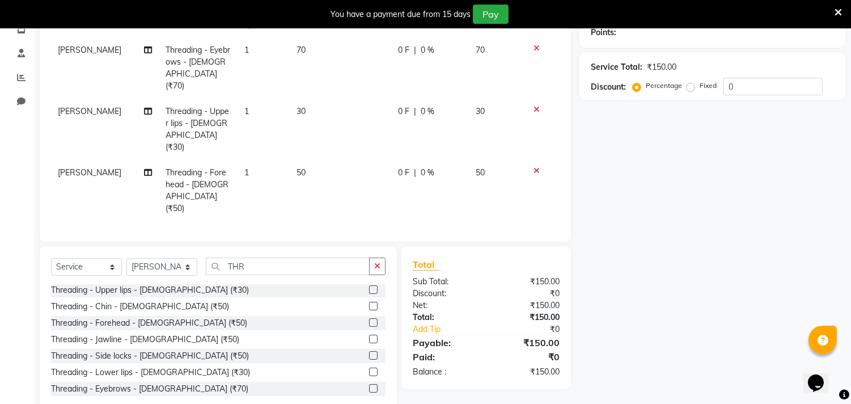
click at [369, 351] on label at bounding box center [373, 355] width 9 height 9
click at [369, 352] on input "checkbox" at bounding box center [372, 355] width 7 height 7
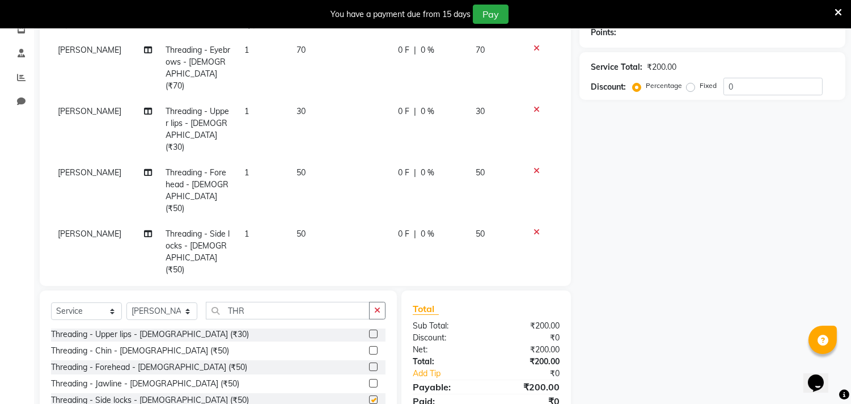
checkbox input "false"
click at [143, 302] on select "Select Stylist Abhishek [PERSON_NAME] [PERSON_NAME] [PERSON_NAME] SM NEHA [PERS…" at bounding box center [161, 311] width 71 height 18
select select "70318"
click at [126, 302] on select "Select Stylist Abhishek [PERSON_NAME] [PERSON_NAME] [PERSON_NAME] SM NEHA [PERS…" at bounding box center [161, 311] width 71 height 18
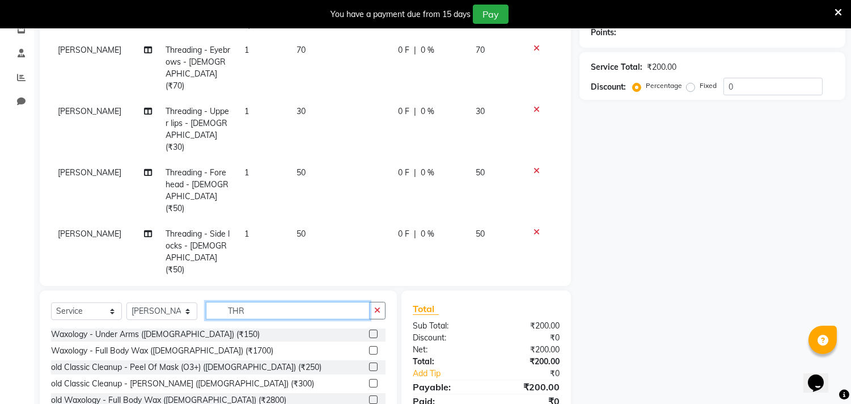
click at [254, 302] on input "THR" at bounding box center [288, 311] width 164 height 18
type input "T"
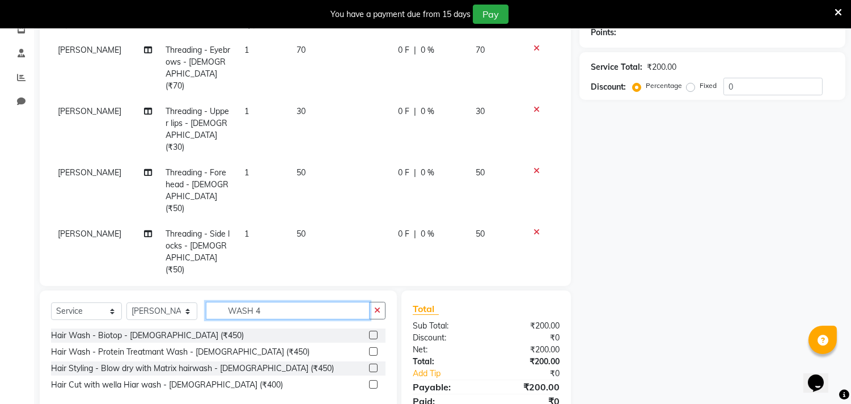
scroll to position [0, 0]
type input "WASH 450"
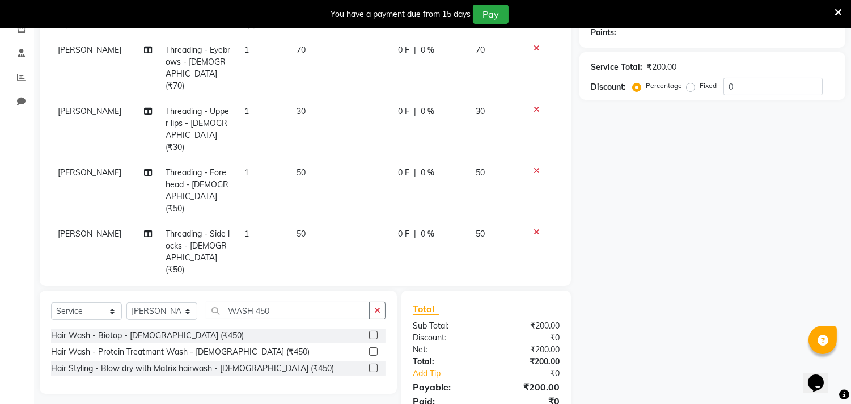
click at [373, 331] on label at bounding box center [373, 335] width 9 height 9
click at [373, 332] on input "checkbox" at bounding box center [372, 335] width 7 height 7
checkbox input "false"
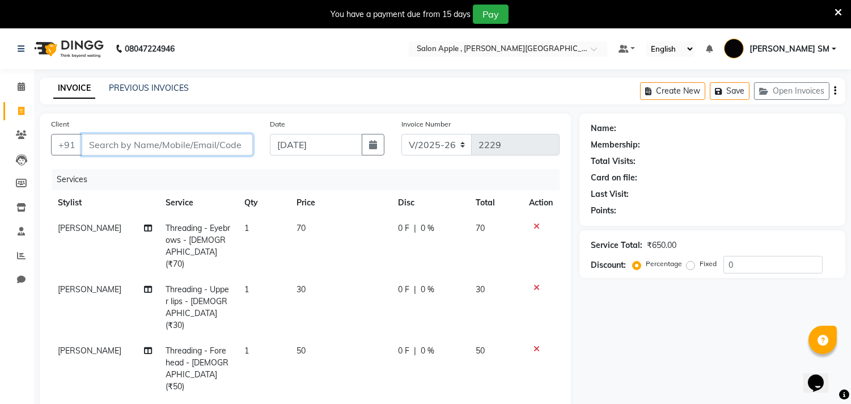
click at [178, 149] on input "Client" at bounding box center [167, 145] width 171 height 22
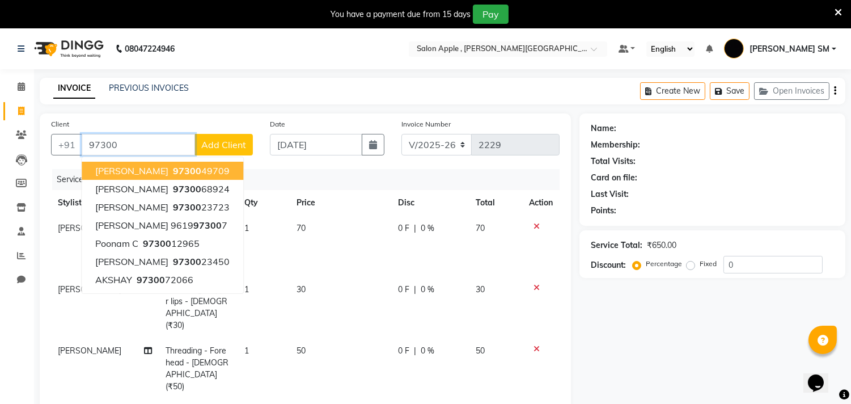
click at [193, 168] on ngb-highlight "97300 49709" at bounding box center [200, 170] width 59 height 11
type input "9730049709"
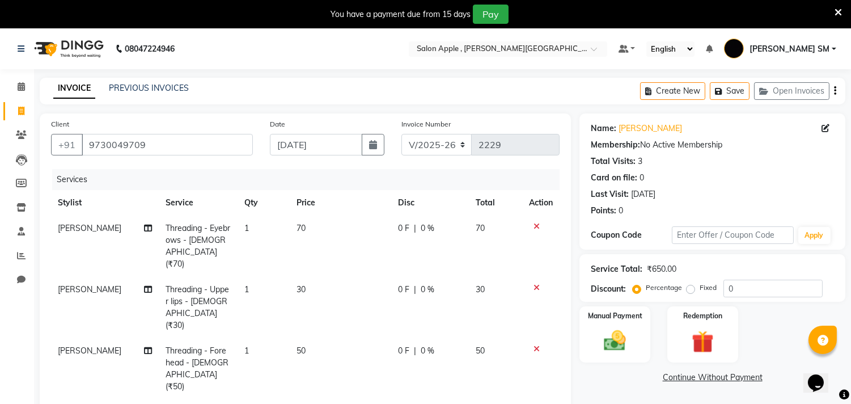
scroll to position [27, 0]
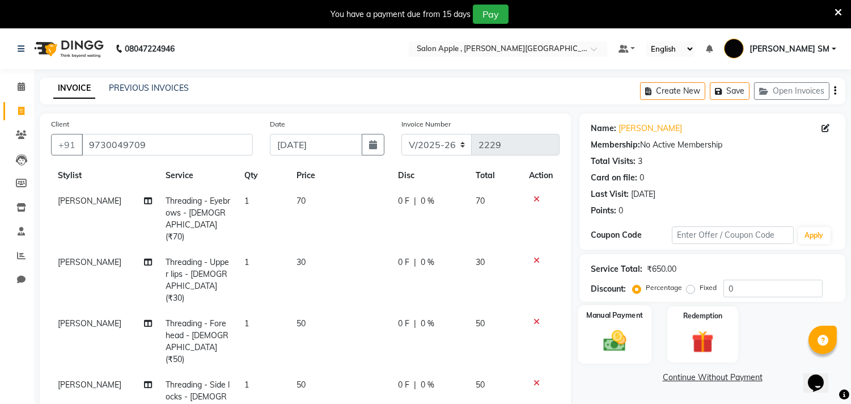
click at [637, 341] on div "Manual Payment" at bounding box center [616, 334] width 74 height 58
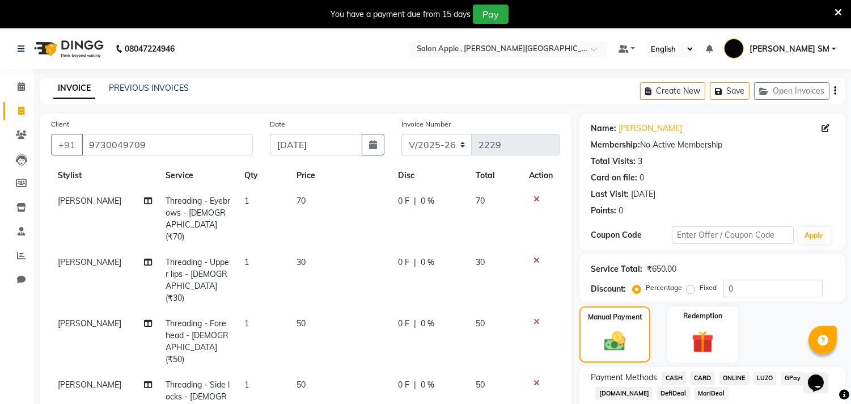
click at [736, 377] on span "ONLINE" at bounding box center [734, 378] width 29 height 13
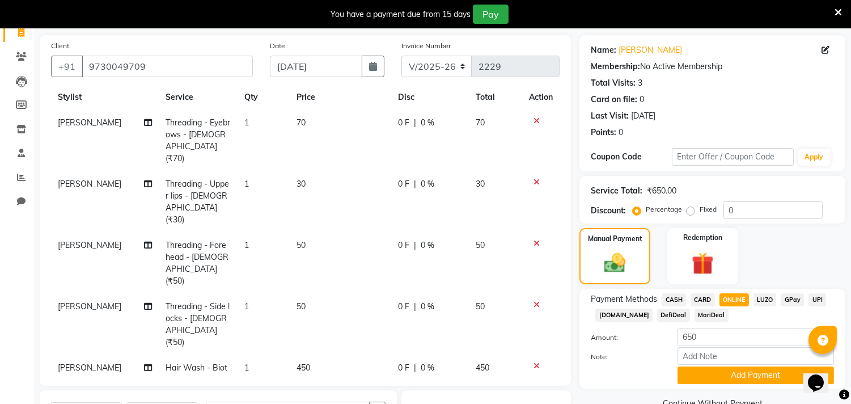
scroll to position [225, 0]
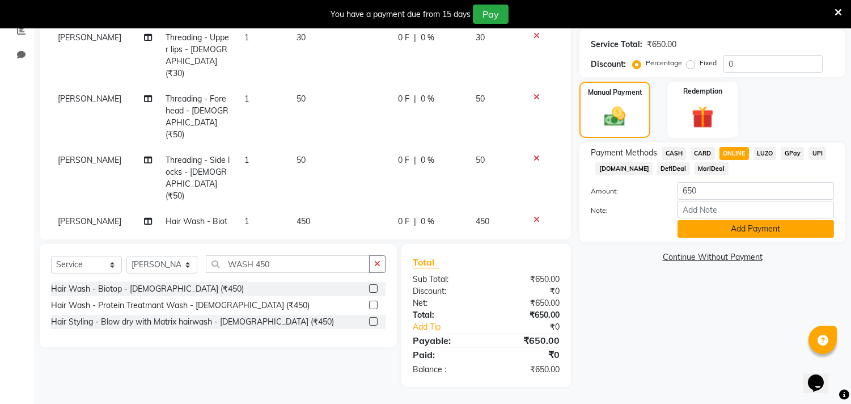
click at [729, 222] on button "Add Payment" at bounding box center [756, 229] width 157 height 18
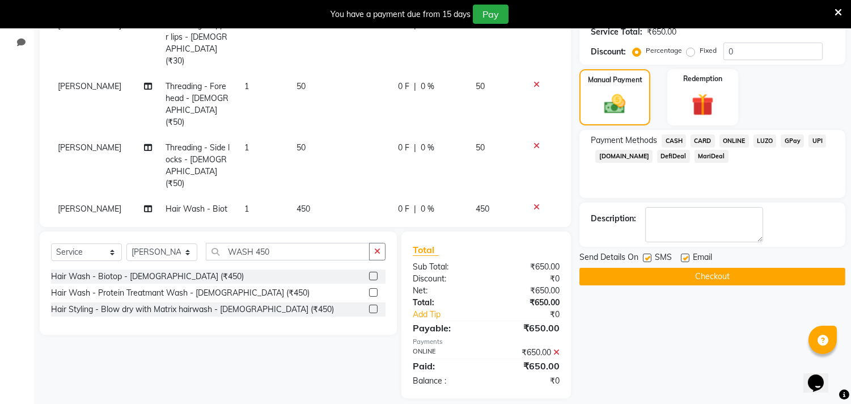
scroll to position [248, 0]
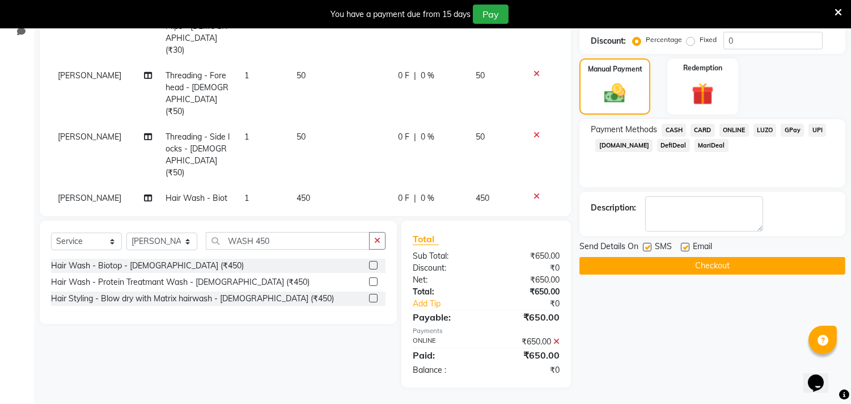
click at [689, 263] on button "Checkout" at bounding box center [713, 266] width 266 height 18
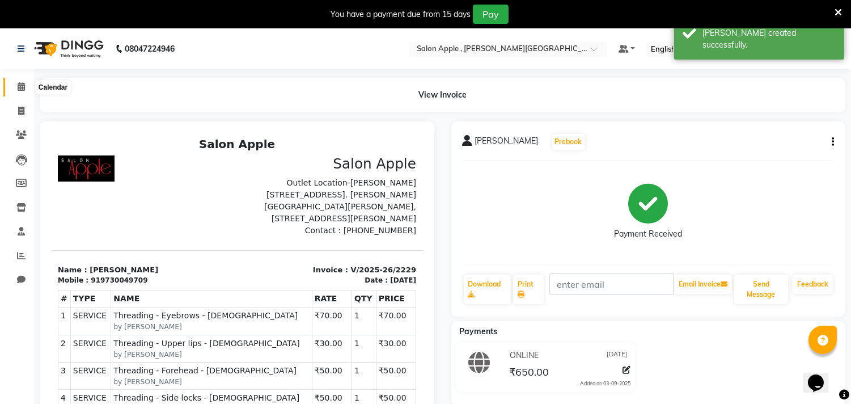
click at [24, 83] on span at bounding box center [21, 87] width 20 height 13
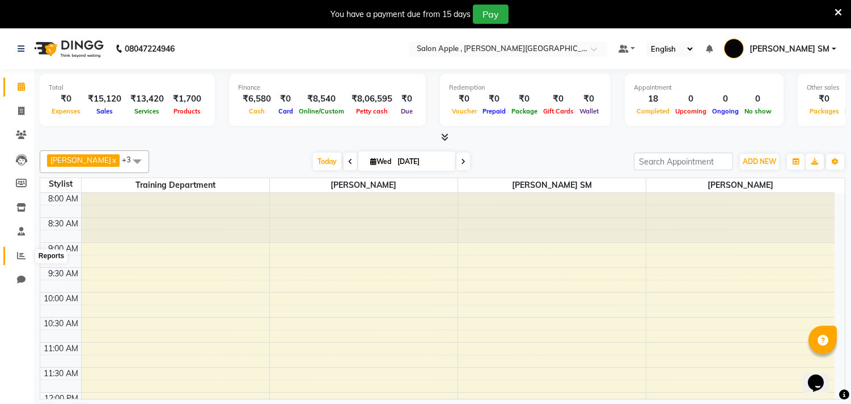
click at [19, 259] on icon at bounding box center [21, 255] width 9 height 9
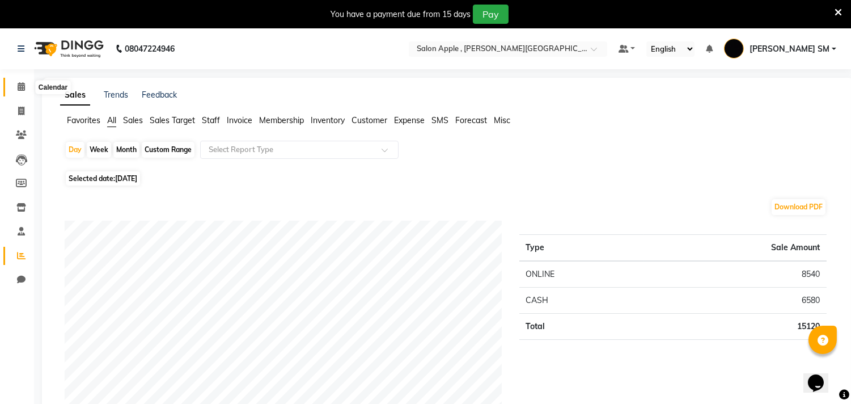
click at [18, 81] on span at bounding box center [21, 87] width 20 height 13
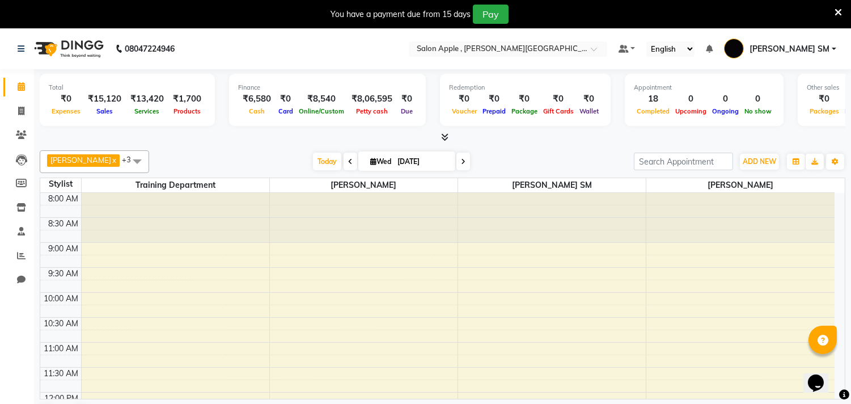
click at [447, 133] on icon at bounding box center [444, 137] width 7 height 9
